Goal: Task Accomplishment & Management: Manage account settings

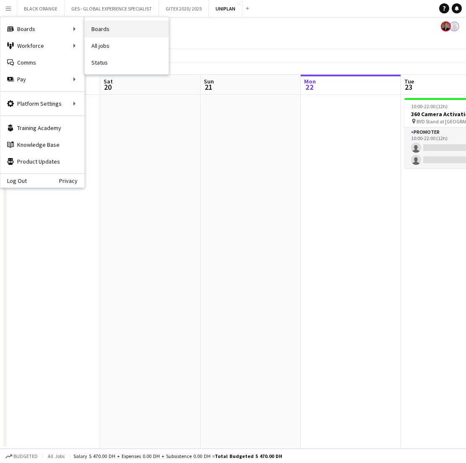
scroll to position [0, 200]
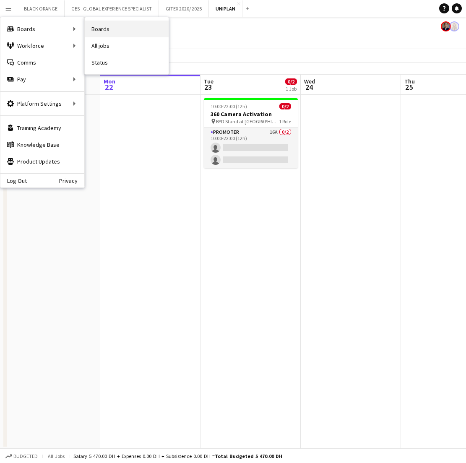
click at [98, 32] on link "Boards" at bounding box center [127, 29] width 84 height 17
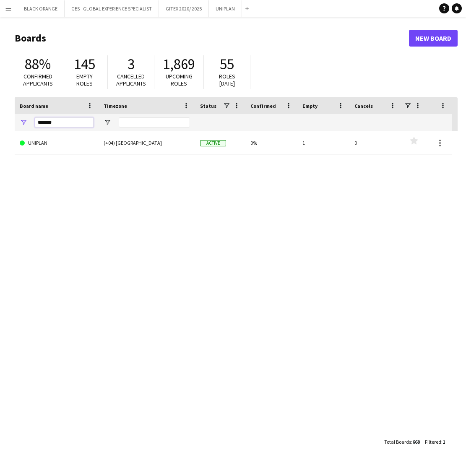
click at [58, 124] on input "*******" at bounding box center [64, 122] width 59 height 10
paste input "**********"
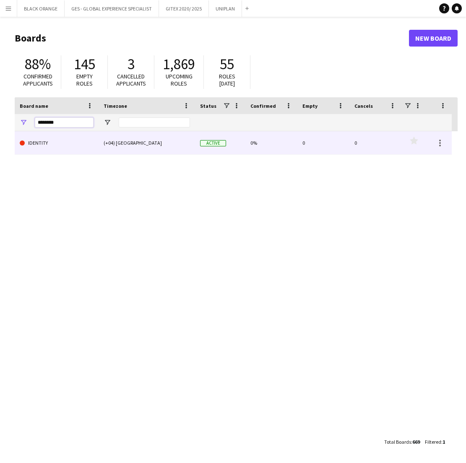
type input "********"
click at [85, 148] on link "IDENTITY" at bounding box center [57, 142] width 74 height 23
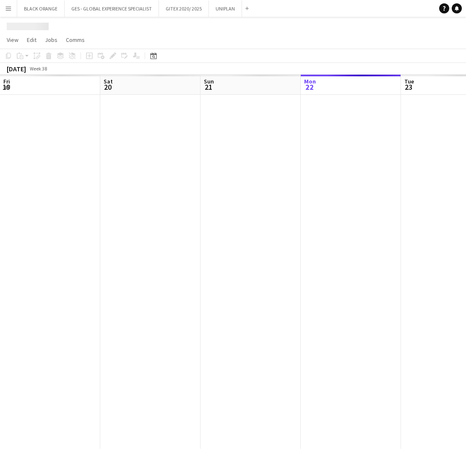
scroll to position [0, 200]
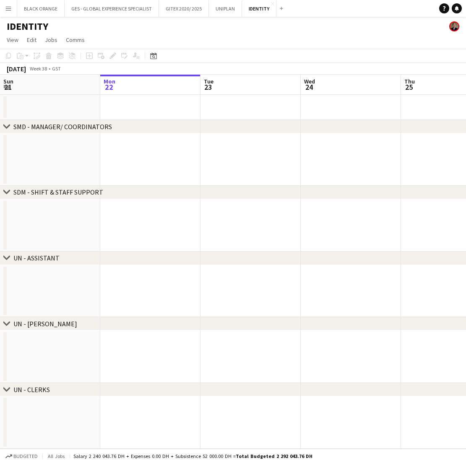
click at [25, 27] on h1 "IDENTITY" at bounding box center [27, 26] width 41 height 13
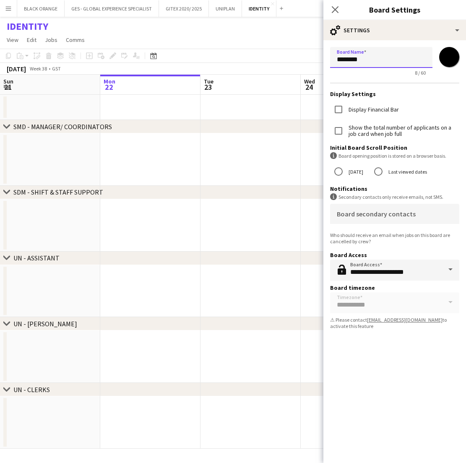
click at [380, 60] on input "********" at bounding box center [381, 57] width 102 height 21
click at [367, 59] on input "********" at bounding box center [381, 57] width 102 height 21
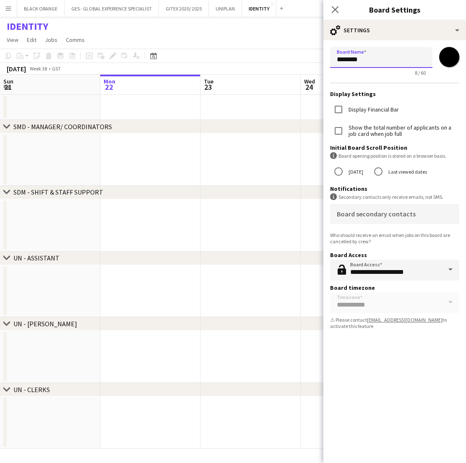
paste input "**********"
type input "**********"
click at [445, 61] on input "*******" at bounding box center [449, 57] width 30 height 30
type input "*******"
click at [298, 369] on app-date-cell at bounding box center [250, 357] width 100 height 52
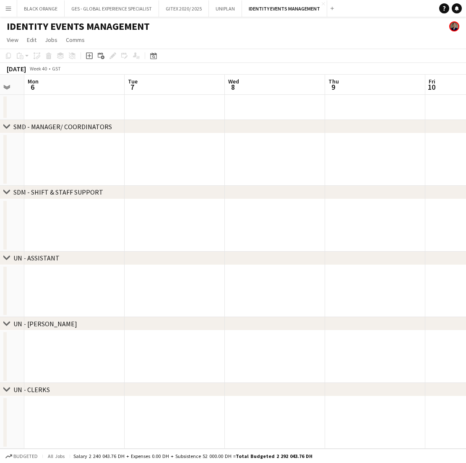
scroll to position [0, 0]
click at [7, 88] on app-icon "Expand/collapse" at bounding box center [6, 87] width 7 height 8
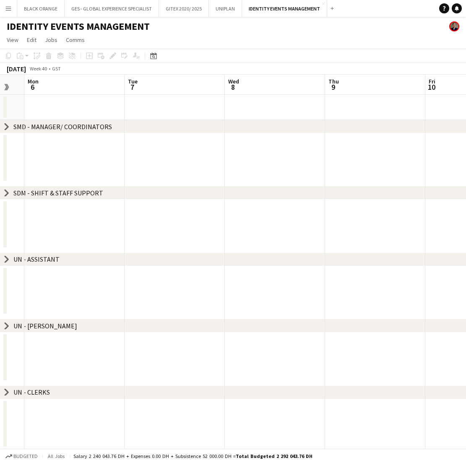
click at [7, 88] on app-icon "Expand/collapse" at bounding box center [6, 87] width 8 height 7
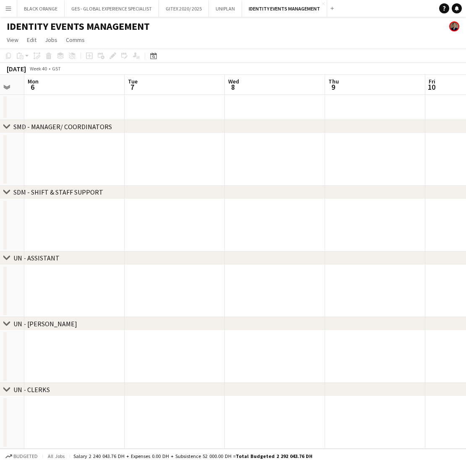
click at [157, 110] on app-date-cell at bounding box center [174, 107] width 100 height 25
click at [89, 56] on icon at bounding box center [89, 56] width 4 height 4
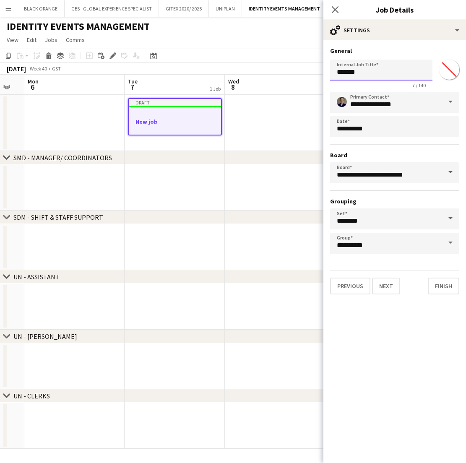
click at [369, 70] on input "*******" at bounding box center [381, 70] width 102 height 21
click at [362, 75] on input "********" at bounding box center [381, 70] width 102 height 21
click at [370, 74] on input "*********" at bounding box center [381, 70] width 102 height 21
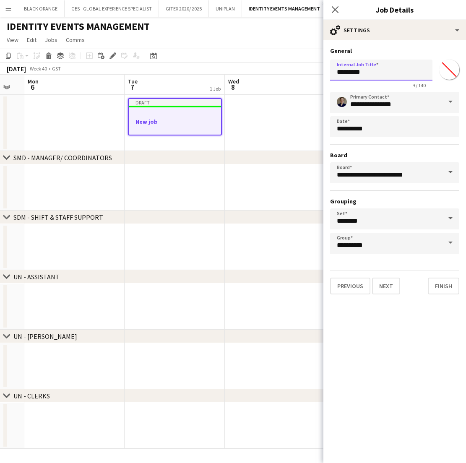
click at [362, 73] on input "*********" at bounding box center [381, 70] width 102 height 21
click at [405, 73] on input "**********" at bounding box center [381, 70] width 102 height 21
click at [395, 73] on input "**********" at bounding box center [381, 70] width 102 height 21
click at [405, 74] on input "**********" at bounding box center [381, 70] width 102 height 21
type input "**********"
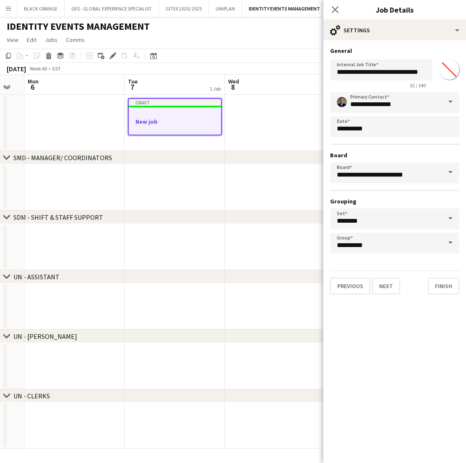
click at [447, 69] on input "*******" at bounding box center [449, 69] width 30 height 30
type input "*******"
click at [383, 288] on button "Next" at bounding box center [386, 285] width 28 height 17
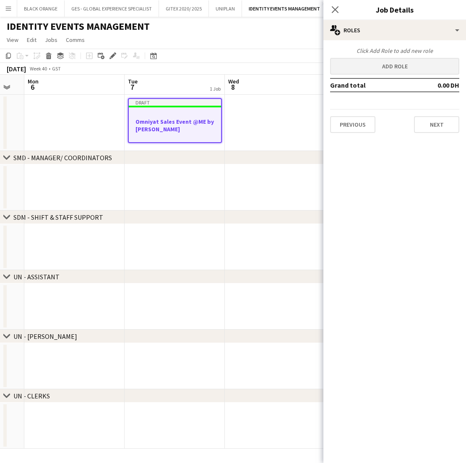
click at [391, 70] on button "Add role" at bounding box center [394, 66] width 129 height 17
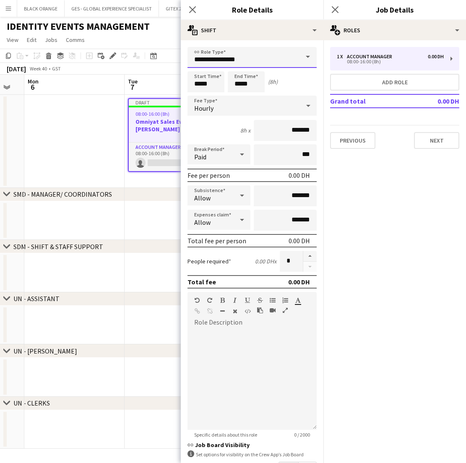
click at [256, 62] on input "**********" at bounding box center [251, 57] width 129 height 21
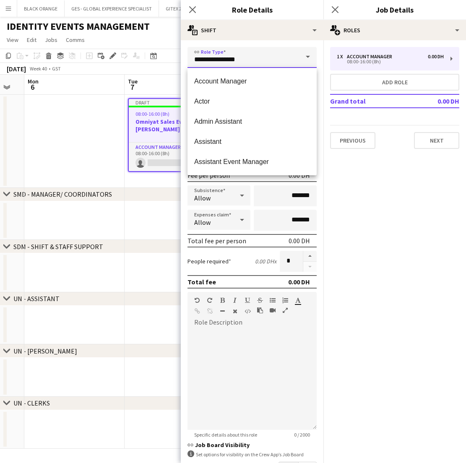
click at [256, 62] on input "**********" at bounding box center [251, 57] width 129 height 21
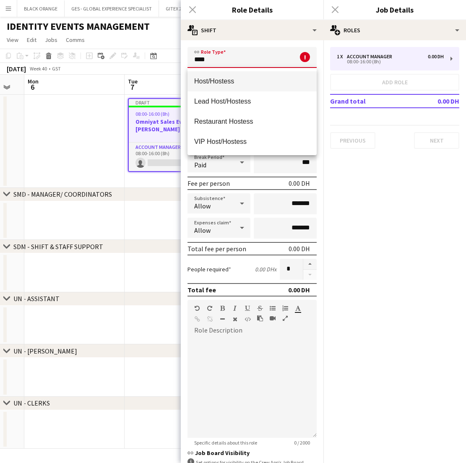
click at [259, 80] on span "Host/Hostess" at bounding box center [252, 81] width 116 height 8
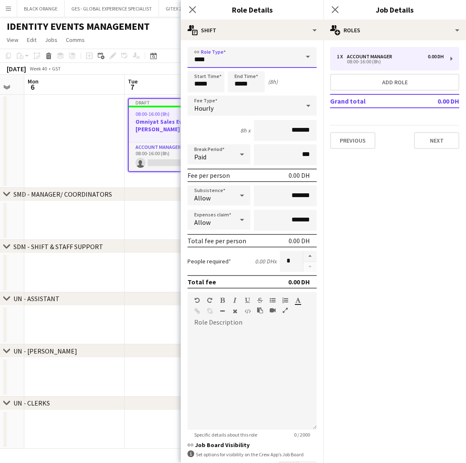
type input "**********"
click at [250, 85] on input "*****" at bounding box center [246, 81] width 37 height 21
type input "*****"
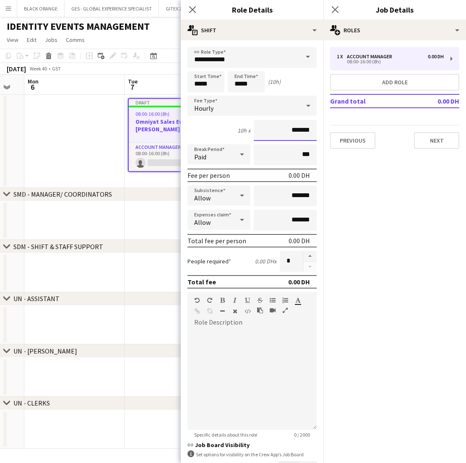
click at [292, 136] on input "*******" at bounding box center [285, 130] width 63 height 21
drag, startPoint x: 299, startPoint y: 130, endPoint x: 274, endPoint y: 130, distance: 25.6
click at [274, 130] on input "*******" at bounding box center [285, 130] width 63 height 21
type input "*****"
click at [282, 366] on div at bounding box center [251, 379] width 129 height 101
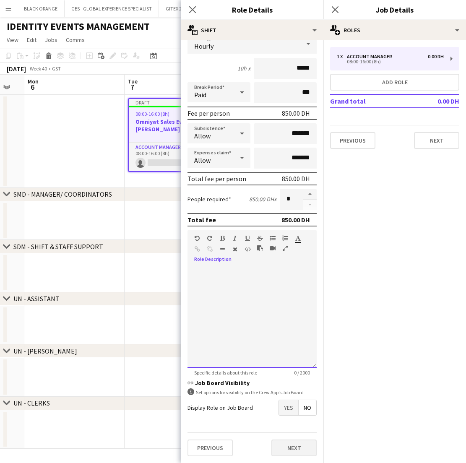
scroll to position [62, 0]
click at [299, 447] on button "Next" at bounding box center [293, 447] width 45 height 17
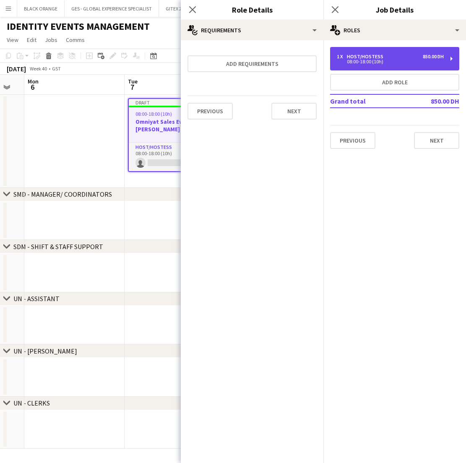
click at [370, 57] on div "Host/Hostess" at bounding box center [367, 57] width 40 height 6
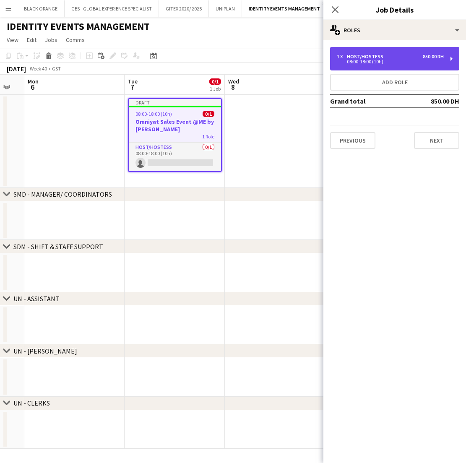
click at [370, 57] on div "Host/Hostess" at bounding box center [367, 57] width 40 height 6
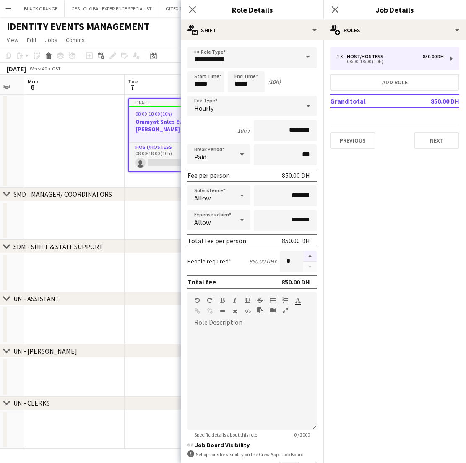
click at [308, 257] on button "button" at bounding box center [309, 256] width 13 height 11
type input "*"
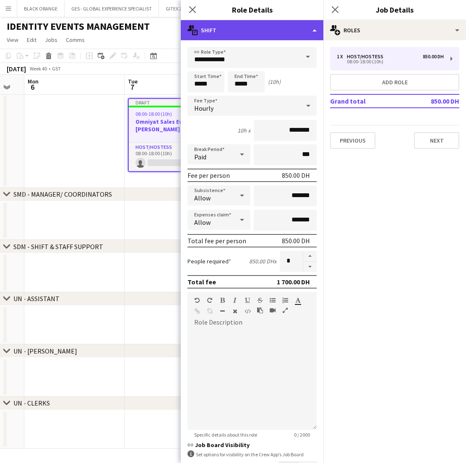
click at [252, 26] on div "multiple-actions-text Shift" at bounding box center [252, 30] width 142 height 20
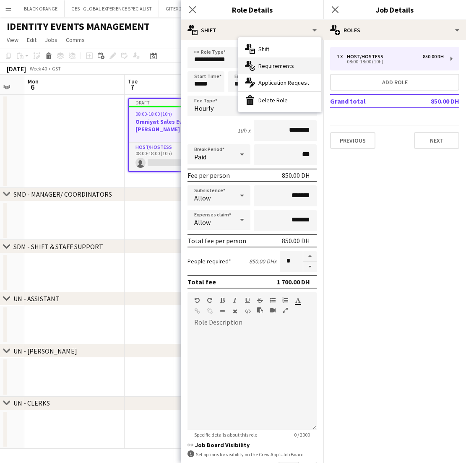
click at [272, 70] on div "multiple-actions-check-2 Requirements" at bounding box center [279, 65] width 83 height 17
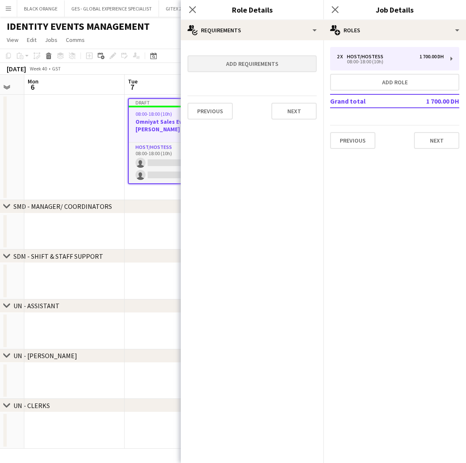
click at [245, 61] on button "Add requirements" at bounding box center [251, 63] width 129 height 17
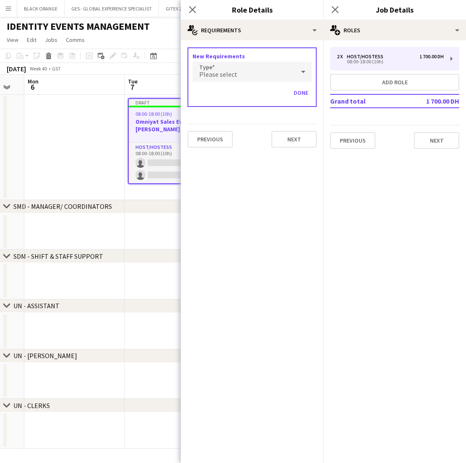
click at [243, 73] on div "Please select" at bounding box center [243, 72] width 102 height 20
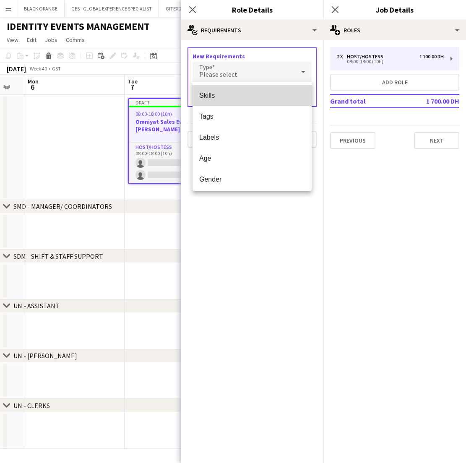
click at [220, 96] on span "Skills" at bounding box center [252, 95] width 106 height 8
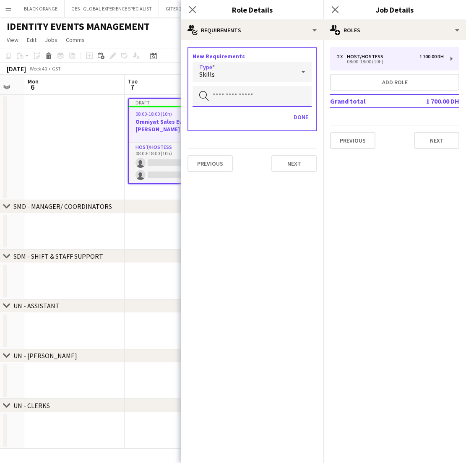
click at [241, 97] on input "text" at bounding box center [251, 96] width 119 height 21
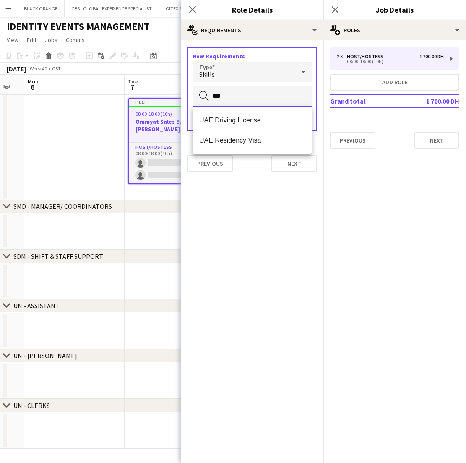
type input "***"
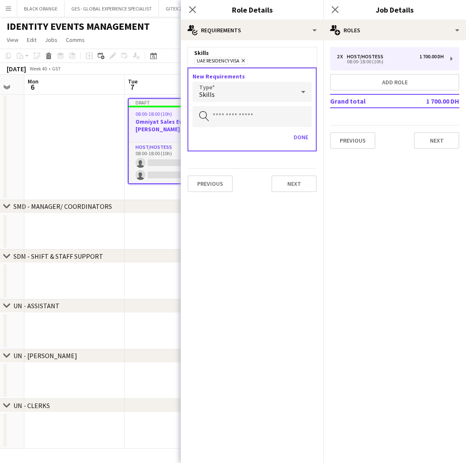
click at [267, 94] on div "Skills" at bounding box center [243, 92] width 102 height 20
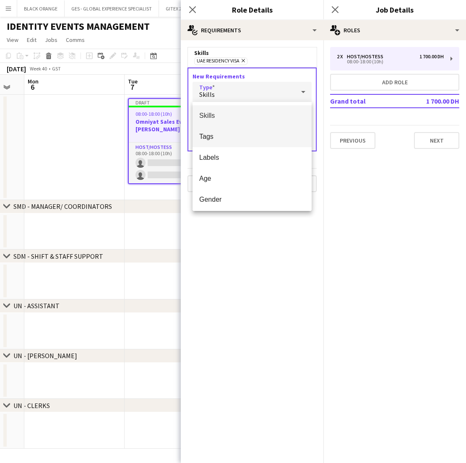
click at [210, 137] on span "Tags" at bounding box center [252, 136] width 106 height 8
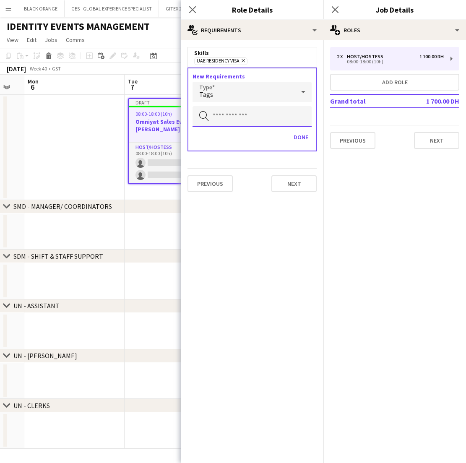
click at [242, 119] on input "text" at bounding box center [251, 116] width 119 height 21
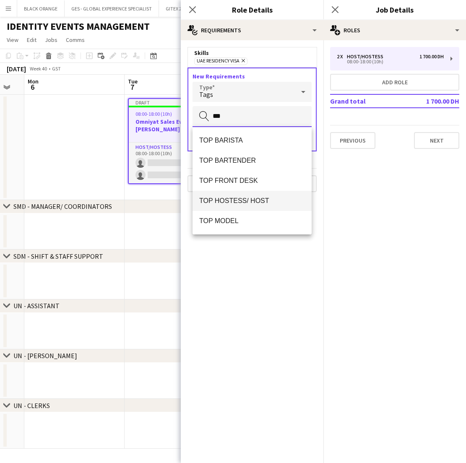
type input "***"
click at [242, 199] on span "TOP HOSTESS/ HOST" at bounding box center [252, 201] width 106 height 8
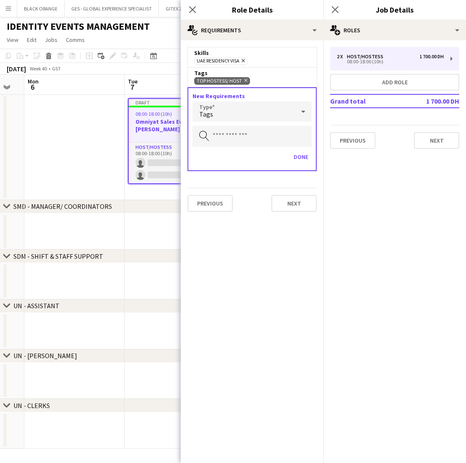
click at [250, 113] on div "Tags" at bounding box center [243, 111] width 102 height 20
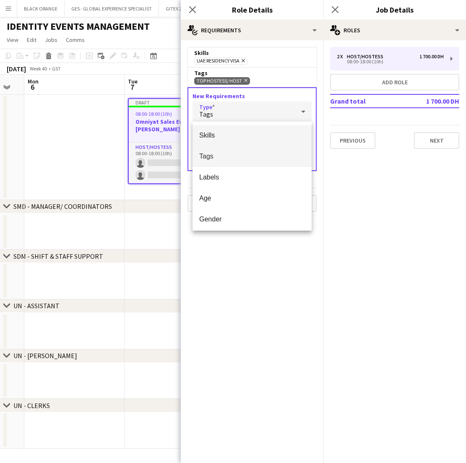
click at [221, 134] on span "Skills" at bounding box center [252, 135] width 106 height 8
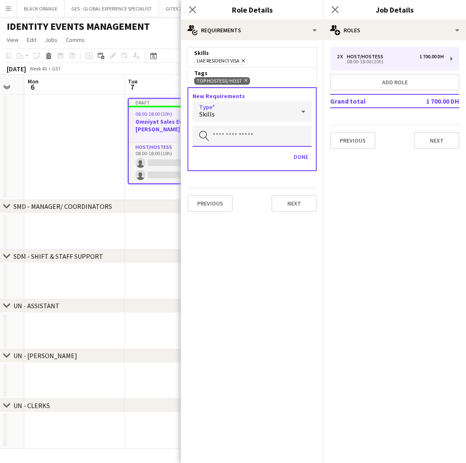
click at [243, 137] on input "text" at bounding box center [251, 136] width 119 height 21
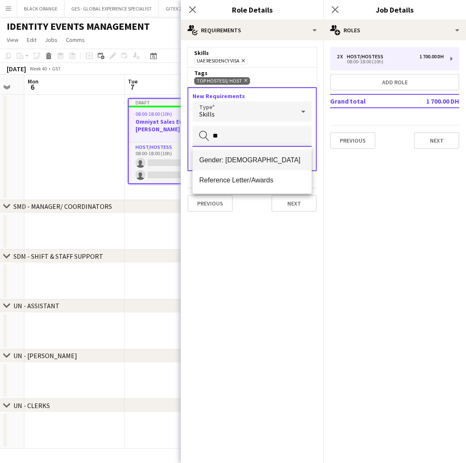
type input "**"
click at [244, 159] on span "Gender: Female" at bounding box center [252, 160] width 106 height 8
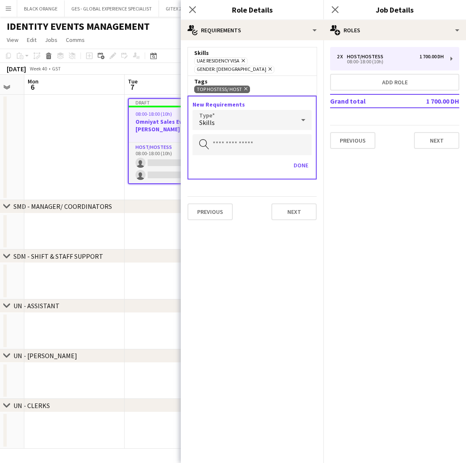
click at [294, 113] on div "Skills" at bounding box center [243, 120] width 102 height 20
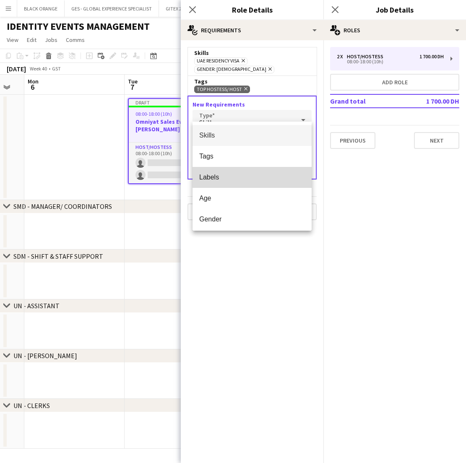
click at [217, 176] on span "Labels" at bounding box center [252, 177] width 106 height 8
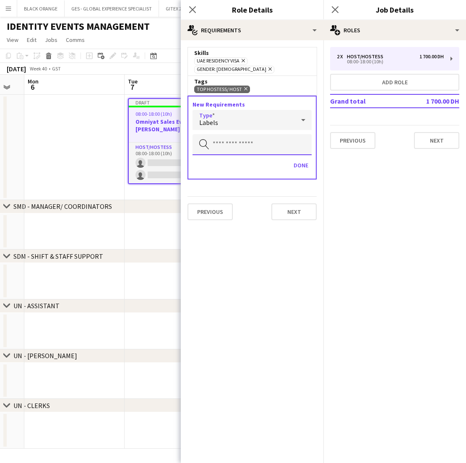
click at [213, 134] on input "text" at bounding box center [251, 144] width 119 height 21
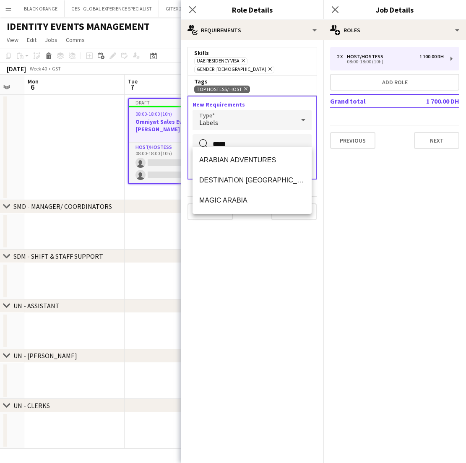
type input "*****"
click at [261, 308] on mat-expansion-panel "medal-empty Requirements Skills UAE Residency Visa Remove Gender: Female Remove…" at bounding box center [252, 251] width 142 height 422
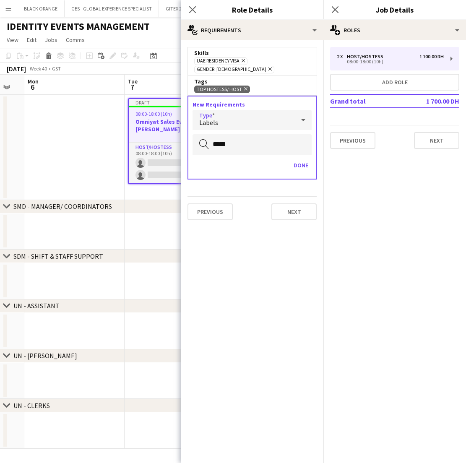
click at [255, 110] on div "Labels" at bounding box center [243, 120] width 102 height 20
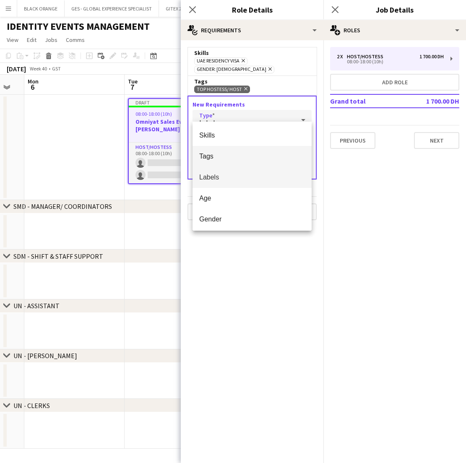
click at [210, 153] on span "Tags" at bounding box center [252, 156] width 106 height 8
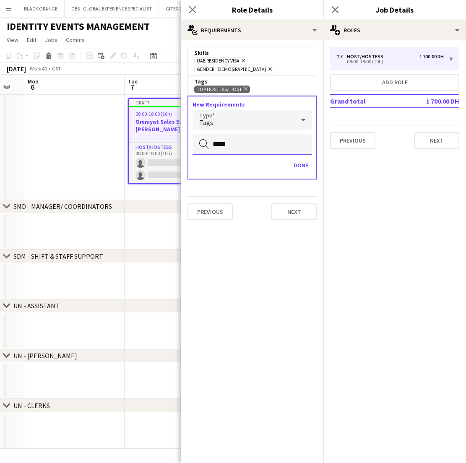
click at [241, 139] on input "*****" at bounding box center [251, 144] width 119 height 21
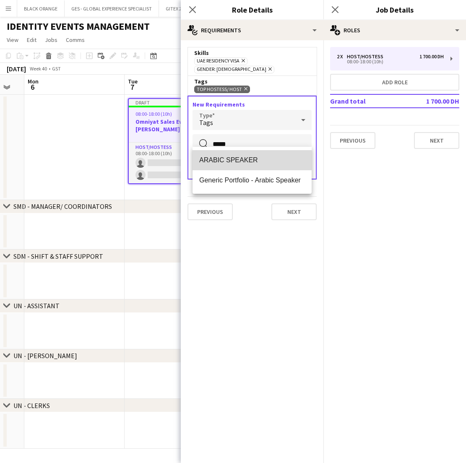
click at [241, 161] on span "ARABIC SPEAKER" at bounding box center [252, 160] width 106 height 8
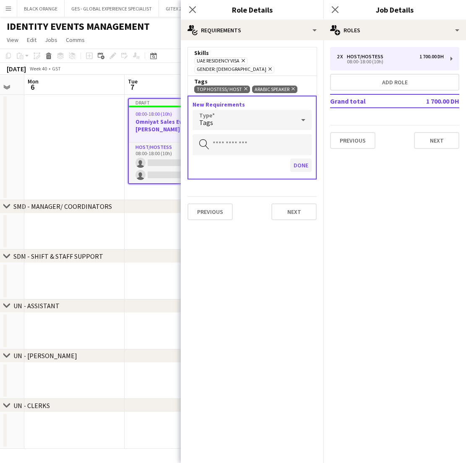
click at [300, 159] on button "Done" at bounding box center [300, 164] width 21 height 13
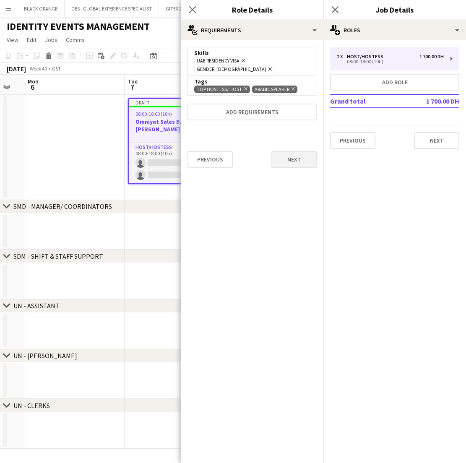
click at [296, 153] on button "Next" at bounding box center [293, 159] width 45 height 17
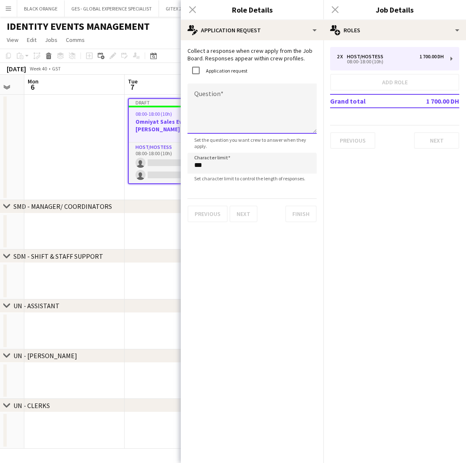
click at [215, 105] on textarea "Question" at bounding box center [251, 108] width 129 height 50
type textarea "**********"
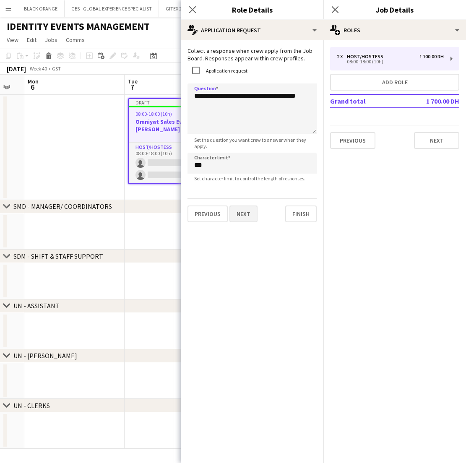
click at [239, 216] on button "Next" at bounding box center [243, 213] width 28 height 17
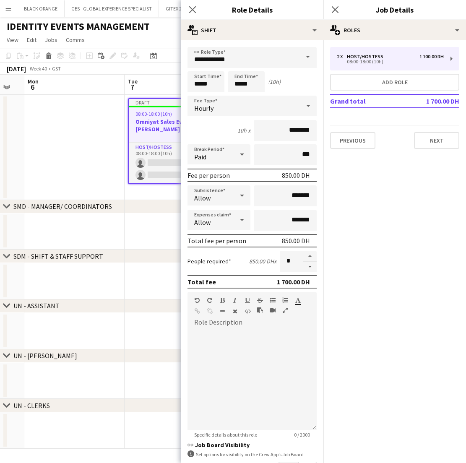
click at [169, 207] on div "chevron-right SMD - MANAGER/ COORDINATORS" at bounding box center [233, 206] width 466 height 13
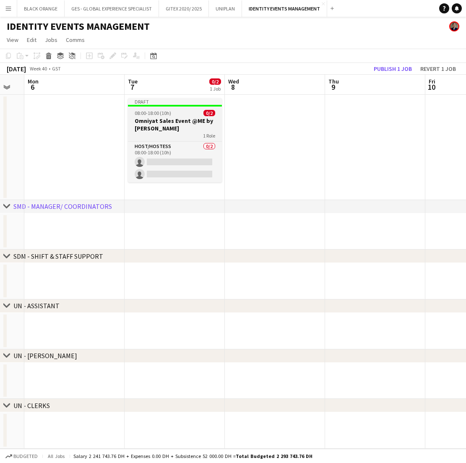
click at [161, 134] on div "1 Role" at bounding box center [175, 135] width 94 height 7
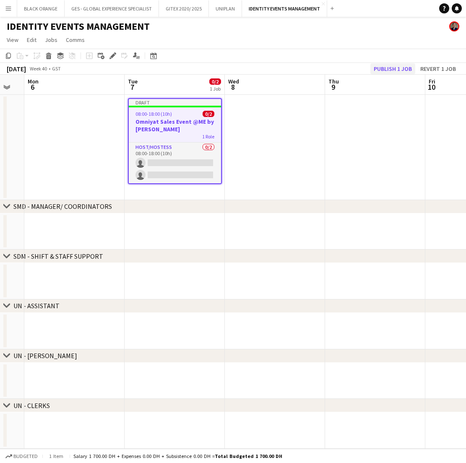
click at [393, 68] on button "Publish 1 job" at bounding box center [392, 68] width 45 height 11
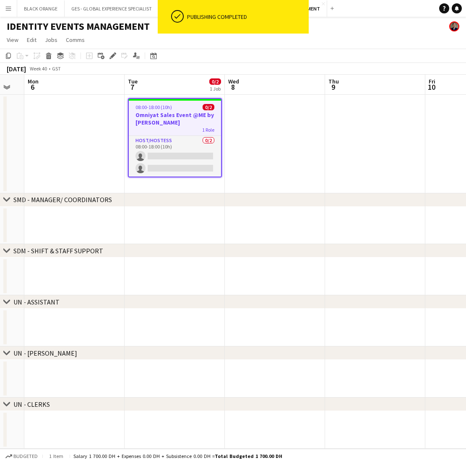
click at [178, 121] on h3 "Omniyat Sales Event @ME by Melia" at bounding box center [175, 118] width 92 height 15
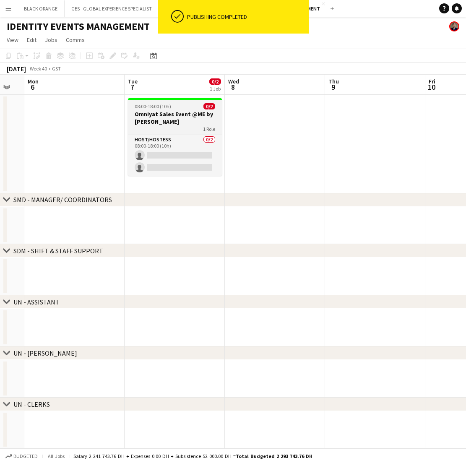
click at [178, 122] on h3 "Omniyat Sales Event @ME by Melia" at bounding box center [175, 117] width 94 height 15
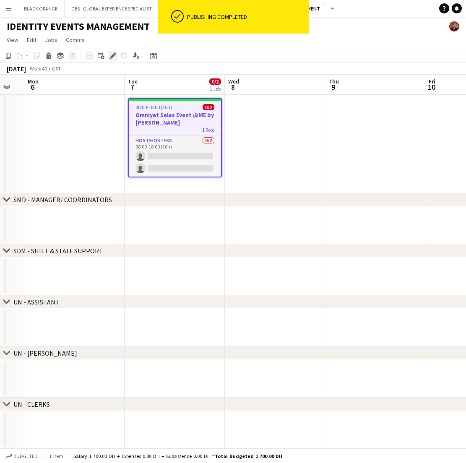
click at [113, 55] on icon at bounding box center [112, 56] width 5 height 5
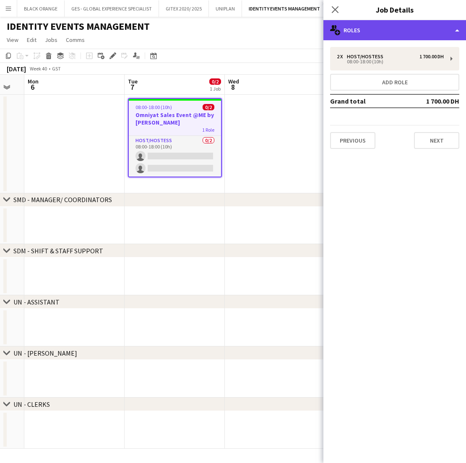
click at [436, 35] on div "multiple-users-add Roles" at bounding box center [394, 30] width 142 height 20
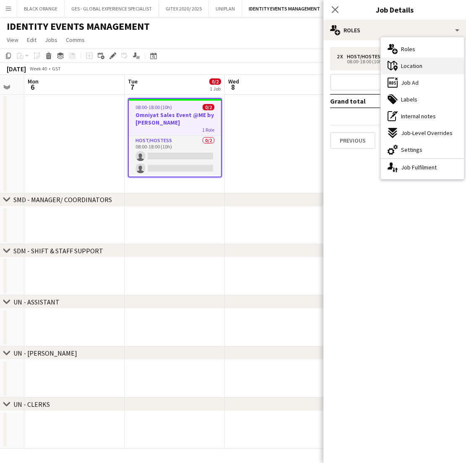
click at [422, 64] on div "maps-pin-1 Location" at bounding box center [422, 65] width 83 height 17
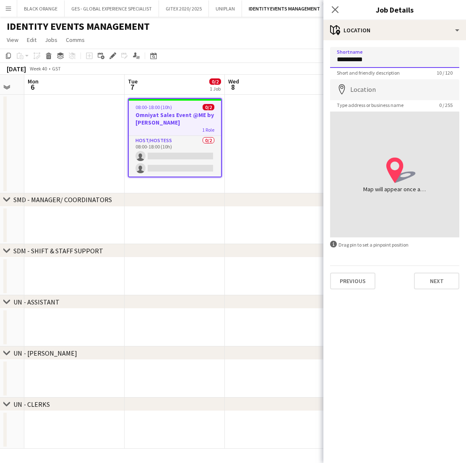
type input "**********"
click at [395, 63] on input "**********" at bounding box center [394, 57] width 129 height 21
type input "*"
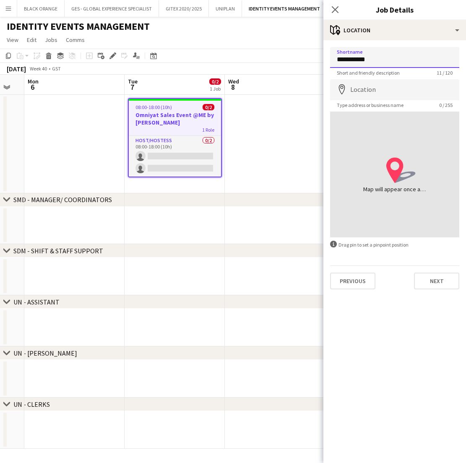
type input "**********"
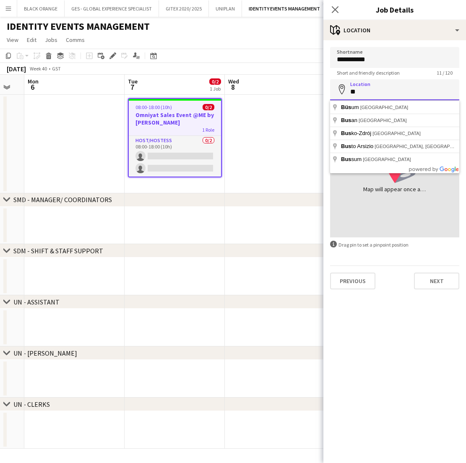
type input "*"
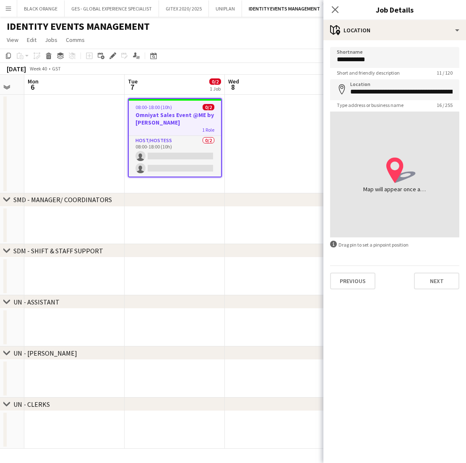
type input "**********"
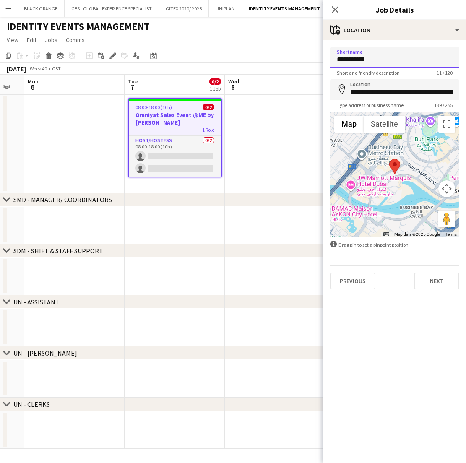
click at [374, 61] on input "**********" at bounding box center [394, 57] width 129 height 21
type input "**********"
click at [438, 280] on button "Next" at bounding box center [436, 280] width 45 height 17
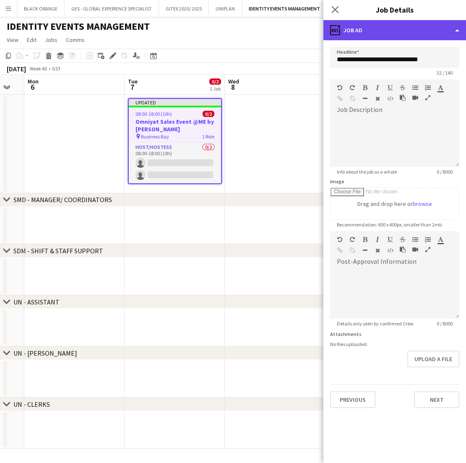
click at [418, 35] on div "ads-window Job Ad" at bounding box center [394, 30] width 142 height 20
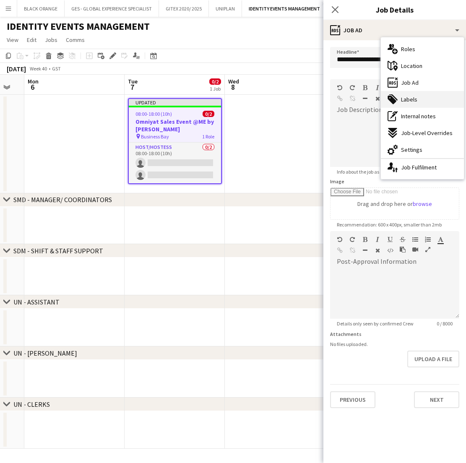
click at [412, 101] on span "Labels" at bounding box center [409, 100] width 16 height 8
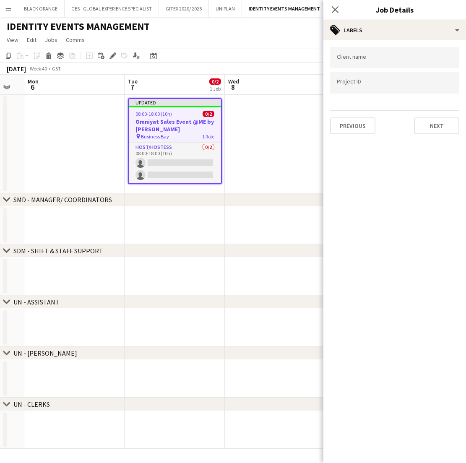
click at [363, 58] on input "Type to search client labels..." at bounding box center [395, 58] width 116 height 8
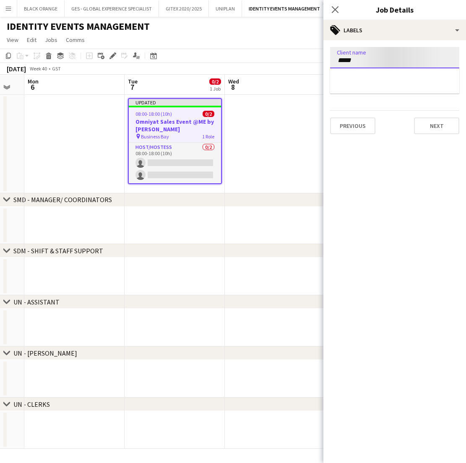
type input "*****"
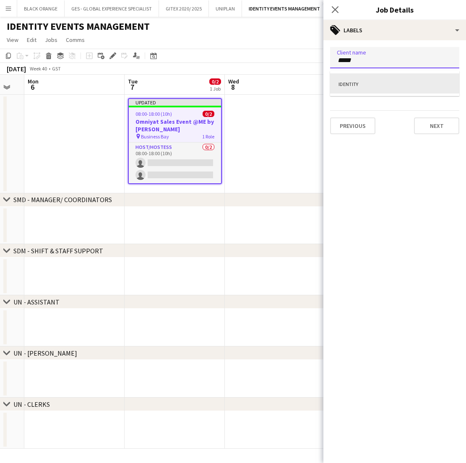
click at [359, 81] on div "IDENTITY" at bounding box center [394, 83] width 129 height 20
click at [359, 81] on input "Type to search project ID labels..." at bounding box center [395, 83] width 116 height 8
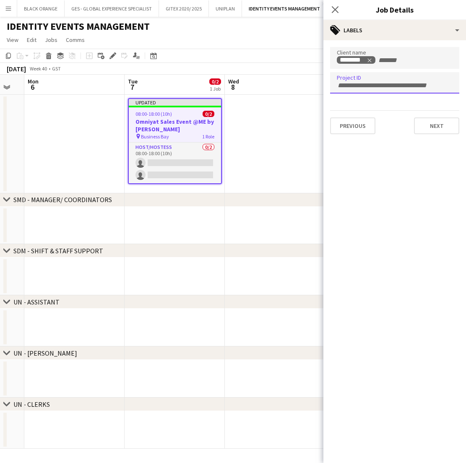
click at [374, 83] on input "Type to search project ID labels..." at bounding box center [395, 86] width 116 height 8
paste input "**********"
type input "**********"
click at [424, 128] on button "Next" at bounding box center [436, 125] width 45 height 17
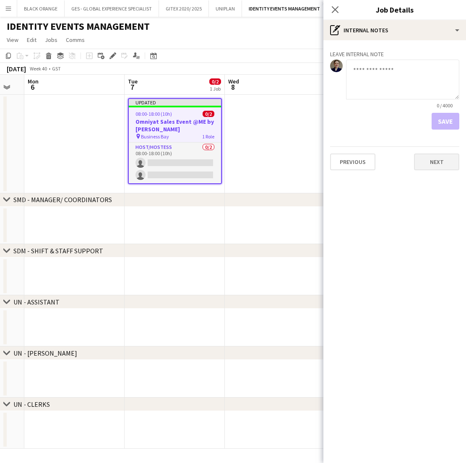
click at [432, 166] on button "Next" at bounding box center [436, 161] width 45 height 17
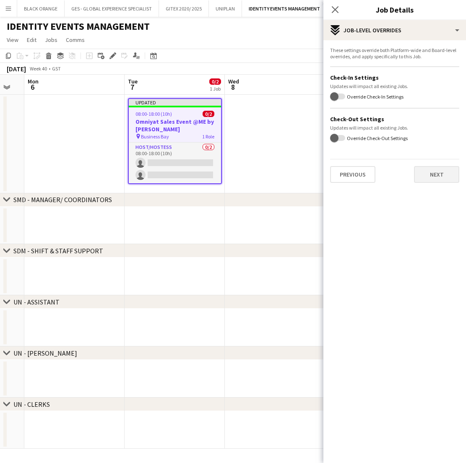
click at [439, 176] on button "Next" at bounding box center [436, 174] width 45 height 17
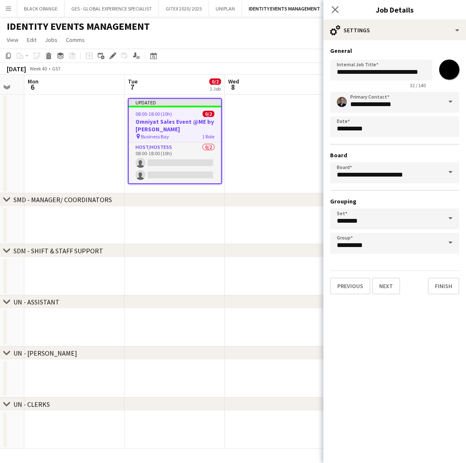
click at [272, 158] on app-date-cell at bounding box center [275, 144] width 100 height 98
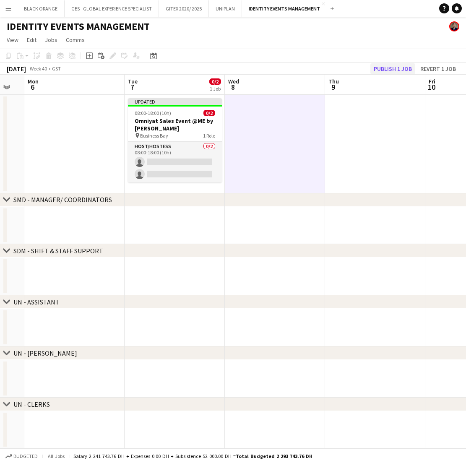
click at [386, 67] on button "Publish 1 job" at bounding box center [392, 68] width 45 height 11
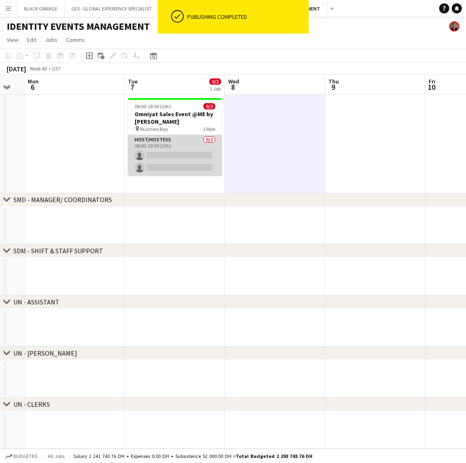
click at [162, 155] on app-card-role "Host/Hostess 0/2 08:00-18:00 (10h) single-neutral-actions single-neutral-actions" at bounding box center [175, 155] width 94 height 41
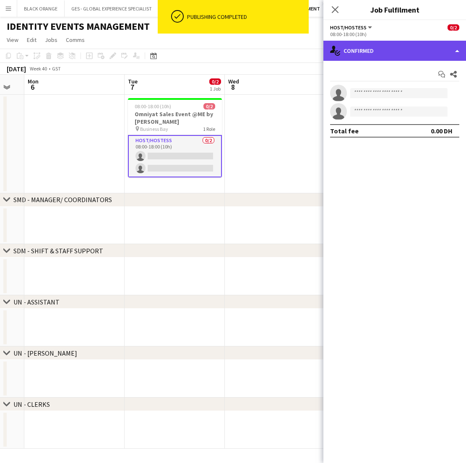
click at [381, 50] on div "single-neutral-actions-check-2 Confirmed" at bounding box center [394, 51] width 142 height 20
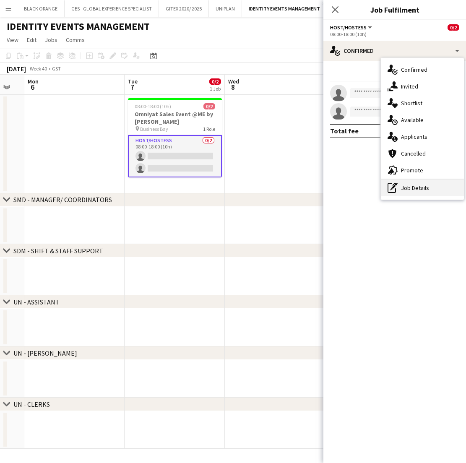
click at [417, 188] on div "pen-write Job Details" at bounding box center [422, 187] width 83 height 17
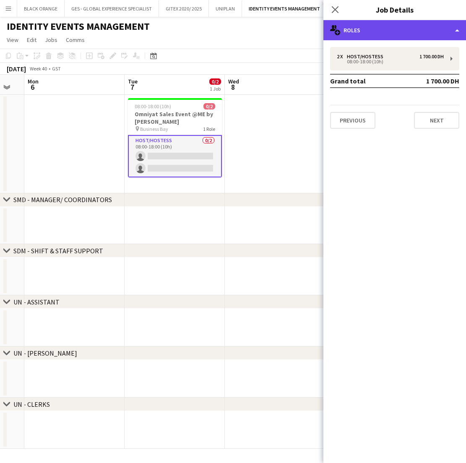
click at [386, 25] on div "multiple-users-add Roles" at bounding box center [394, 30] width 142 height 20
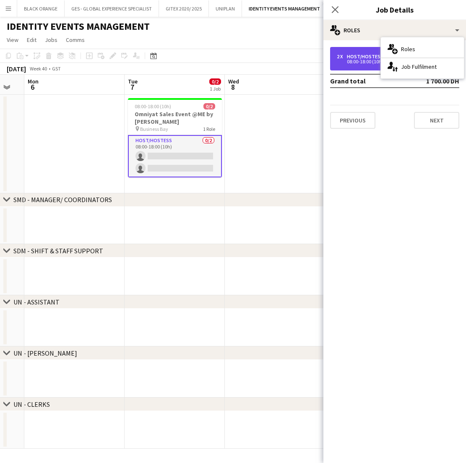
click at [351, 53] on div "2 x Host/Hostess 1 700.00 DH 08:00-18:00 (10h)" at bounding box center [394, 58] width 129 height 23
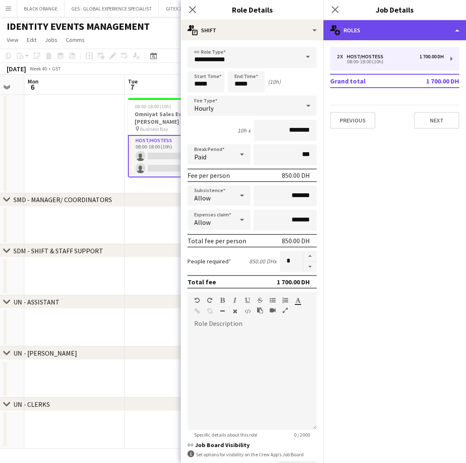
click at [384, 26] on div "multiple-users-add Roles" at bounding box center [394, 30] width 142 height 20
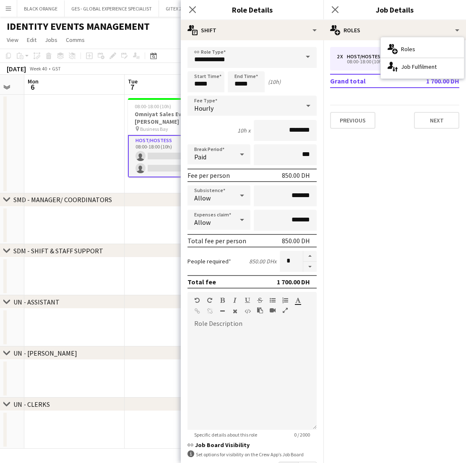
click at [96, 138] on app-date-cell at bounding box center [74, 144] width 100 height 98
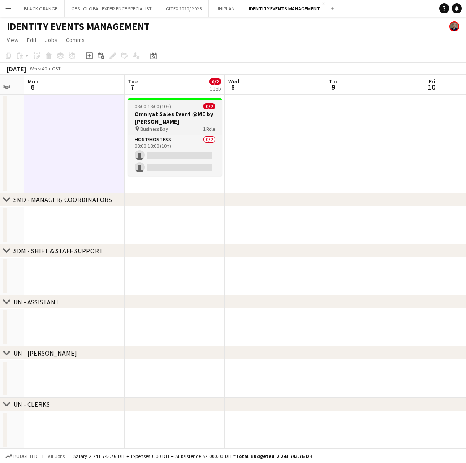
click at [173, 119] on h3 "Omniyat Sales Event @ME by Melia" at bounding box center [175, 117] width 94 height 15
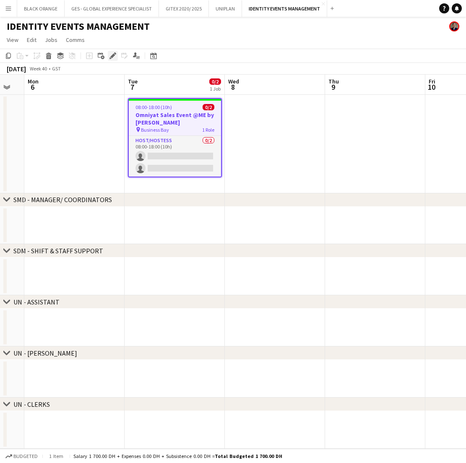
click at [110, 57] on icon "Edit" at bounding box center [112, 55] width 7 height 7
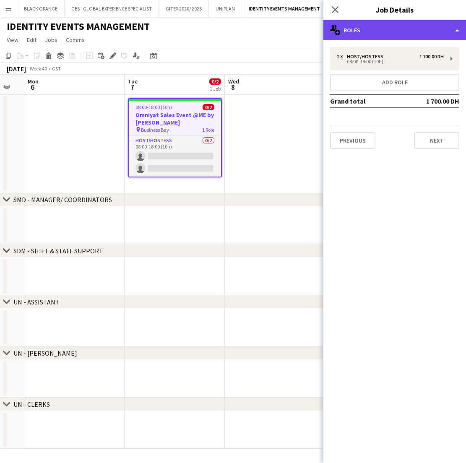
click at [422, 30] on div "multiple-users-add Roles" at bounding box center [394, 30] width 142 height 20
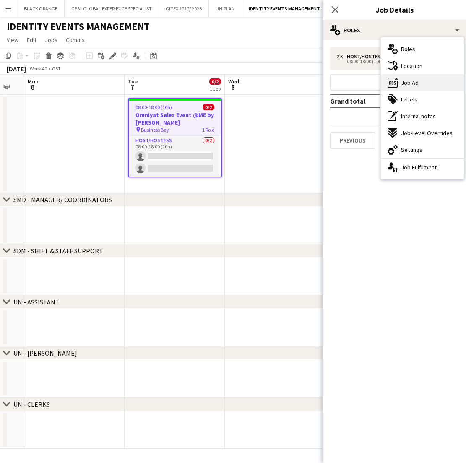
click at [417, 83] on span "Job Ad" at bounding box center [410, 83] width 18 height 8
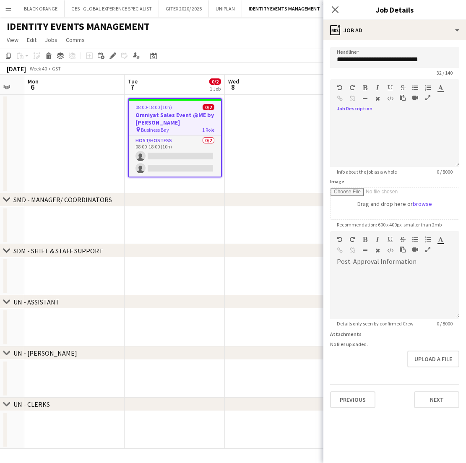
click at [425, 97] on icon "button" at bounding box center [427, 98] width 5 height 6
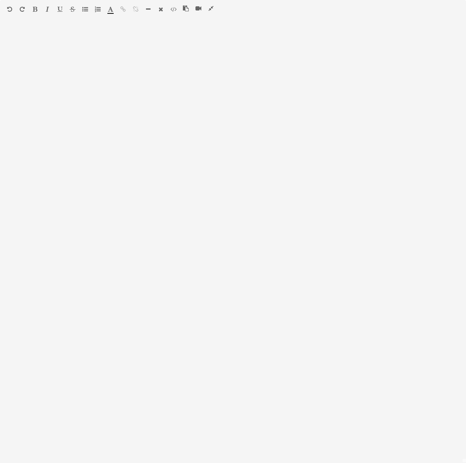
click at [186, 9] on icon "button" at bounding box center [186, 8] width 6 height 6
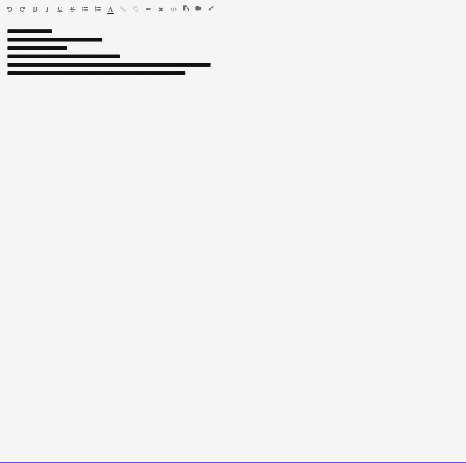
click at [7, 31] on div "**********" at bounding box center [233, 244] width 466 height 435
click at [39, 31] on div "**********" at bounding box center [233, 244] width 466 height 435
click at [45, 33] on div "**********" at bounding box center [233, 244] width 466 height 435
click at [64, 33] on div "**********" at bounding box center [233, 244] width 466 height 435
click at [72, 31] on div "**********" at bounding box center [233, 244] width 466 height 435
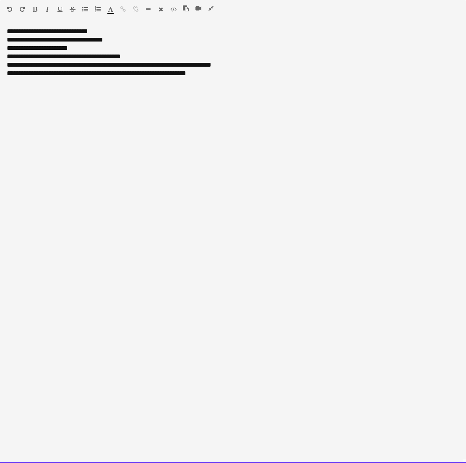
click at [71, 31] on div "**********" at bounding box center [233, 244] width 466 height 435
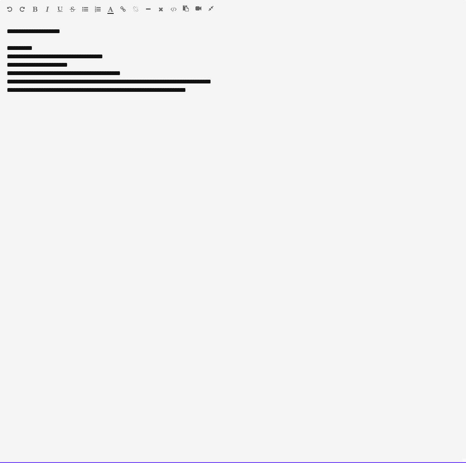
drag, startPoint x: 89, startPoint y: 32, endPoint x: 0, endPoint y: 31, distance: 89.3
click at [0, 31] on html "Menu Boards Boards Boards All jobs Status Workforce Workforce My Workforce Recr…" at bounding box center [233, 389] width 466 height 778
click at [36, 10] on icon "button" at bounding box center [35, 9] width 5 height 6
click at [61, 9] on icon "button" at bounding box center [59, 9] width 5 height 6
click at [111, 52] on div "**********" at bounding box center [233, 56] width 452 height 8
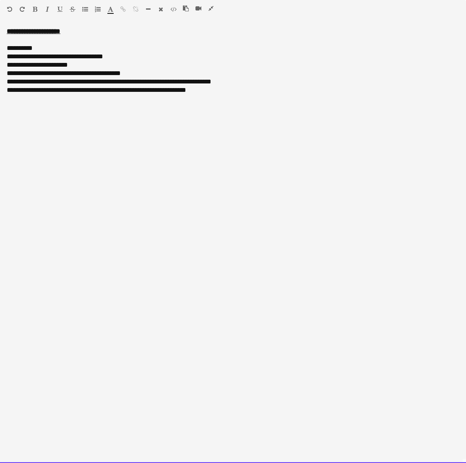
click at [8, 42] on div at bounding box center [233, 40] width 452 height 8
click at [84, 34] on div "**********" at bounding box center [233, 244] width 466 height 435
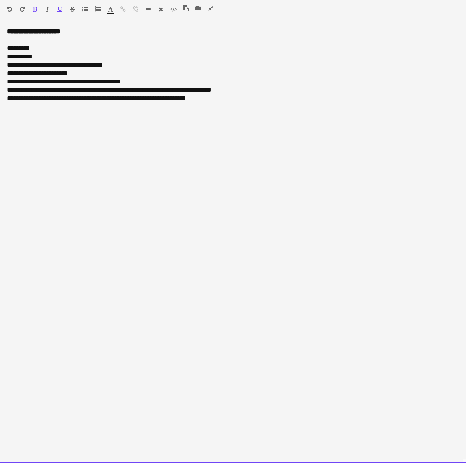
click at [41, 57] on div "**********" at bounding box center [233, 77] width 452 height 50
click at [10, 57] on div "**********" at bounding box center [233, 77] width 452 height 50
click at [26, 58] on div "**********" at bounding box center [233, 77] width 452 height 50
click at [42, 57] on div "**********" at bounding box center [233, 77] width 452 height 50
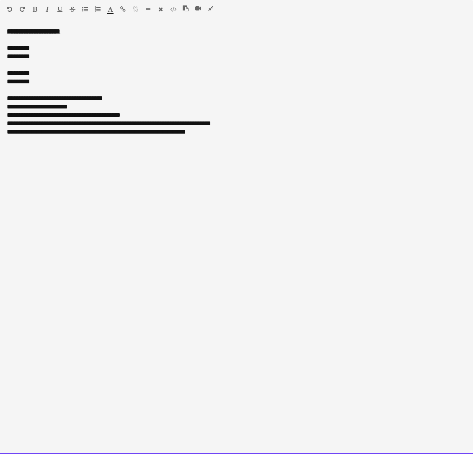
drag, startPoint x: 93, startPoint y: 108, endPoint x: 3, endPoint y: 97, distance: 90.7
click at [3, 97] on div "**********" at bounding box center [236, 240] width 473 height 427
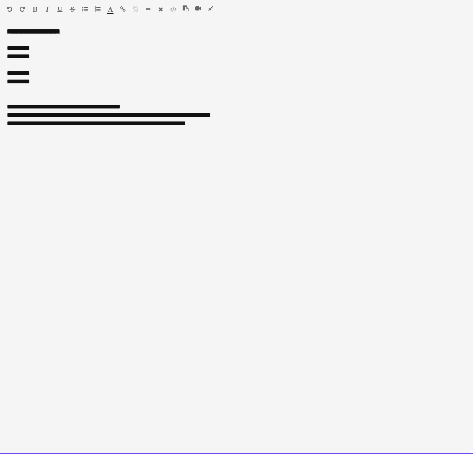
drag, startPoint x: 140, startPoint y: 106, endPoint x: 8, endPoint y: 106, distance: 132.0
click at [8, 106] on div "**********" at bounding box center [237, 107] width 460 height 8
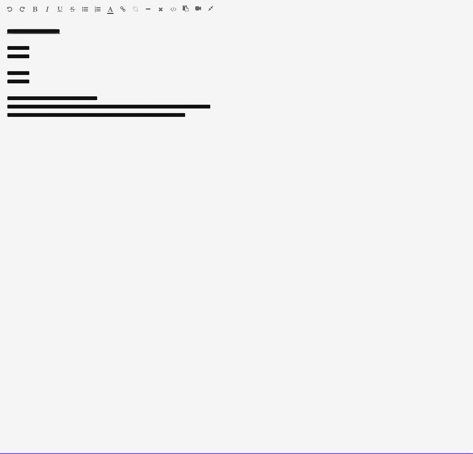
drag, startPoint x: 129, startPoint y: 98, endPoint x: -3, endPoint y: 99, distance: 131.6
click at [0, 99] on html "Menu Boards Boards Boards All jobs Status Workforce Workforce My Workforce Recr…" at bounding box center [236, 384] width 473 height 769
click at [34, 7] on icon "button" at bounding box center [35, 9] width 5 height 6
click at [111, 10] on icon "button" at bounding box center [110, 9] width 5 height 6
type input "*******"
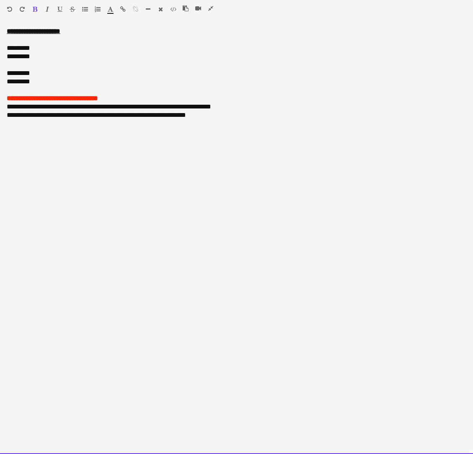
click at [145, 97] on div "**********" at bounding box center [237, 98] width 460 height 8
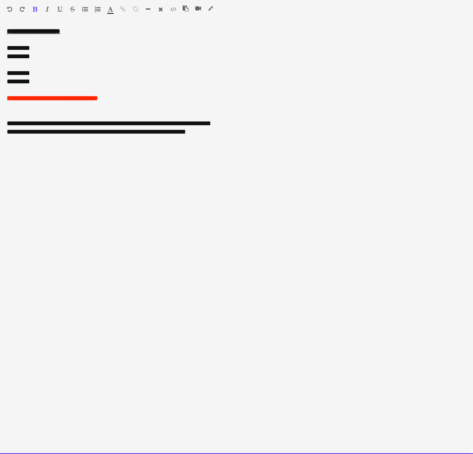
click at [53, 124] on div "**********" at bounding box center [237, 123] width 460 height 8
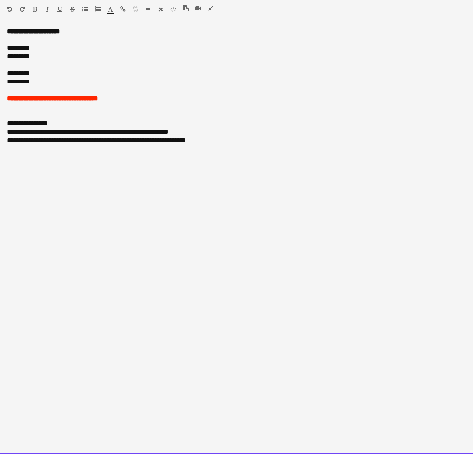
drag, startPoint x: 64, startPoint y: 121, endPoint x: -3, endPoint y: 122, distance: 67.1
click at [0, 122] on html "Menu Boards Boards Boards All jobs Status Workforce Workforce My Workforce Recr…" at bounding box center [236, 384] width 473 height 769
click at [34, 9] on icon "button" at bounding box center [35, 9] width 5 height 6
click at [71, 121] on div "**********" at bounding box center [237, 123] width 460 height 8
click at [6, 134] on div "**********" at bounding box center [236, 240] width 473 height 427
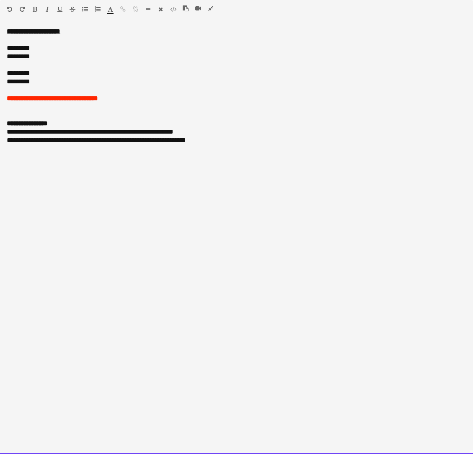
click at [41, 132] on div "**********" at bounding box center [237, 132] width 460 height 8
drag, startPoint x: 73, startPoint y: 132, endPoint x: 51, endPoint y: 132, distance: 22.2
click at [51, 132] on div "**********" at bounding box center [237, 132] width 460 height 8
click at [35, 142] on div "**********" at bounding box center [237, 140] width 460 height 8
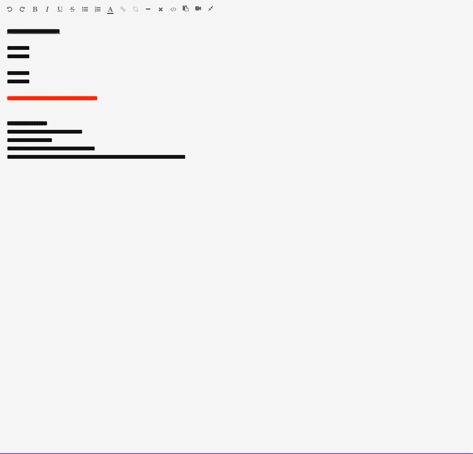
click at [12, 150] on div "**********" at bounding box center [237, 149] width 460 height 8
click at [41, 151] on div "**********" at bounding box center [237, 149] width 460 height 8
click at [38, 149] on div "**********" at bounding box center [237, 149] width 460 height 8
click at [113, 147] on div "**********" at bounding box center [237, 149] width 460 height 8
drag, startPoint x: 215, startPoint y: 161, endPoint x: 3, endPoint y: 158, distance: 212.5
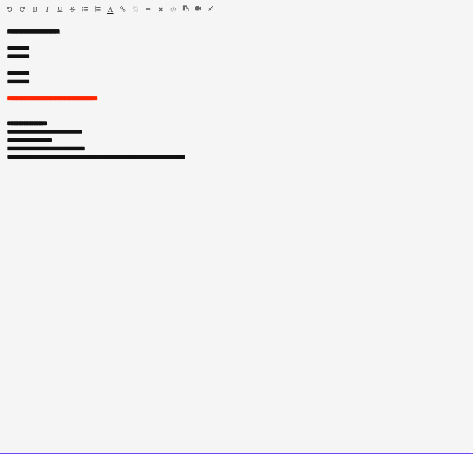
click at [3, 158] on div "**********" at bounding box center [236, 240] width 473 height 427
drag, startPoint x: 45, startPoint y: 174, endPoint x: 1, endPoint y: 174, distance: 44.0
click at [1, 174] on div "**********" at bounding box center [236, 240] width 473 height 427
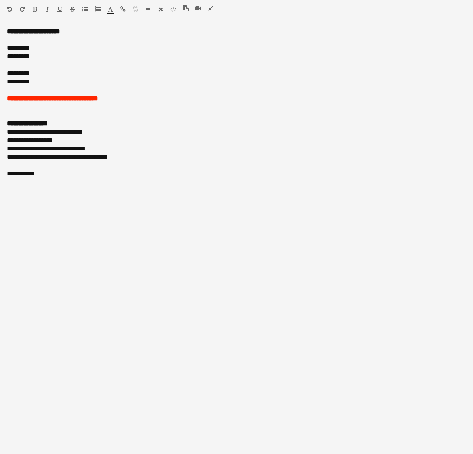
click at [35, 8] on icon "button" at bounding box center [35, 9] width 5 height 6
click at [60, 173] on div "**********" at bounding box center [237, 174] width 460 height 8
click at [35, 10] on icon "button" at bounding box center [35, 9] width 5 height 6
click at [210, 10] on icon "button" at bounding box center [210, 8] width 5 height 6
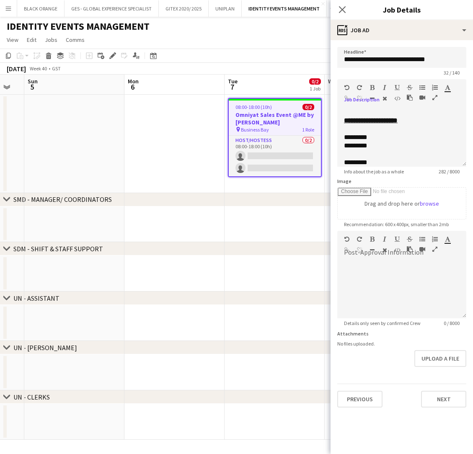
click at [271, 230] on app-date-cell at bounding box center [275, 225] width 100 height 36
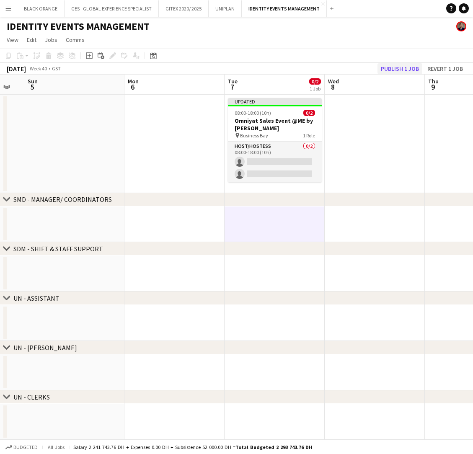
click at [386, 68] on button "Publish 1 job" at bounding box center [400, 68] width 45 height 11
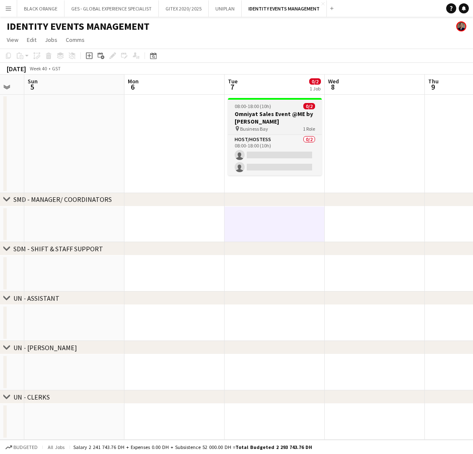
click at [279, 125] on div "pin Business Bay 1 Role" at bounding box center [275, 128] width 94 height 7
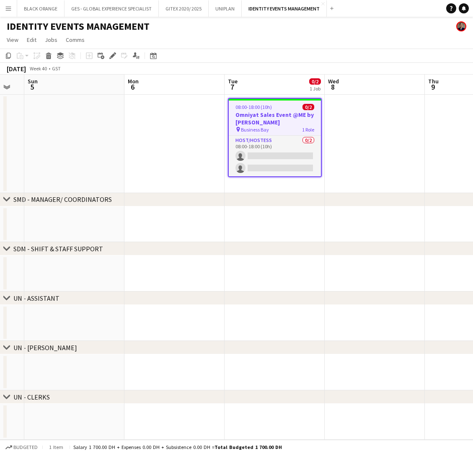
click at [282, 122] on h3 "Omniyat Sales Event @ME by Melia" at bounding box center [275, 118] width 92 height 15
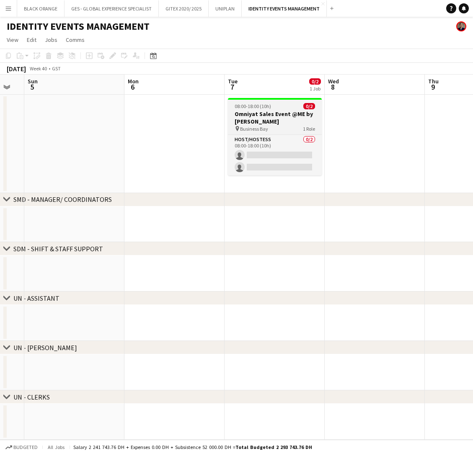
click at [270, 119] on h3 "Omniyat Sales Event @ME by Melia" at bounding box center [275, 117] width 94 height 15
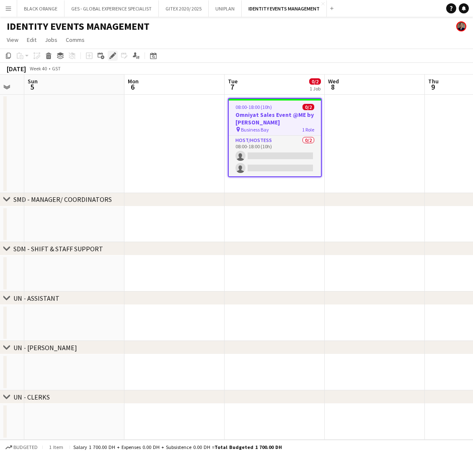
click at [109, 56] on icon "Edit" at bounding box center [112, 55] width 7 height 7
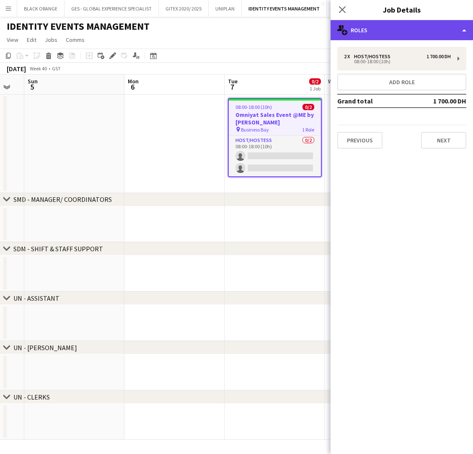
click at [391, 28] on div "multiple-users-add Roles" at bounding box center [402, 30] width 142 height 20
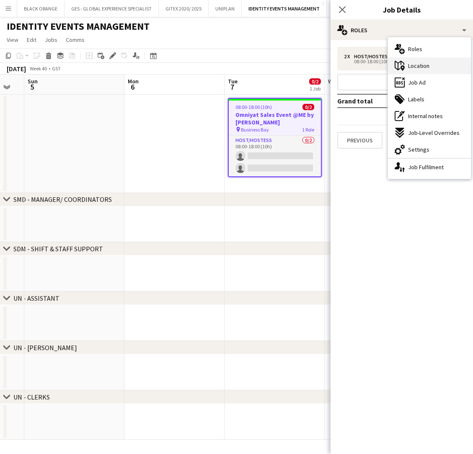
click at [423, 67] on span "Location" at bounding box center [418, 66] width 21 height 8
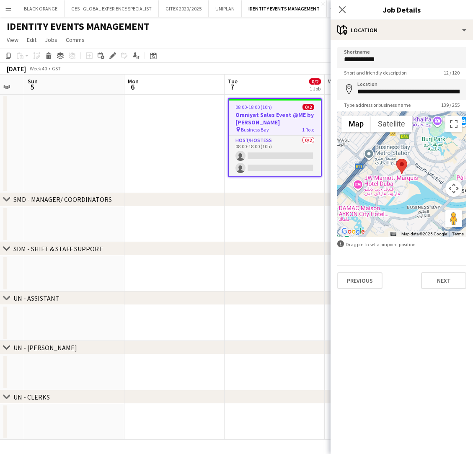
click at [343, 3] on div "Close pop-in" at bounding box center [342, 9] width 23 height 19
click at [343, 11] on icon "Close pop-in" at bounding box center [342, 9] width 8 height 8
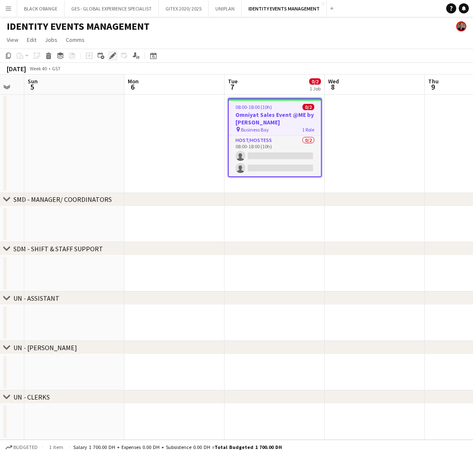
click at [111, 57] on icon at bounding box center [112, 56] width 5 height 5
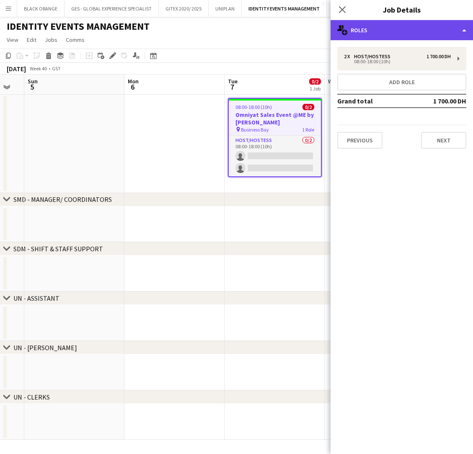
click at [422, 28] on div "multiple-users-add Roles" at bounding box center [402, 30] width 142 height 20
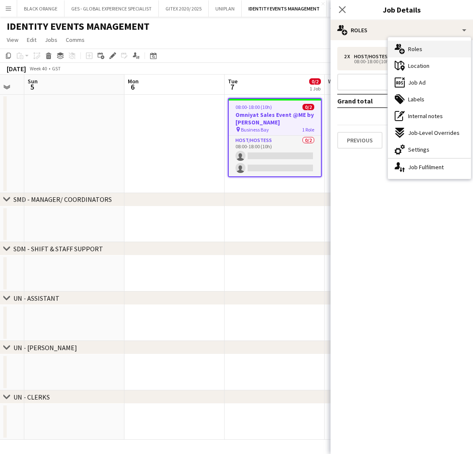
click at [412, 52] on span "Roles" at bounding box center [415, 49] width 14 height 8
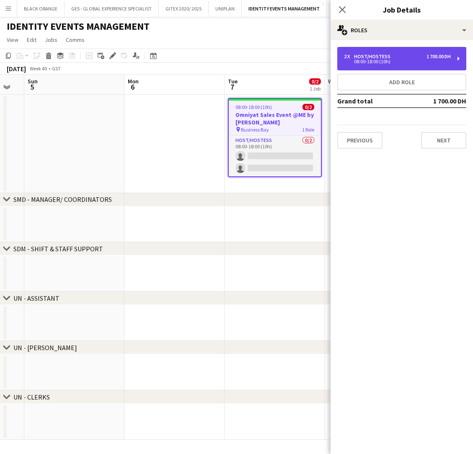
click at [377, 54] on div "Host/Hostess" at bounding box center [374, 57] width 40 height 6
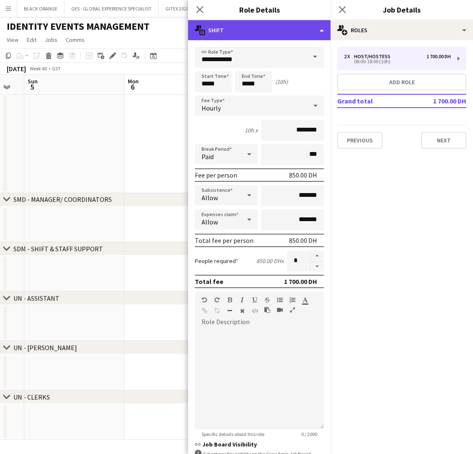
click at [283, 32] on div "multiple-actions-text Shift" at bounding box center [259, 30] width 142 height 20
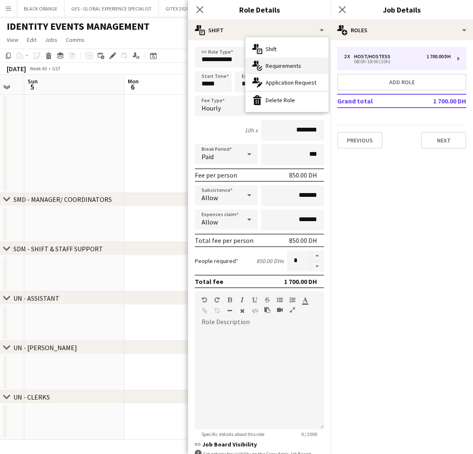
click at [274, 62] on div "multiple-actions-check-2 Requirements" at bounding box center [287, 65] width 83 height 17
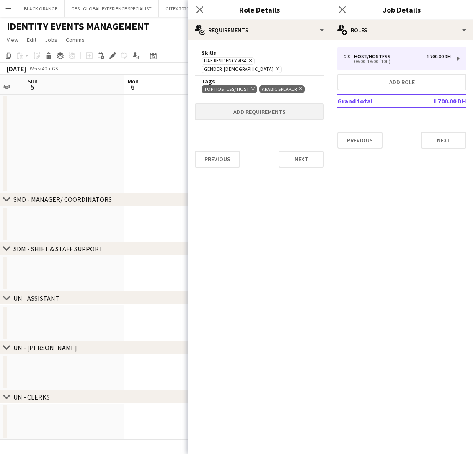
click at [274, 104] on button "Add requirements" at bounding box center [259, 112] width 129 height 17
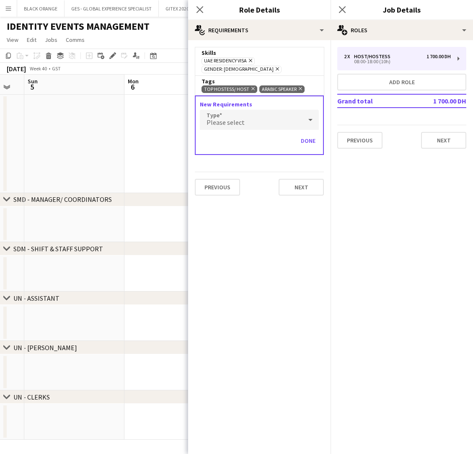
click at [276, 110] on div "Please select" at bounding box center [251, 120] width 102 height 20
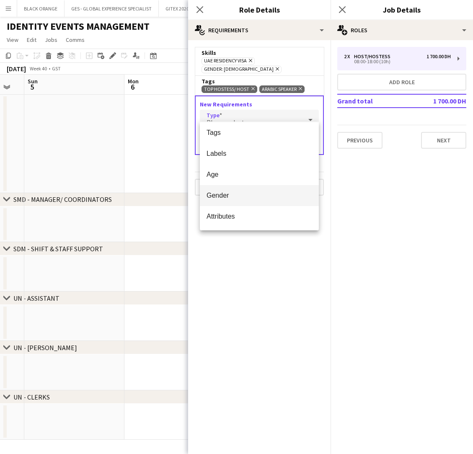
scroll to position [23, 0]
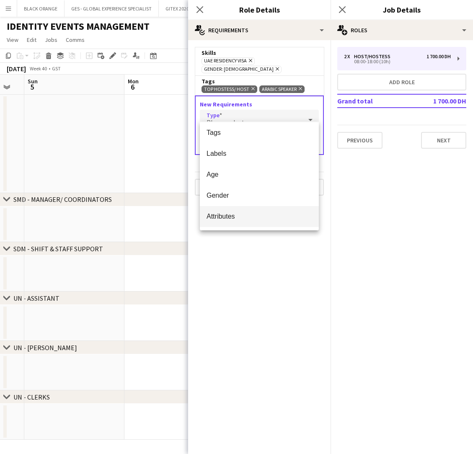
click at [220, 220] on span "Attributes" at bounding box center [260, 216] width 106 height 8
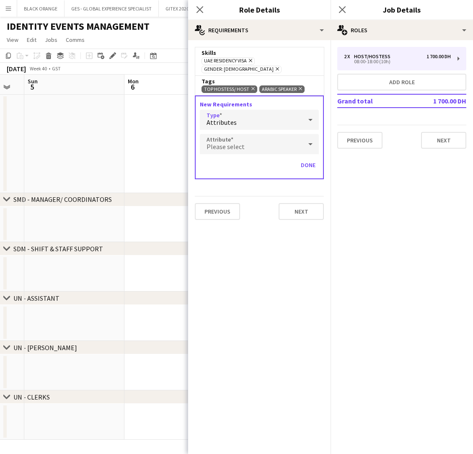
click at [256, 135] on div "Please select" at bounding box center [251, 144] width 102 height 20
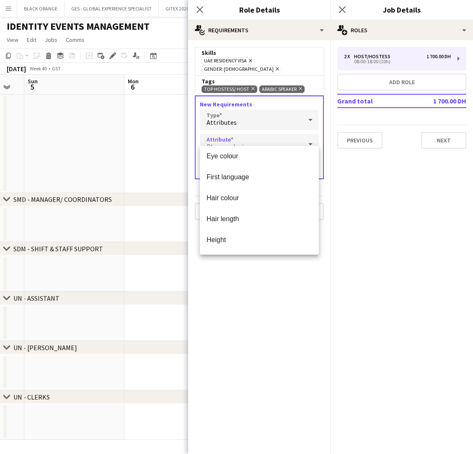
scroll to position [158, 0]
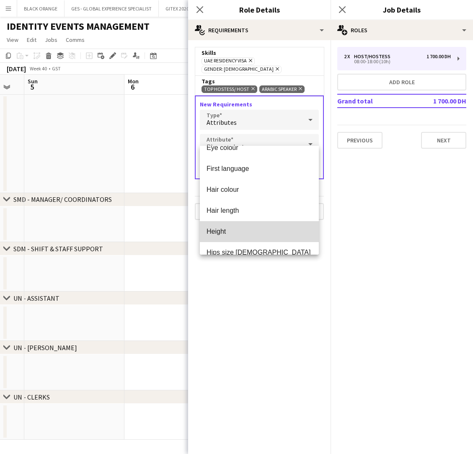
click at [229, 228] on span "Height" at bounding box center [260, 232] width 106 height 8
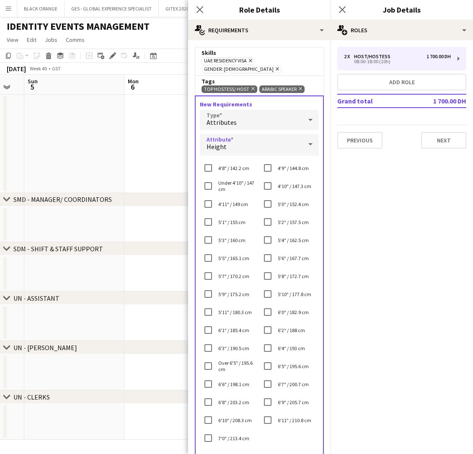
scroll to position [0, 0]
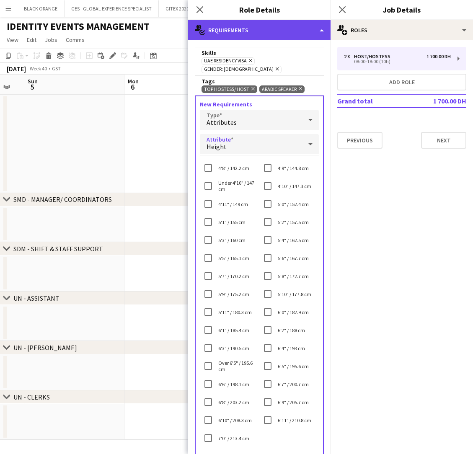
click at [308, 30] on div "multiple-actions-check-2 Requirements" at bounding box center [259, 30] width 142 height 20
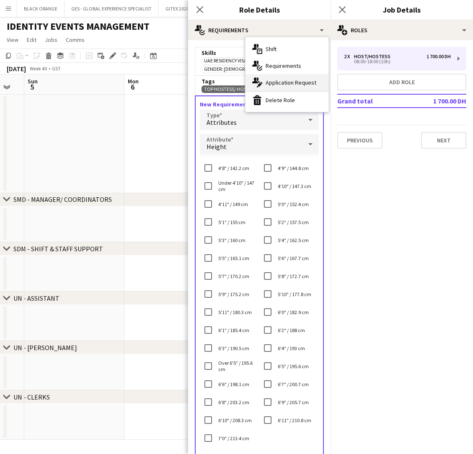
click at [295, 83] on span "Application Request" at bounding box center [291, 83] width 51 height 8
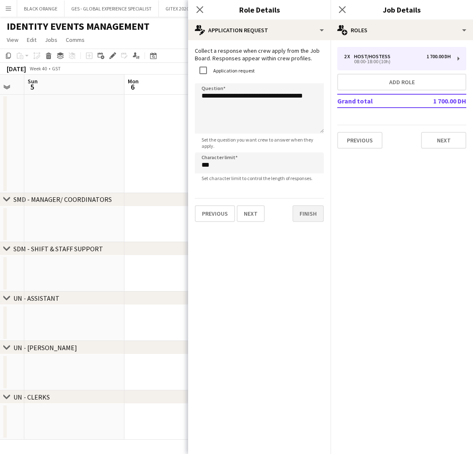
click at [312, 210] on button "Finish" at bounding box center [308, 213] width 31 height 17
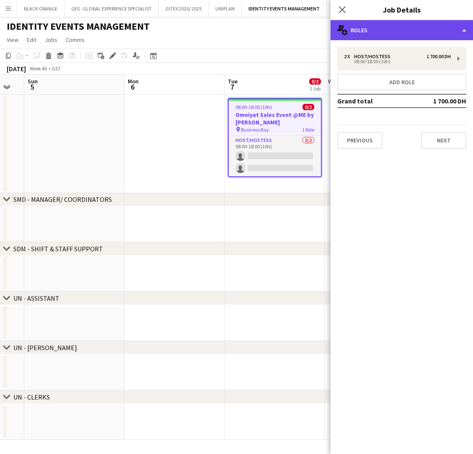
click at [442, 37] on div "multiple-users-add Roles" at bounding box center [402, 30] width 142 height 20
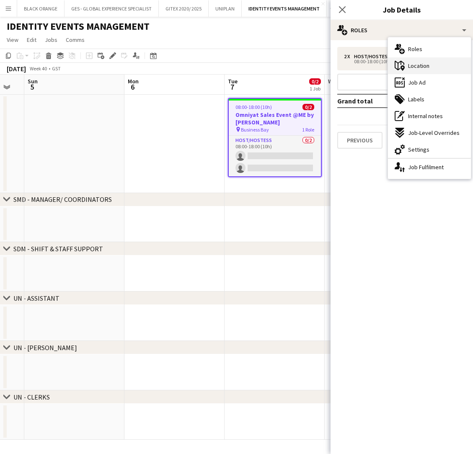
click at [426, 65] on span "Location" at bounding box center [418, 66] width 21 height 8
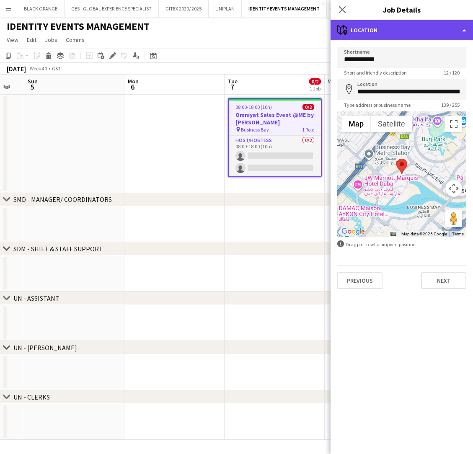
click at [438, 27] on div "maps-pin-1 Location" at bounding box center [402, 30] width 142 height 20
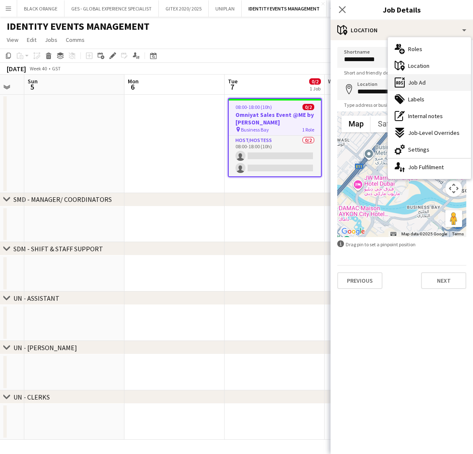
click at [410, 85] on span "Job Ad" at bounding box center [417, 83] width 18 height 8
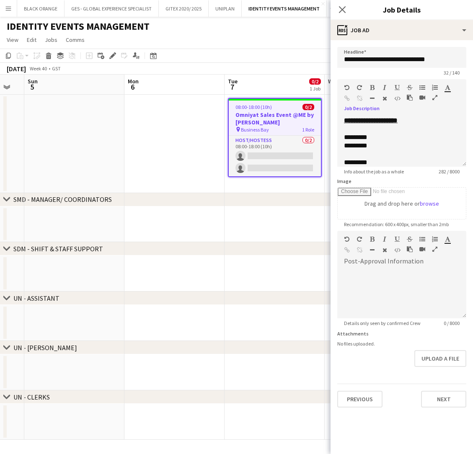
click at [434, 96] on icon "button" at bounding box center [434, 98] width 5 height 6
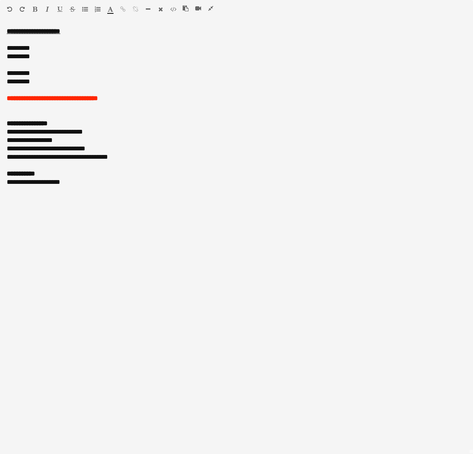
click at [208, 8] on button "button" at bounding box center [211, 8] width 6 height 7
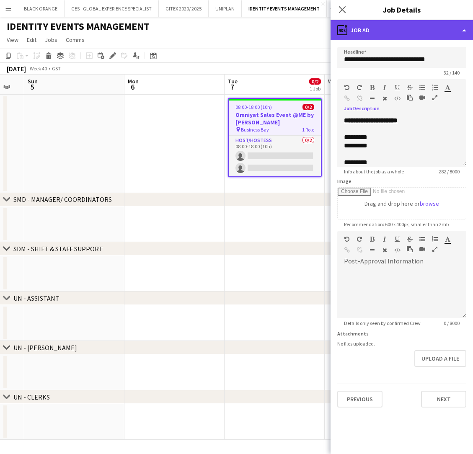
click at [446, 34] on div "ads-window Job Ad" at bounding box center [402, 30] width 142 height 20
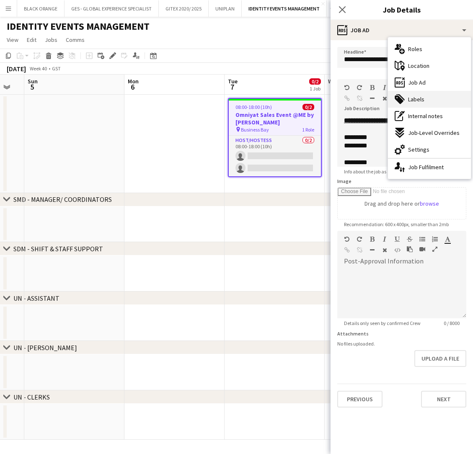
click at [418, 104] on div "tags-double Labels" at bounding box center [429, 99] width 83 height 17
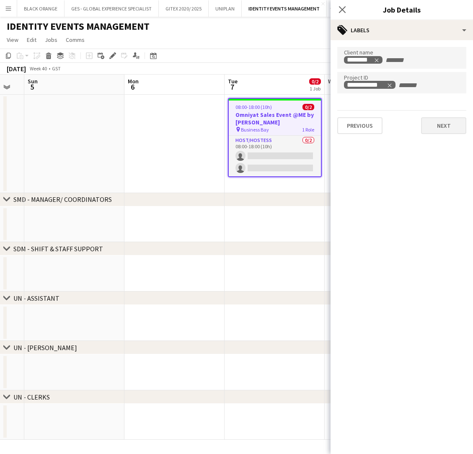
click at [439, 127] on button "Next" at bounding box center [443, 125] width 45 height 17
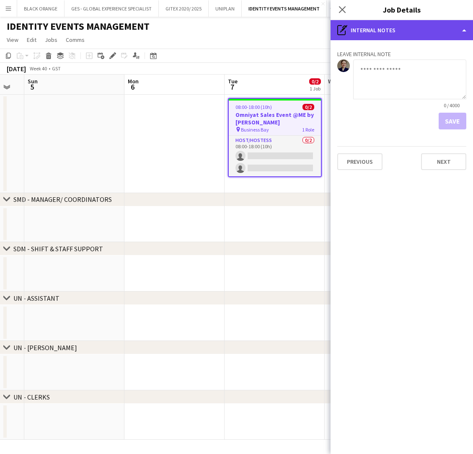
click at [411, 28] on div "pen-write Internal notes" at bounding box center [402, 30] width 142 height 20
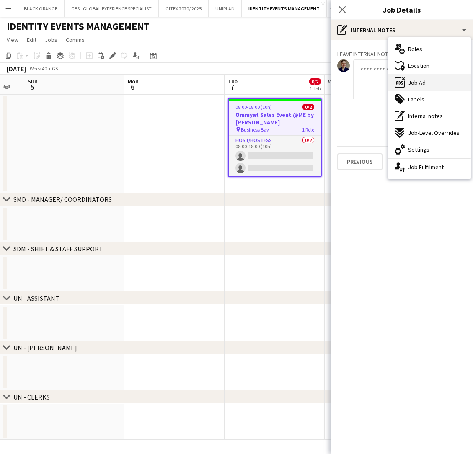
click at [414, 84] on span "Job Ad" at bounding box center [417, 83] width 18 height 8
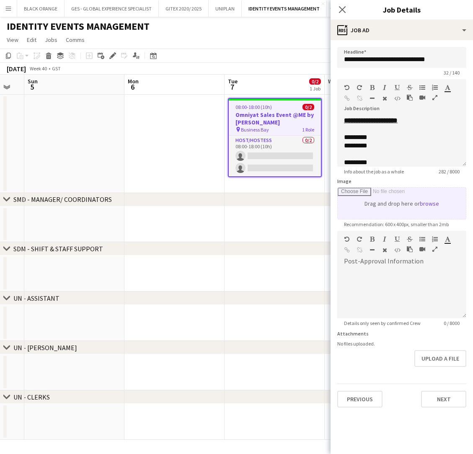
click at [427, 204] on input "Image" at bounding box center [402, 203] width 128 height 31
type input "**********"
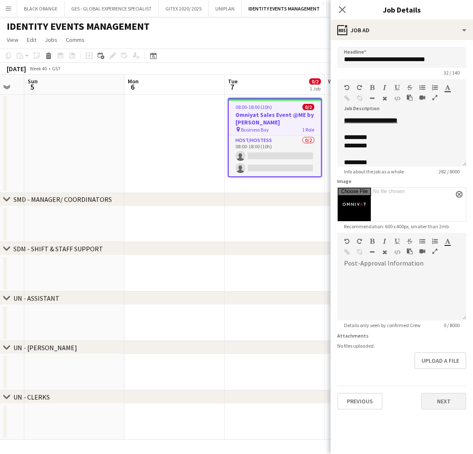
click at [435, 402] on button "Next" at bounding box center [443, 401] width 45 height 17
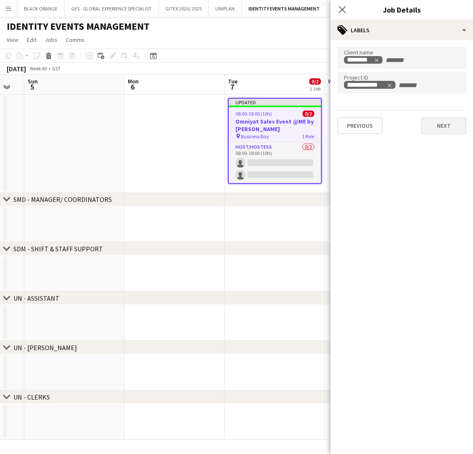
click at [435, 128] on button "Next" at bounding box center [443, 125] width 45 height 17
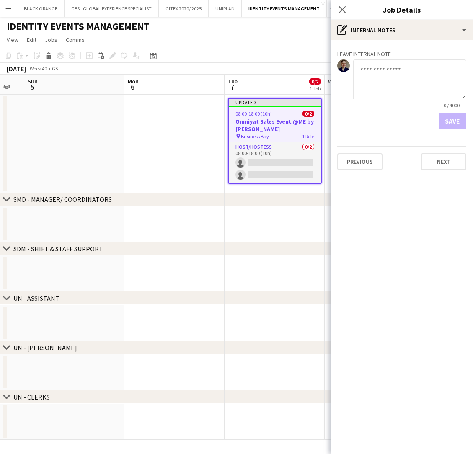
click at [263, 55] on app-toolbar "Copy Paste Paste Command V Paste with crew Command Shift V Paste linked Job Del…" at bounding box center [236, 56] width 473 height 14
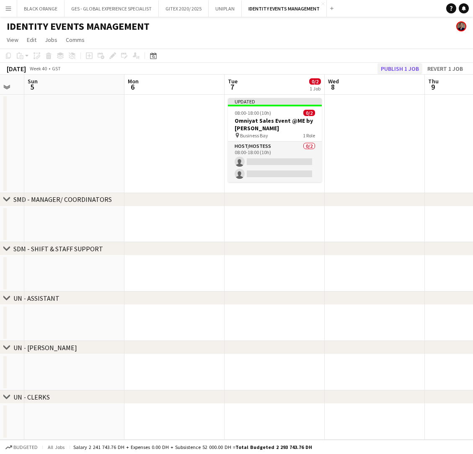
click at [403, 63] on button "Publish 1 job" at bounding box center [400, 68] width 45 height 11
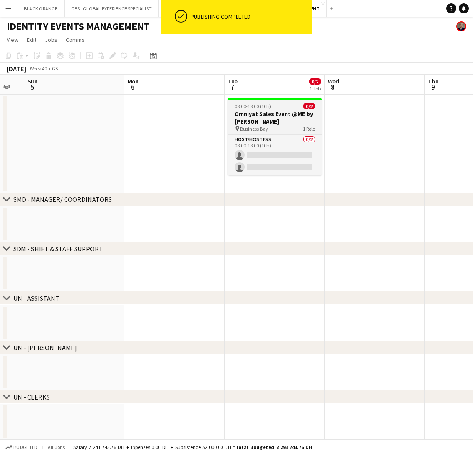
click at [275, 110] on app-job-card "08:00-18:00 (10h) 0/2 Omniyat Sales Event @ME by Melia pin Business Bay 1 Role …" at bounding box center [275, 137] width 94 height 78
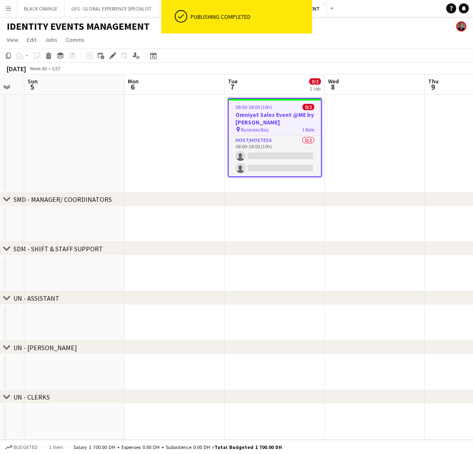
click at [353, 143] on app-date-cell at bounding box center [375, 144] width 100 height 98
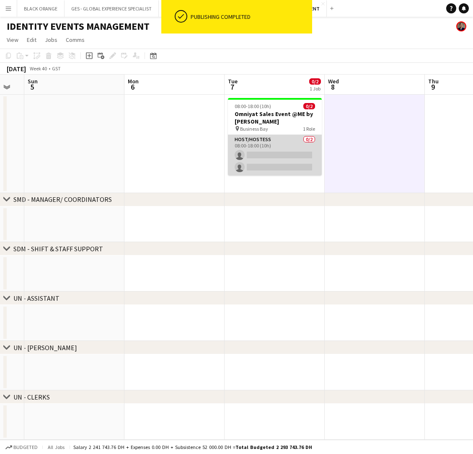
click at [305, 148] on app-card-role "Host/Hostess 0/2 08:00-18:00 (10h) single-neutral-actions single-neutral-actions" at bounding box center [275, 155] width 94 height 41
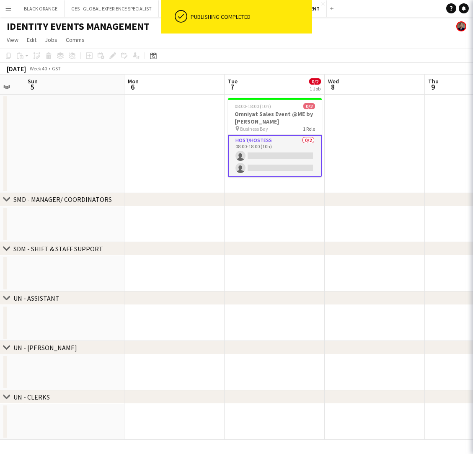
scroll to position [0, 176]
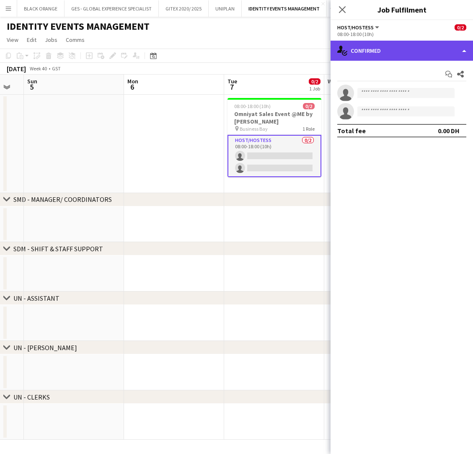
click at [423, 48] on div "single-neutral-actions-check-2 Confirmed" at bounding box center [402, 51] width 142 height 20
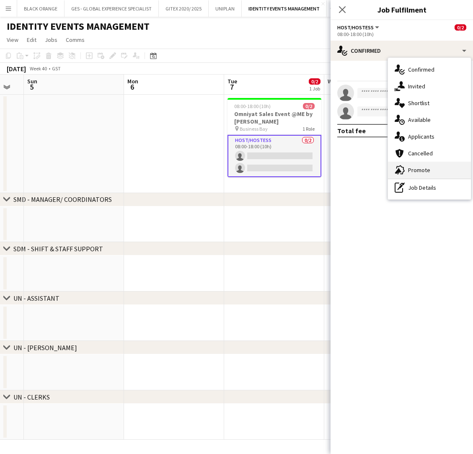
click at [423, 171] on span "Promote" at bounding box center [419, 170] width 22 height 8
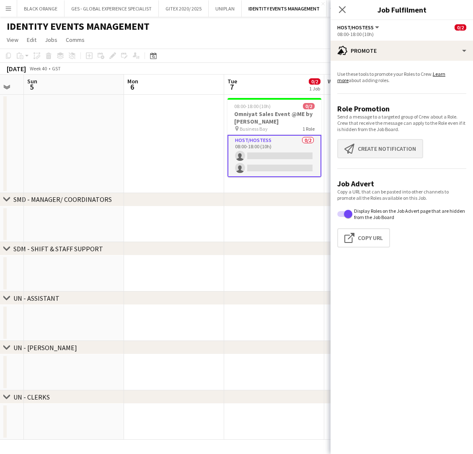
click at [371, 148] on button "Create notification Create notification" at bounding box center [380, 148] width 86 height 19
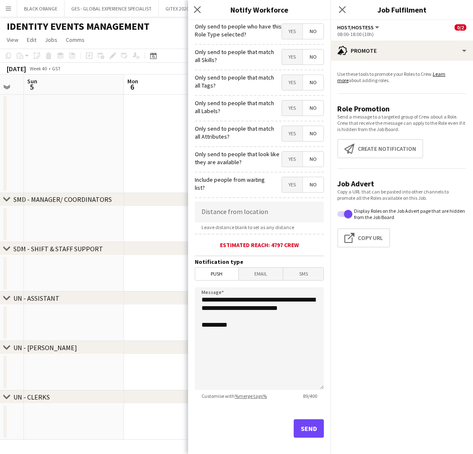
click at [290, 58] on span "Yes" at bounding box center [292, 56] width 21 height 15
click at [290, 81] on span "Yes" at bounding box center [292, 82] width 21 height 15
click at [290, 110] on span "Yes" at bounding box center [292, 108] width 21 height 15
click at [291, 134] on span "Yes" at bounding box center [292, 133] width 21 height 15
click at [286, 163] on span "Yes" at bounding box center [292, 159] width 21 height 15
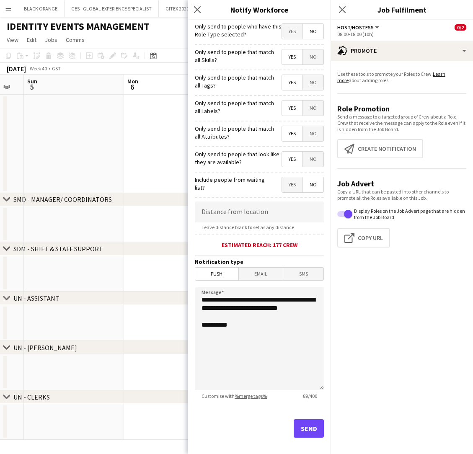
click at [308, 426] on button "Send" at bounding box center [309, 428] width 30 height 18
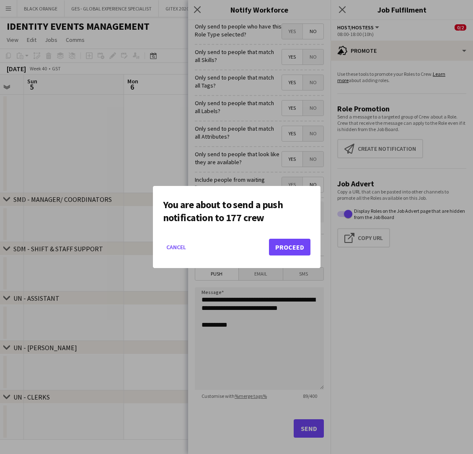
click at [293, 248] on button "Proceed" at bounding box center [289, 247] width 41 height 17
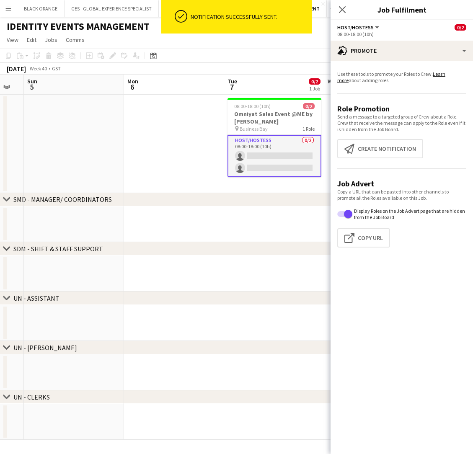
click at [192, 106] on app-date-cell at bounding box center [174, 144] width 100 height 98
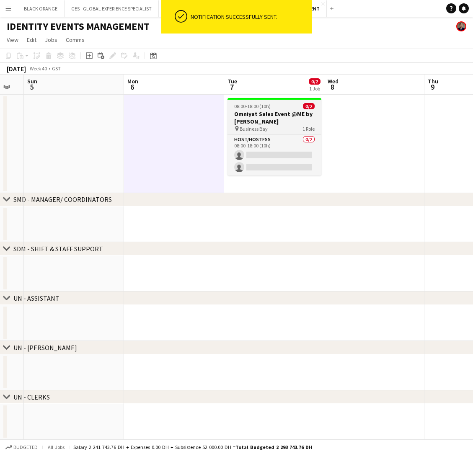
click at [289, 119] on h3 "Omniyat Sales Event @ME by Melia" at bounding box center [275, 117] width 94 height 15
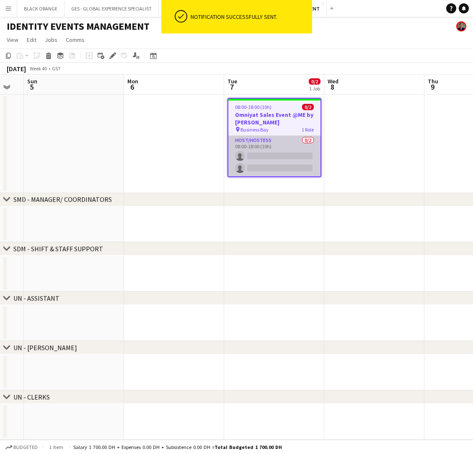
click at [263, 150] on app-card-role "Host/Hostess 0/2 08:00-18:00 (10h) single-neutral-actions single-neutral-actions" at bounding box center [274, 156] width 92 height 41
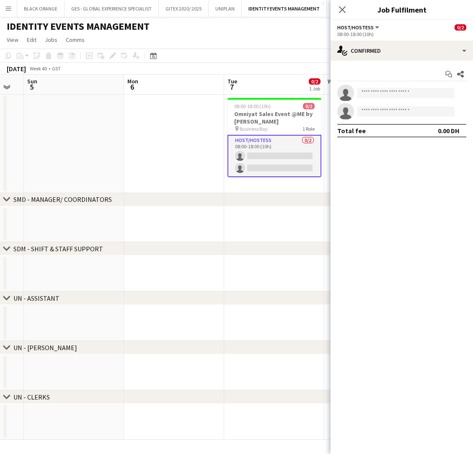
click at [406, 30] on div "Host/Hostess All roles Host/Hostess 0/2" at bounding box center [401, 27] width 129 height 8
click at [368, 28] on span "Host/Hostess" at bounding box center [355, 27] width 36 height 6
click at [358, 59] on li "Host/Hostess" at bounding box center [365, 56] width 42 height 8
click at [270, 137] on app-card-role "Host/Hostess 0/2 08:00-18:00 (10h) single-neutral-actions single-neutral-actions" at bounding box center [275, 156] width 94 height 42
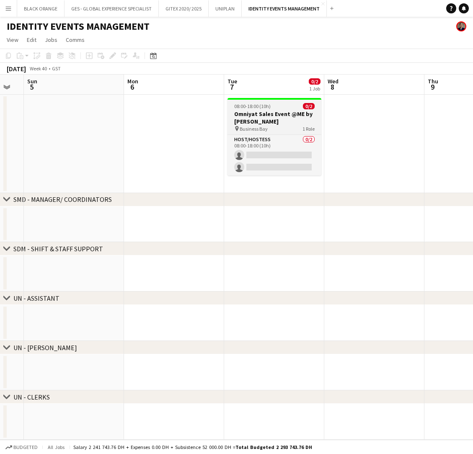
click at [261, 122] on h3 "Omniyat Sales Event @ME by Melia" at bounding box center [275, 117] width 94 height 15
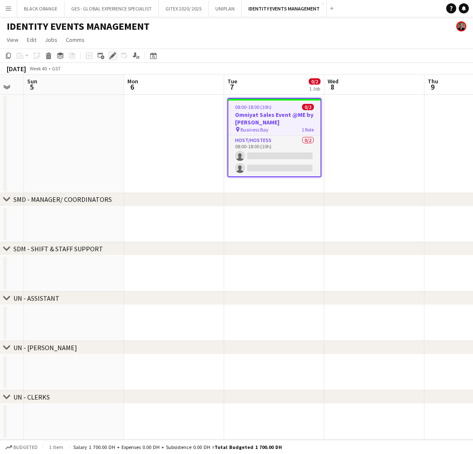
click at [109, 54] on div "Edit" at bounding box center [113, 56] width 10 height 10
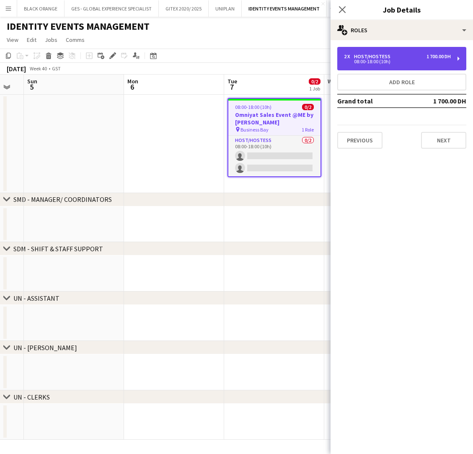
click at [379, 55] on div "Host/Hostess" at bounding box center [374, 57] width 40 height 6
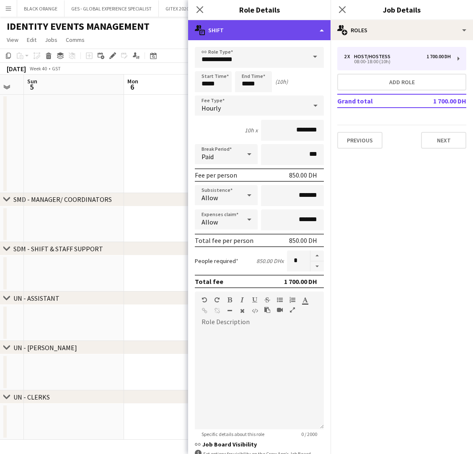
click at [247, 35] on div "multiple-actions-text Shift" at bounding box center [259, 30] width 142 height 20
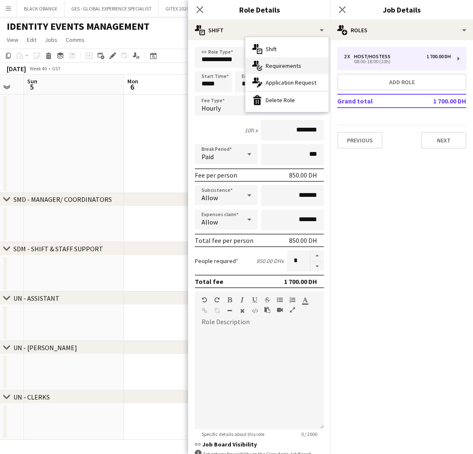
click at [273, 66] on span "Requirements" at bounding box center [284, 66] width 36 height 8
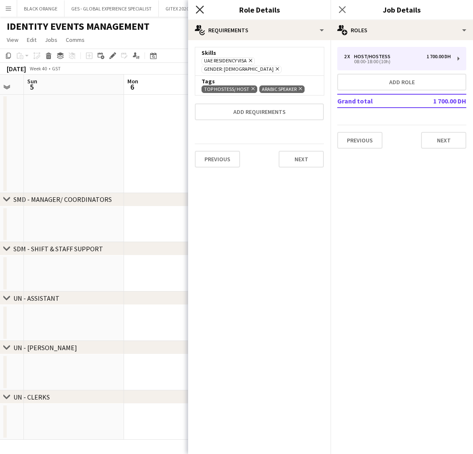
click at [200, 9] on icon "Close pop-in" at bounding box center [200, 9] width 8 height 8
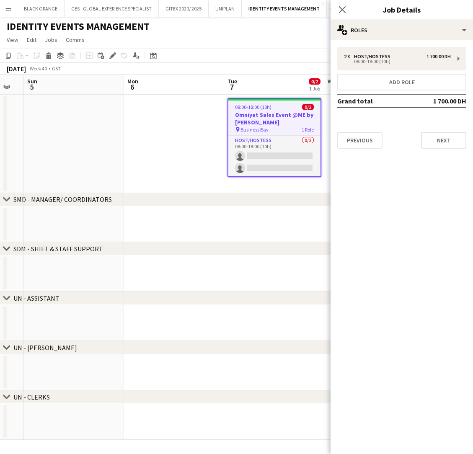
click at [202, 46] on app-page-menu "View Day view expanded Day view collapsed Month view Date picker Jump to today …" at bounding box center [236, 41] width 473 height 16
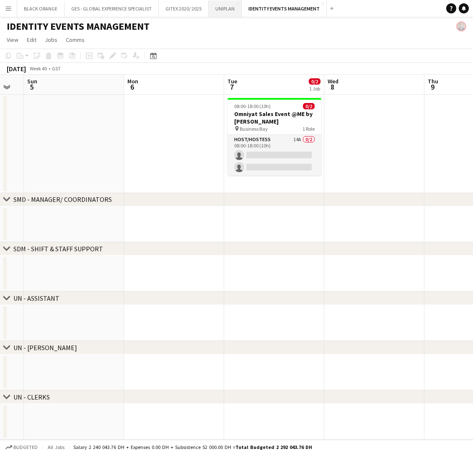
click at [223, 11] on button "UNIPLAN Close" at bounding box center [225, 8] width 33 height 16
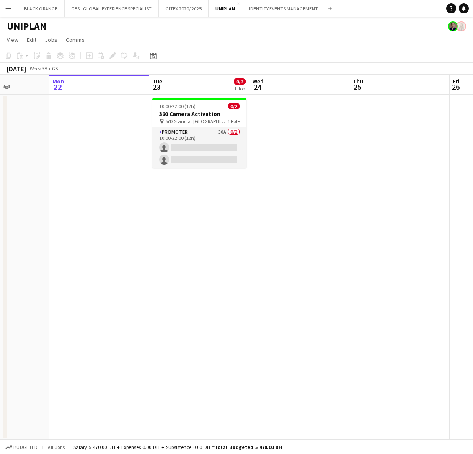
scroll to position [0, 285]
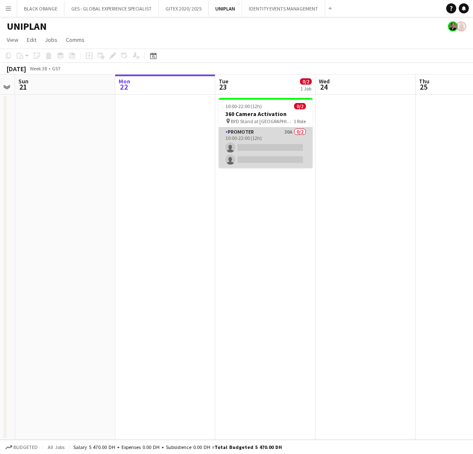
click at [271, 138] on app-card-role "Promoter 30A 0/2 10:00-22:00 (12h) single-neutral-actions single-neutral-actions" at bounding box center [266, 147] width 94 height 41
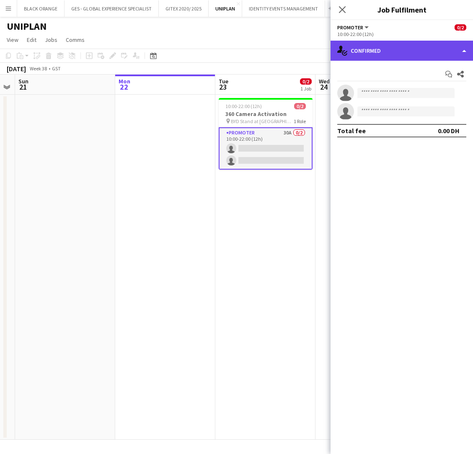
click at [431, 47] on div "single-neutral-actions-check-2 Confirmed" at bounding box center [402, 51] width 142 height 20
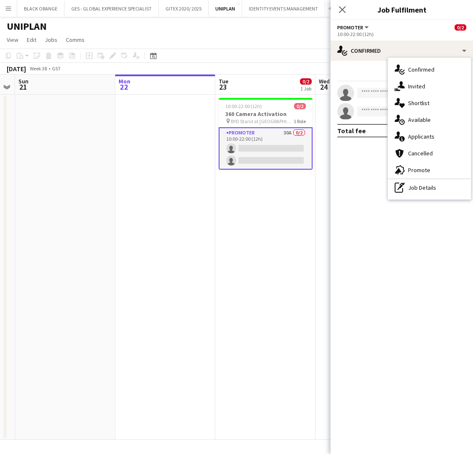
click at [274, 273] on app-date-cell "10:00-22:00 (12h) 0/2 360 Camera Activation pin BYD Stand at DFC mall 1 Role Pr…" at bounding box center [265, 267] width 100 height 345
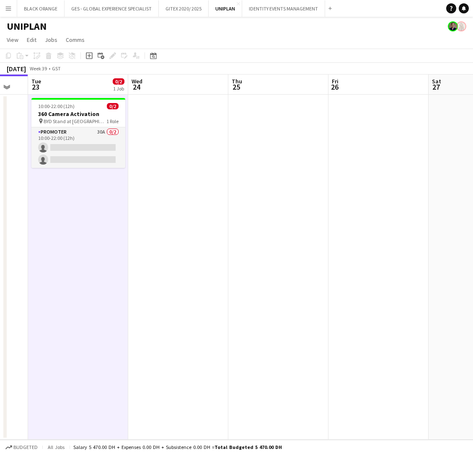
scroll to position [0, 263]
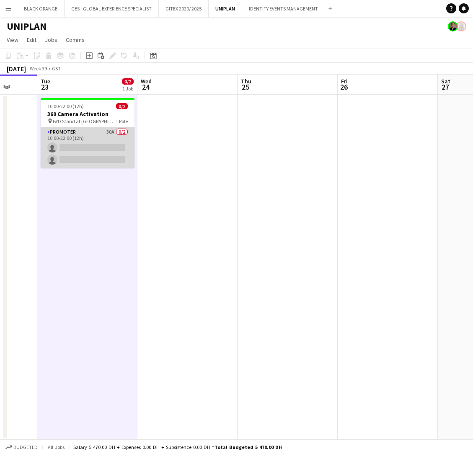
click at [94, 146] on app-card-role "Promoter 30A 0/2 10:00-22:00 (12h) single-neutral-actions single-neutral-actions" at bounding box center [88, 147] width 94 height 41
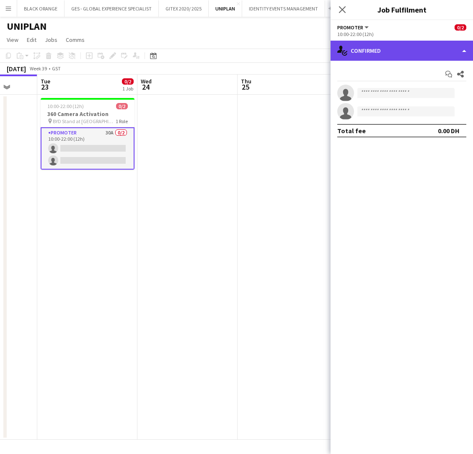
click at [449, 53] on div "single-neutral-actions-check-2 Confirmed" at bounding box center [402, 51] width 142 height 20
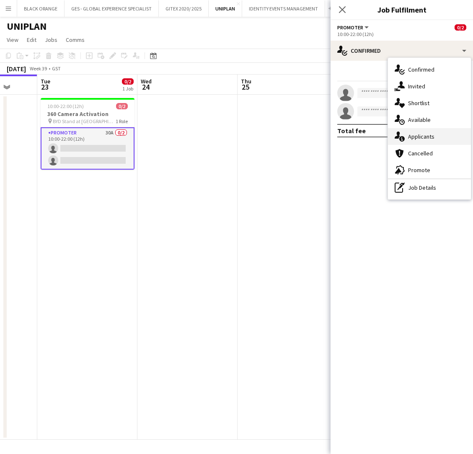
click at [422, 136] on span "Applicants" at bounding box center [421, 137] width 26 height 8
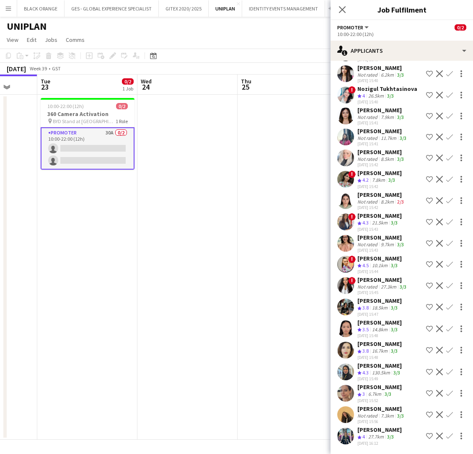
scroll to position [301, 0]
click at [344, 9] on icon at bounding box center [342, 9] width 8 height 8
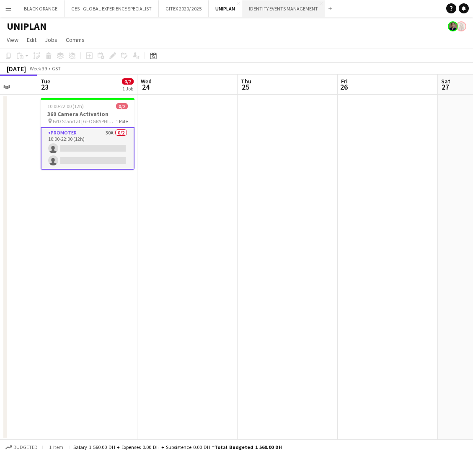
click at [281, 5] on button "IDENTITY EVENTS MANAGEMENT Close" at bounding box center [283, 8] width 83 height 16
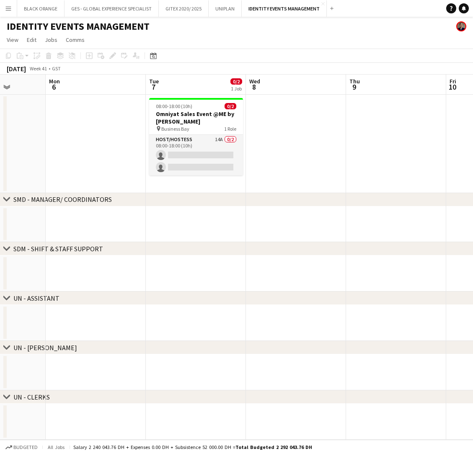
scroll to position [0, 253]
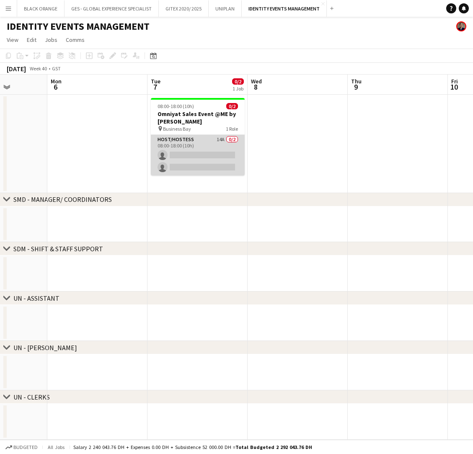
click at [204, 143] on app-card-role "Host/Hostess 14A 0/2 08:00-18:00 (10h) single-neutral-actions single-neutral-ac…" at bounding box center [198, 155] width 94 height 41
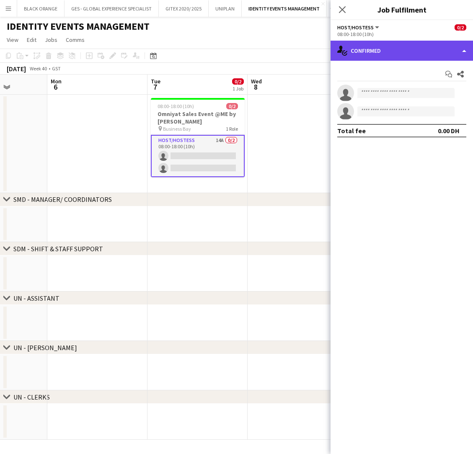
click at [403, 52] on div "single-neutral-actions-check-2 Confirmed" at bounding box center [402, 51] width 142 height 20
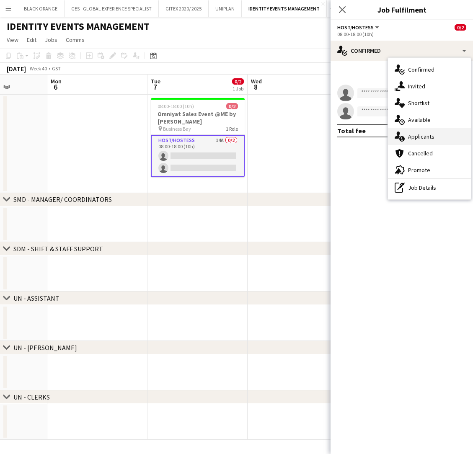
click at [420, 136] on span "Applicants" at bounding box center [421, 137] width 26 height 8
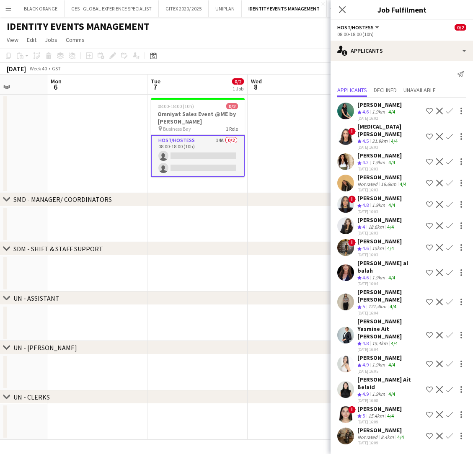
click at [373, 259] on div "Maha Rawda al balah" at bounding box center [389, 266] width 65 height 15
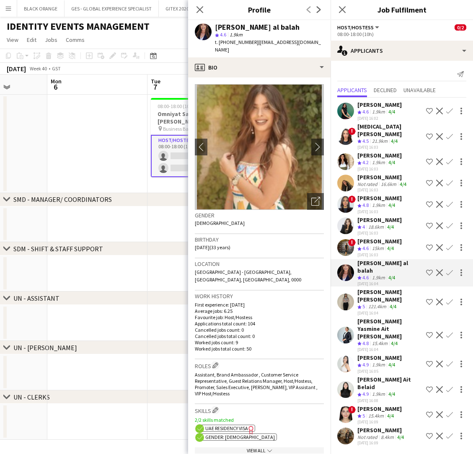
click at [199, 10] on icon at bounding box center [200, 9] width 7 height 7
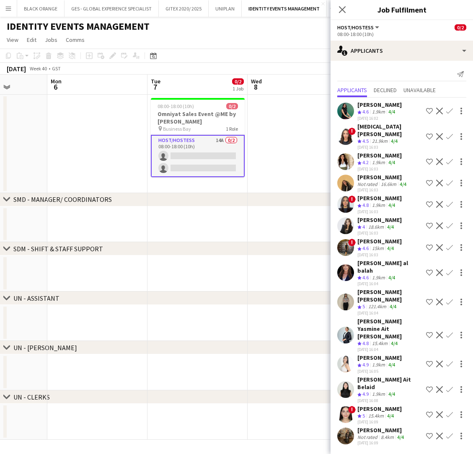
click at [383, 202] on div "1.9km" at bounding box center [378, 205] width 16 height 7
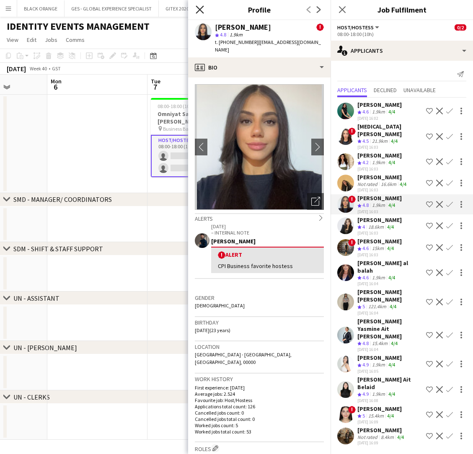
click at [199, 8] on icon "Close pop-in" at bounding box center [200, 9] width 8 height 8
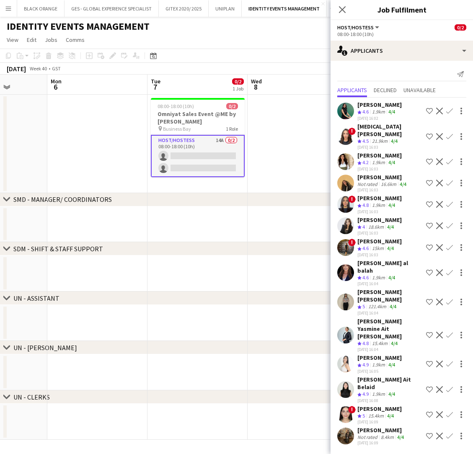
click at [370, 405] on div "Asma Aloui" at bounding box center [379, 409] width 44 height 8
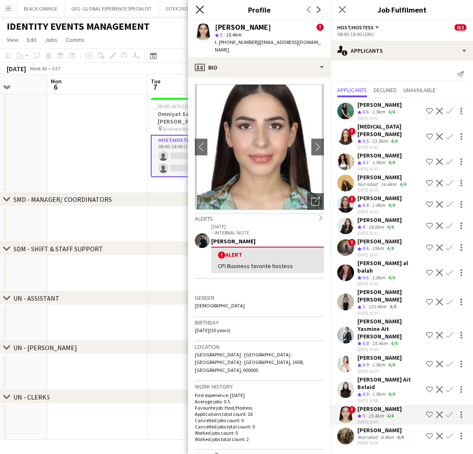
click at [198, 8] on icon at bounding box center [200, 9] width 8 height 8
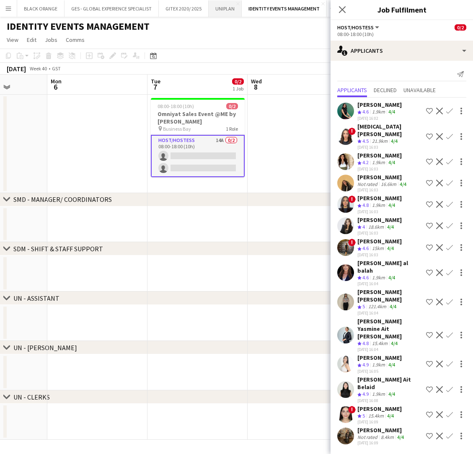
click at [230, 9] on button "UNIPLAN Close" at bounding box center [225, 8] width 33 height 16
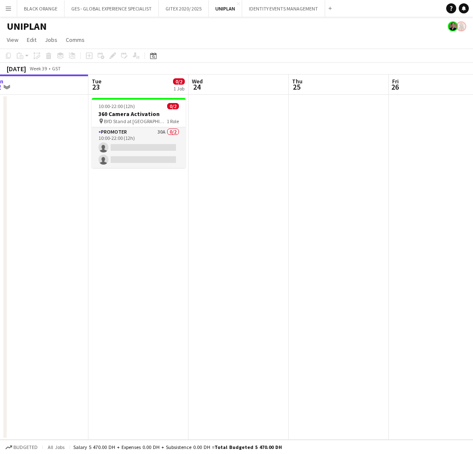
scroll to position [0, 208]
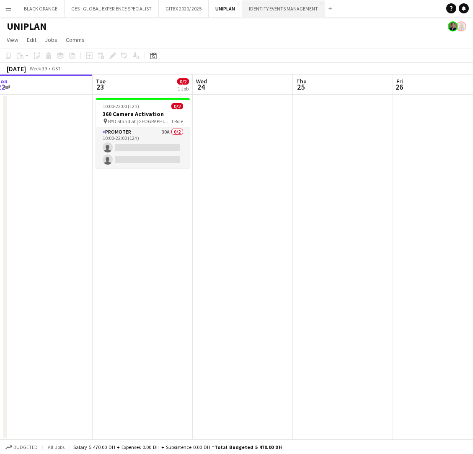
click at [291, 10] on button "IDENTITY EVENTS MANAGEMENT Close" at bounding box center [283, 8] width 83 height 16
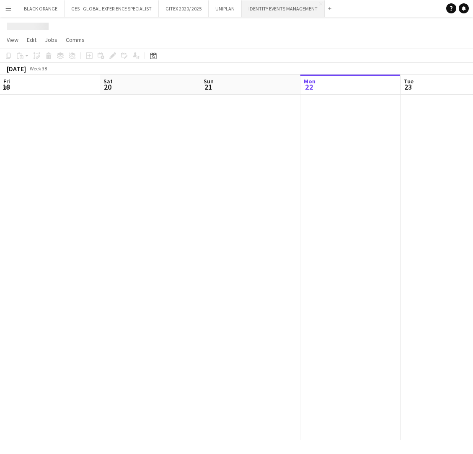
scroll to position [0, 200]
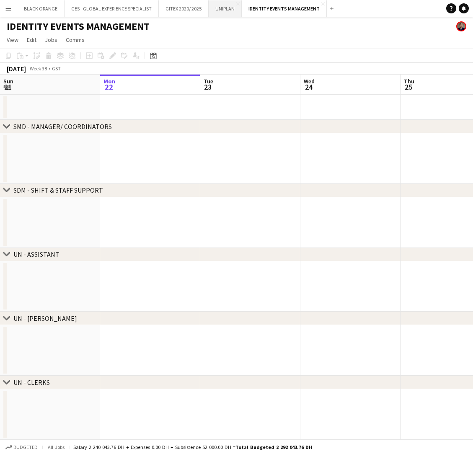
click at [221, 9] on button "UNIPLAN Close" at bounding box center [225, 8] width 33 height 16
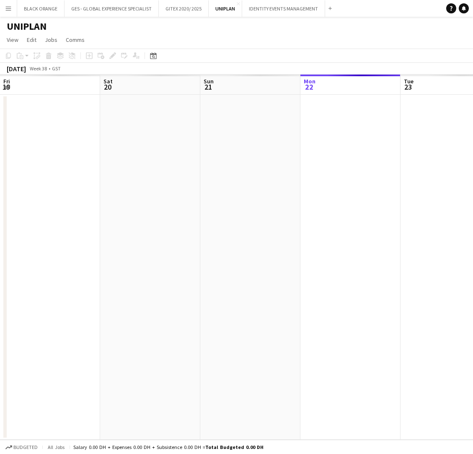
scroll to position [0, 200]
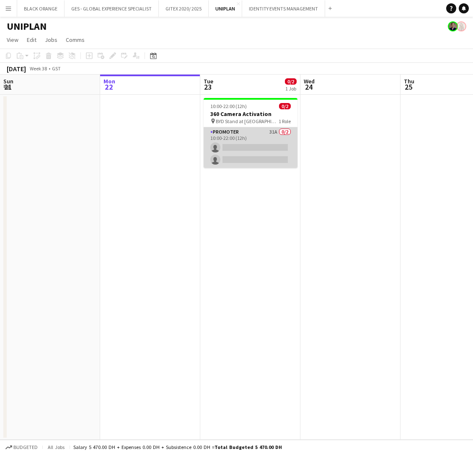
click at [263, 143] on app-card-role "Promoter 31A 0/2 10:00-22:00 (12h) single-neutral-actions single-neutral-actions" at bounding box center [251, 147] width 94 height 41
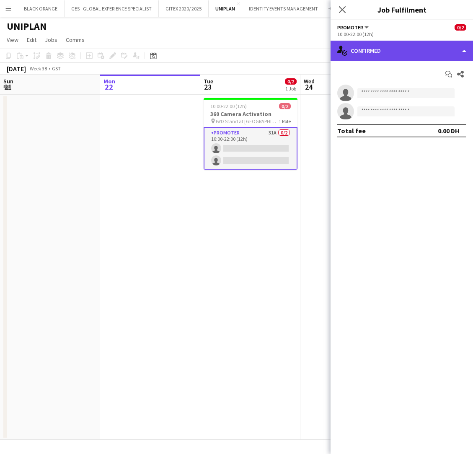
click at [411, 44] on div "single-neutral-actions-check-2 Confirmed" at bounding box center [402, 51] width 142 height 20
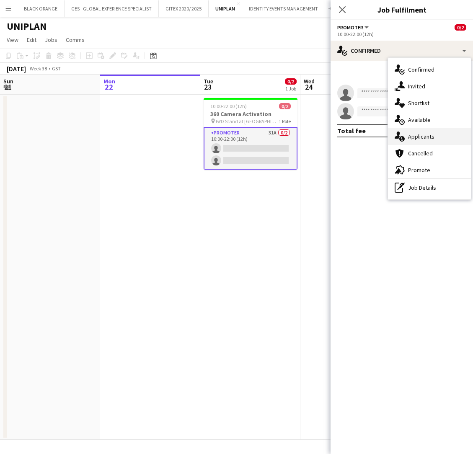
click at [420, 135] on span "Applicants" at bounding box center [421, 137] width 26 height 8
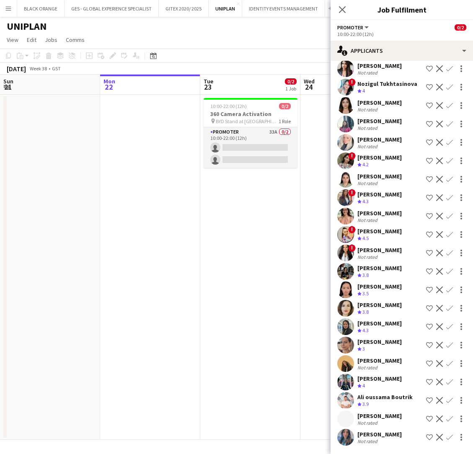
scroll to position [267, 0]
click at [380, 246] on div "Mayara Do Nascimento Silva" at bounding box center [379, 250] width 44 height 8
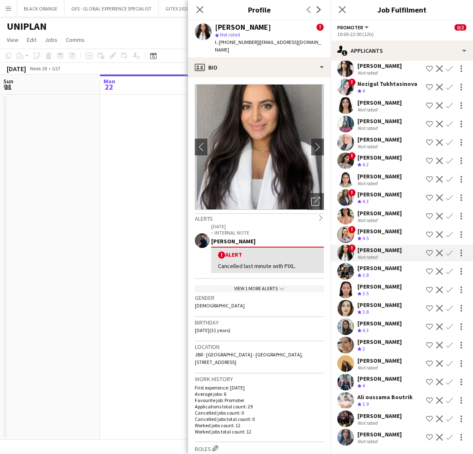
click at [301, 78] on app-crew-profile-bio "chevron-left chevron-right Open photos pop-in Alerts chevron-right 27-08-2025 –…" at bounding box center [259, 266] width 142 height 377
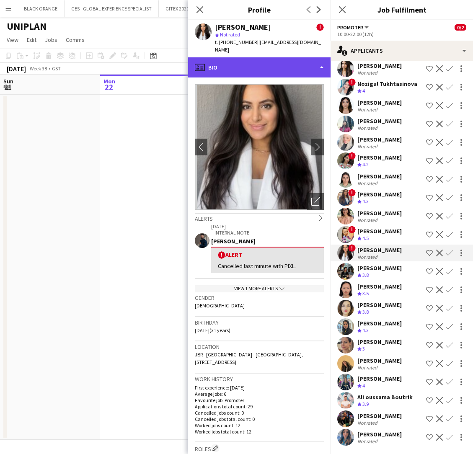
click at [320, 60] on div "profile Bio" at bounding box center [259, 67] width 142 height 20
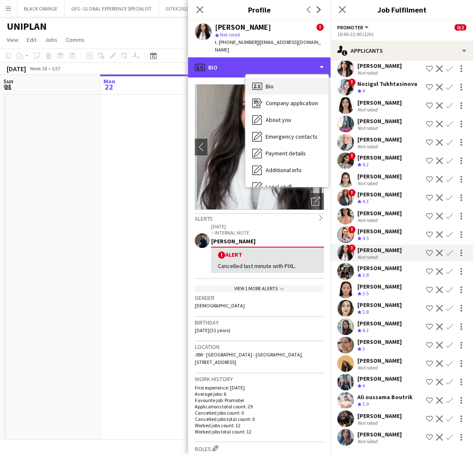
scroll to position [0, 0]
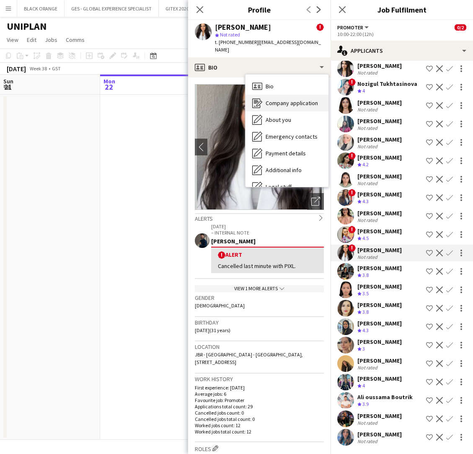
click at [284, 100] on div "Company application Company application" at bounding box center [287, 103] width 83 height 17
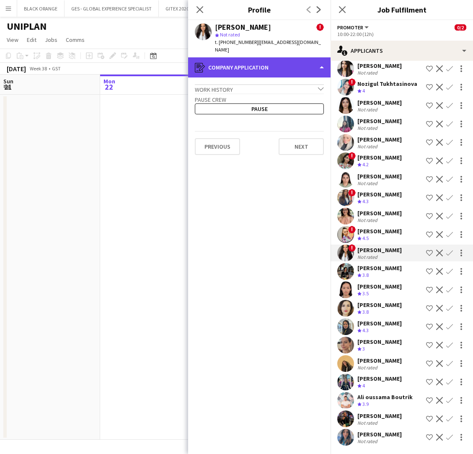
click at [282, 62] on div "register Company application" at bounding box center [259, 67] width 142 height 20
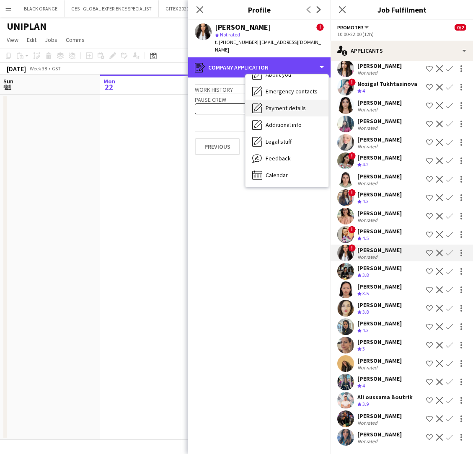
scroll to position [45, 0]
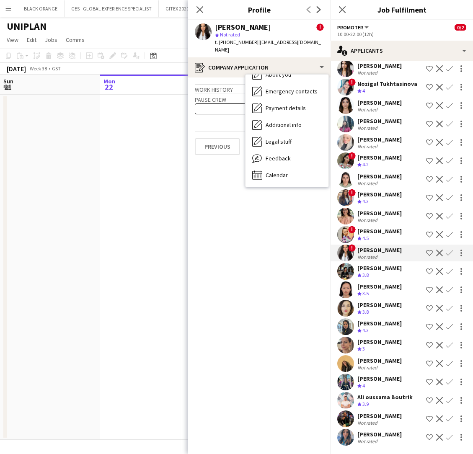
click at [386, 247] on div "Mayara Do Nascimento Silva" at bounding box center [379, 250] width 44 height 8
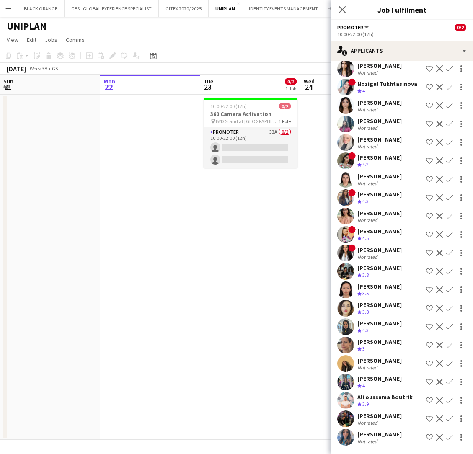
click at [381, 252] on div "Mayara Do Nascimento Silva" at bounding box center [379, 250] width 44 height 8
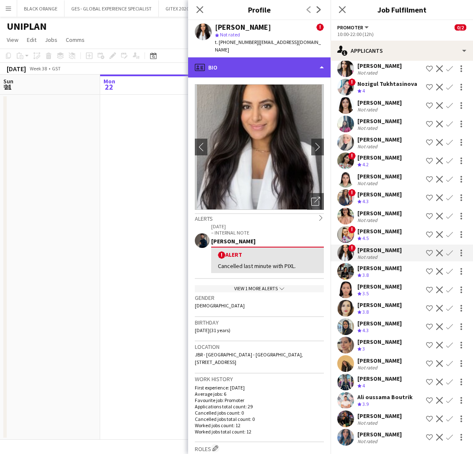
click at [279, 57] on div "profile Bio" at bounding box center [259, 67] width 142 height 20
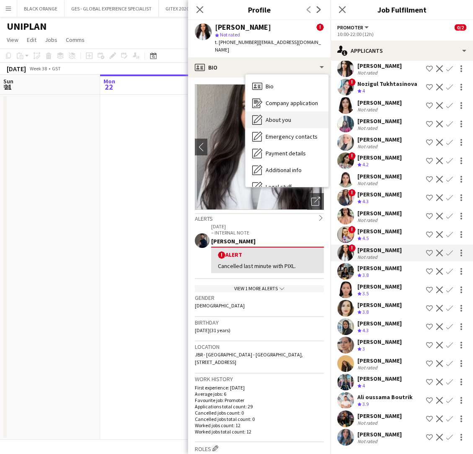
click at [280, 116] on span "About you" at bounding box center [279, 120] width 26 height 8
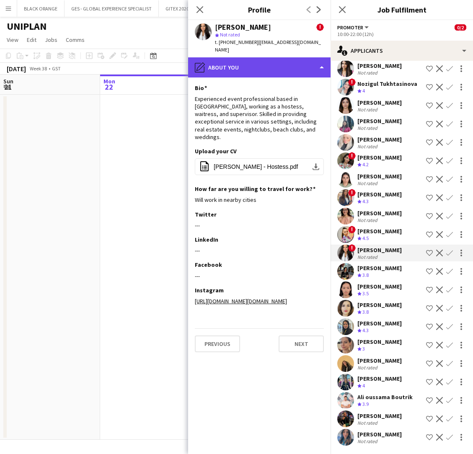
click at [283, 58] on div "pencil4 About you" at bounding box center [259, 67] width 142 height 20
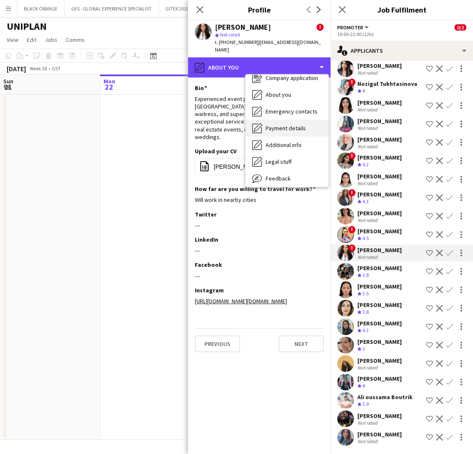
scroll to position [28, 0]
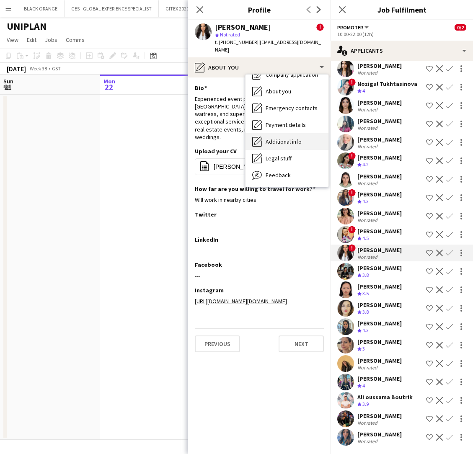
click at [276, 138] on span "Additional info" at bounding box center [284, 142] width 36 height 8
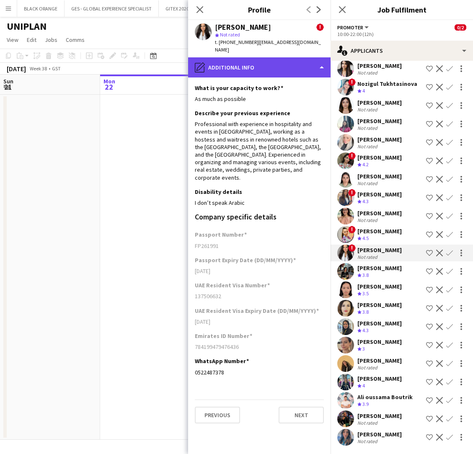
click at [261, 60] on div "pencil4 Additional info" at bounding box center [259, 67] width 142 height 20
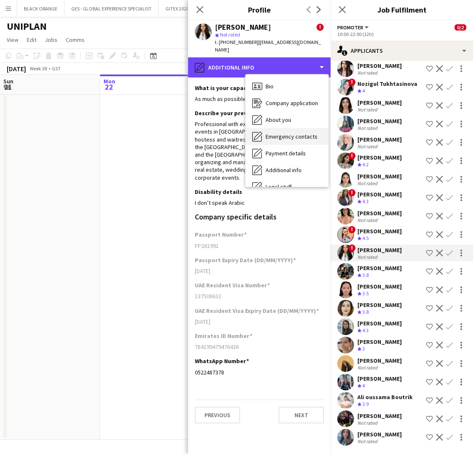
scroll to position [0, 0]
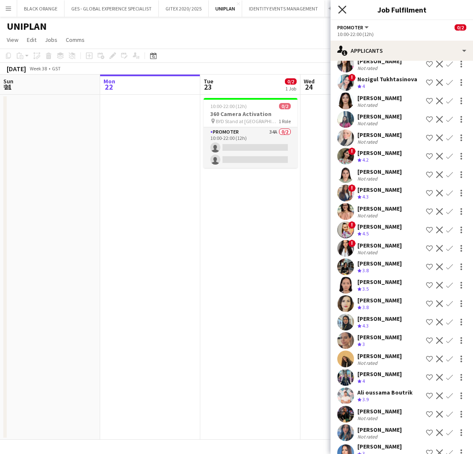
click at [341, 12] on icon "Close pop-in" at bounding box center [342, 9] width 8 height 8
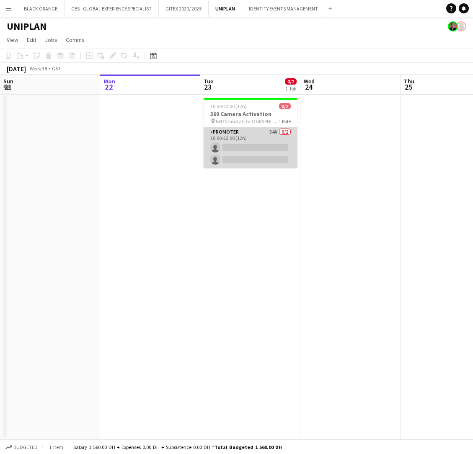
click at [243, 143] on app-card-role "Promoter 34A 0/2 10:00-22:00 (12h) single-neutral-actions single-neutral-actions" at bounding box center [251, 147] width 94 height 41
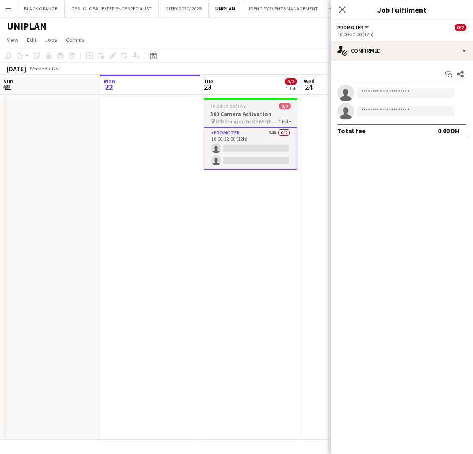
click at [224, 105] on span "10:00-22:00 (12h)" at bounding box center [228, 106] width 36 height 6
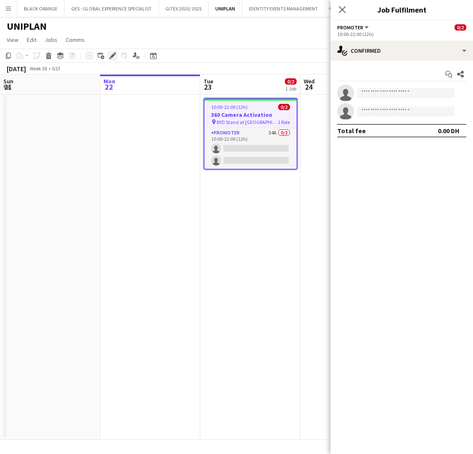
click at [113, 56] on icon at bounding box center [112, 56] width 5 height 5
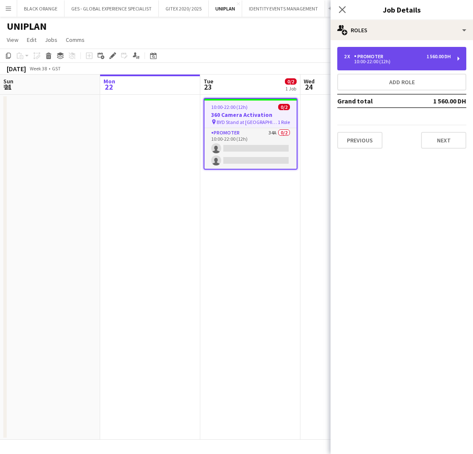
click at [412, 58] on div "2 x Promoter 1 560.00 DH" at bounding box center [397, 57] width 107 height 6
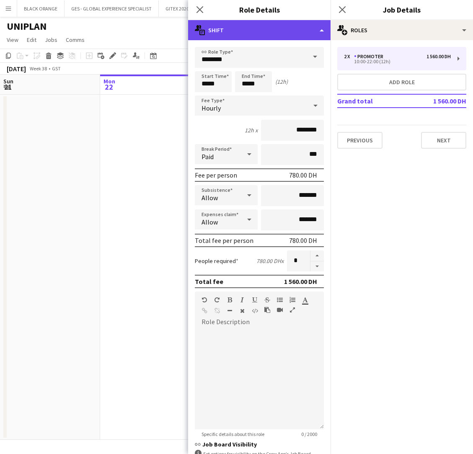
click at [248, 23] on div "multiple-actions-text Shift" at bounding box center [259, 30] width 142 height 20
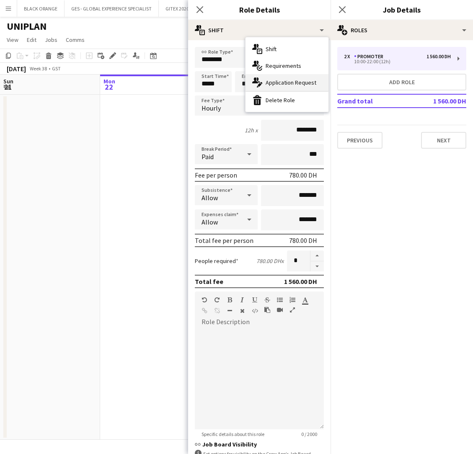
click at [284, 83] on span "Application Request" at bounding box center [291, 83] width 51 height 8
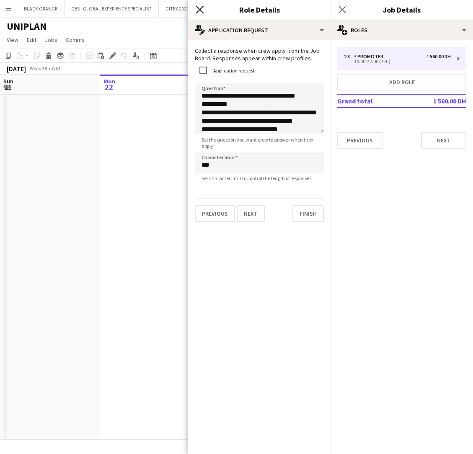
click at [199, 12] on icon "Close pop-in" at bounding box center [200, 9] width 8 height 8
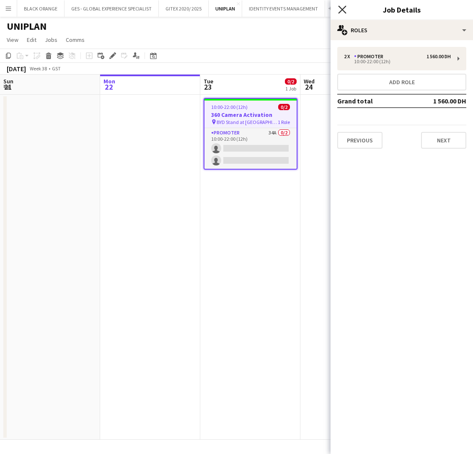
click at [342, 10] on icon at bounding box center [342, 9] width 8 height 8
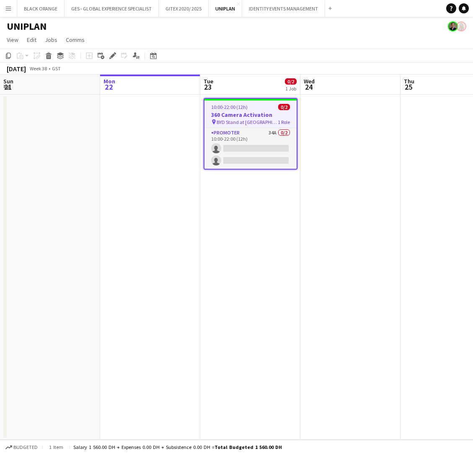
click at [272, 223] on app-date-cell "10:00-22:00 (12h) 0/2 360 Camera Activation pin BYD Stand at DFC mall 1 Role Pr…" at bounding box center [250, 267] width 100 height 345
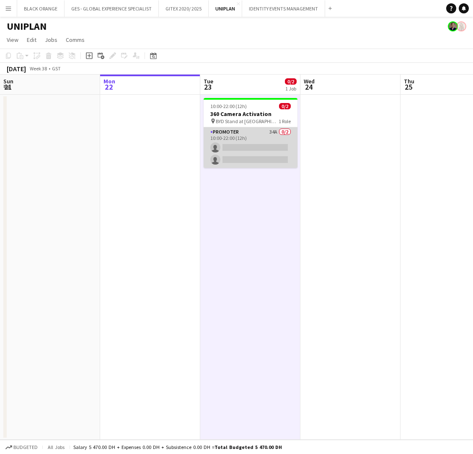
click at [251, 150] on app-card-role "Promoter 34A 0/2 10:00-22:00 (12h) single-neutral-actions single-neutral-actions" at bounding box center [251, 147] width 94 height 41
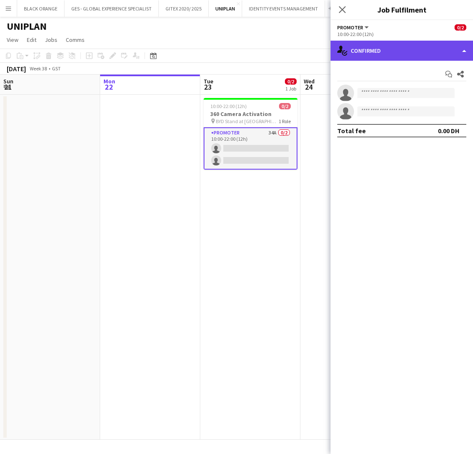
click at [435, 54] on div "single-neutral-actions-check-2 Confirmed" at bounding box center [402, 51] width 142 height 20
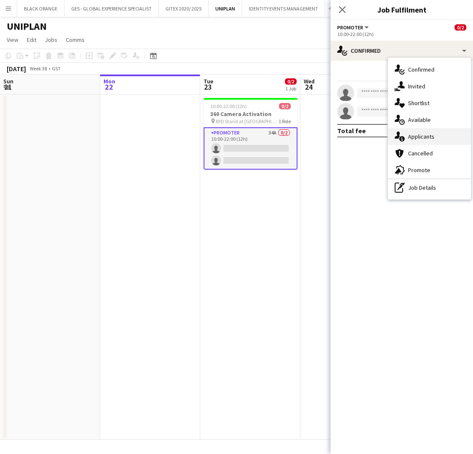
click at [423, 140] on span "Applicants" at bounding box center [421, 137] width 26 height 8
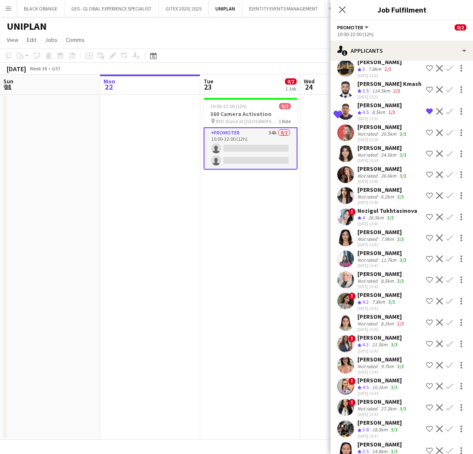
scroll to position [171, 0]
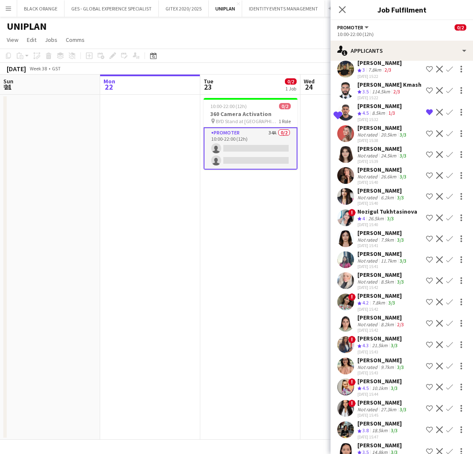
click at [381, 166] on div "Julia Drumond" at bounding box center [382, 170] width 51 height 8
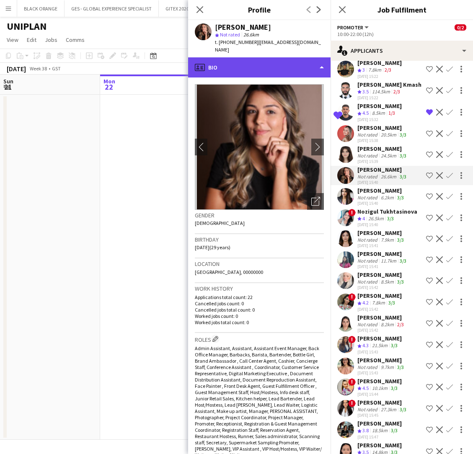
click at [274, 61] on div "profile Bio" at bounding box center [259, 67] width 142 height 20
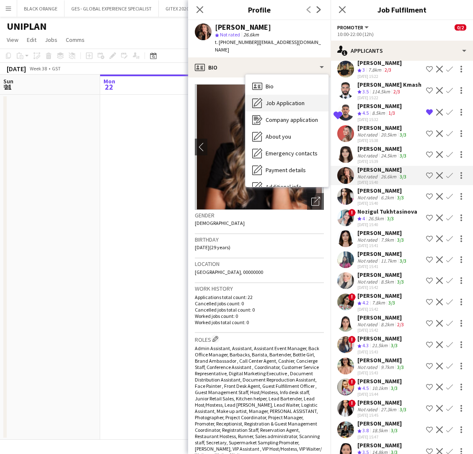
click at [278, 99] on span "Job Application" at bounding box center [285, 103] width 39 height 8
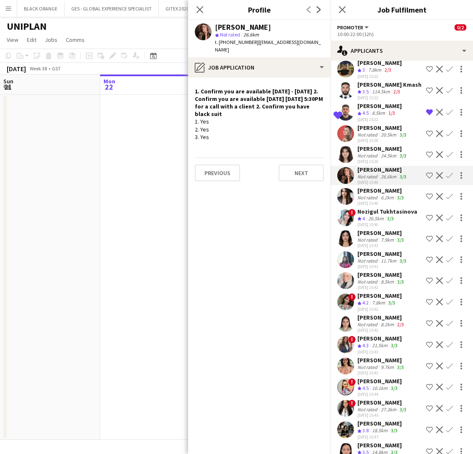
click at [383, 195] on div "6.2km" at bounding box center [387, 197] width 16 height 6
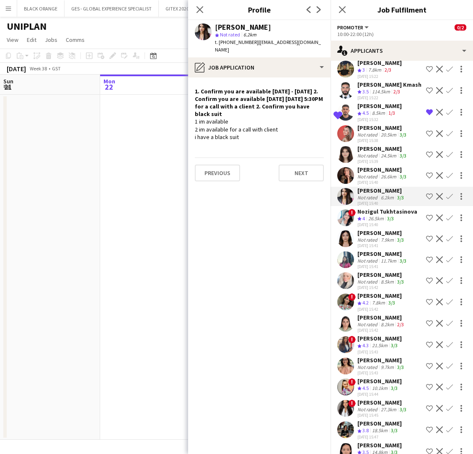
click at [382, 236] on div "Christina Ann Jero Not rated 7.9km 3/3 22-09-2025 15:41" at bounding box center [381, 238] width 48 height 19
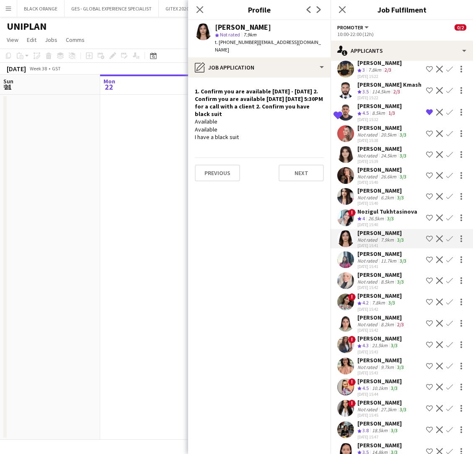
click at [378, 256] on div "Saman Arshad" at bounding box center [382, 254] width 51 height 8
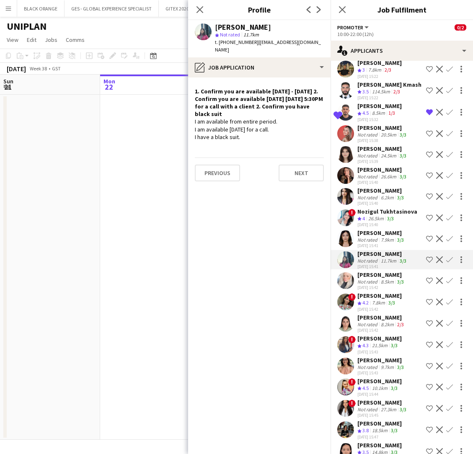
click at [376, 281] on div "Not rated" at bounding box center [368, 282] width 22 height 6
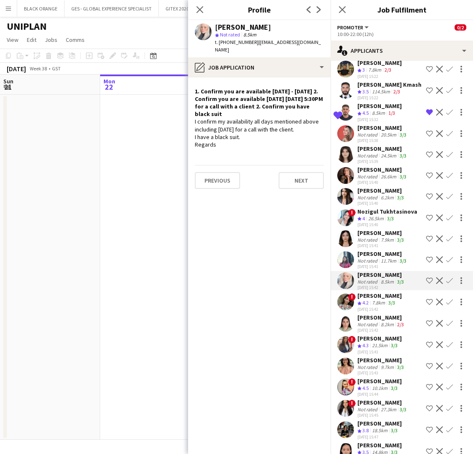
click at [378, 300] on div "7.8km" at bounding box center [378, 303] width 16 height 7
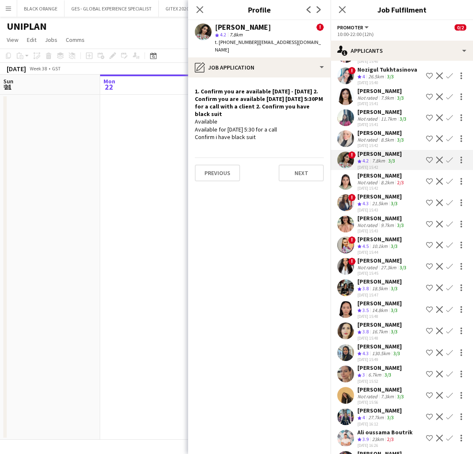
scroll to position [316, 0]
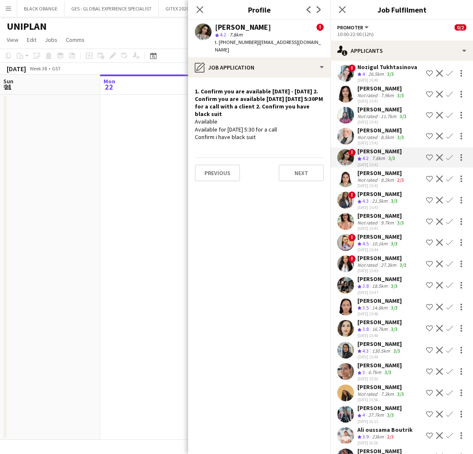
click at [360, 262] on div "Mayara Do Nascimento Silva" at bounding box center [382, 258] width 51 height 8
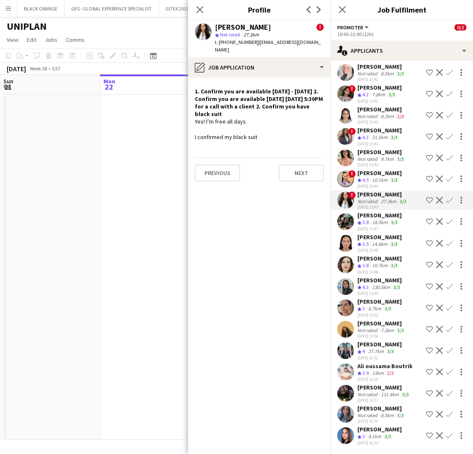
scroll to position [387, 0]
click at [370, 324] on div "Engy Mahmoud" at bounding box center [381, 324] width 48 height 8
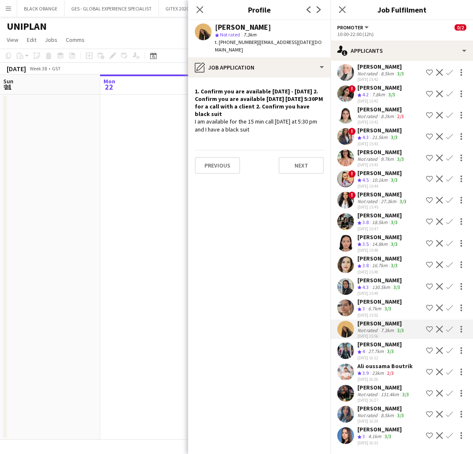
click at [375, 431] on div "Katya Abu Hasan" at bounding box center [379, 430] width 44 height 8
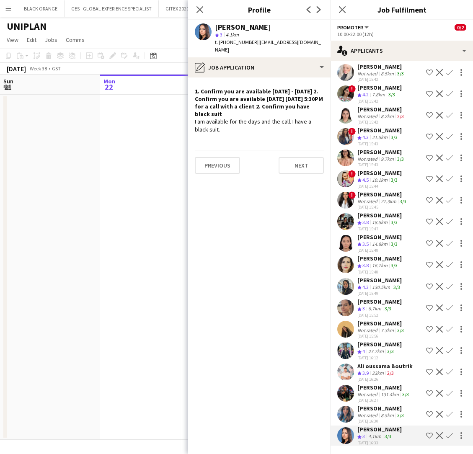
click at [375, 431] on div "Katya Abu Hasan" at bounding box center [379, 430] width 44 height 8
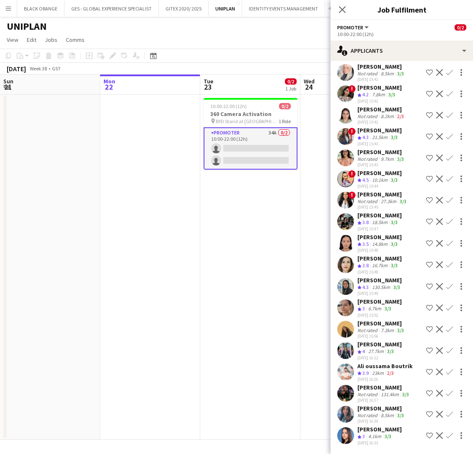
click at [375, 431] on div "Katya Abu Hasan" at bounding box center [379, 430] width 44 height 8
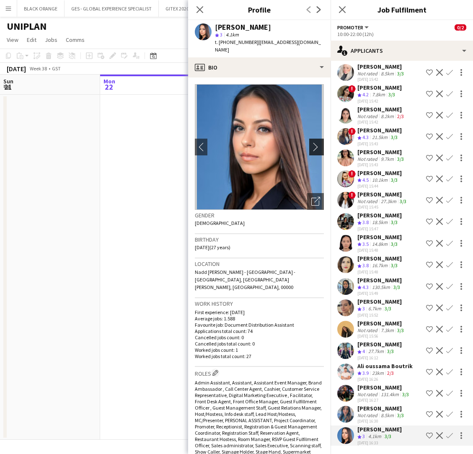
click at [318, 142] on app-icon "chevron-right" at bounding box center [317, 146] width 13 height 9
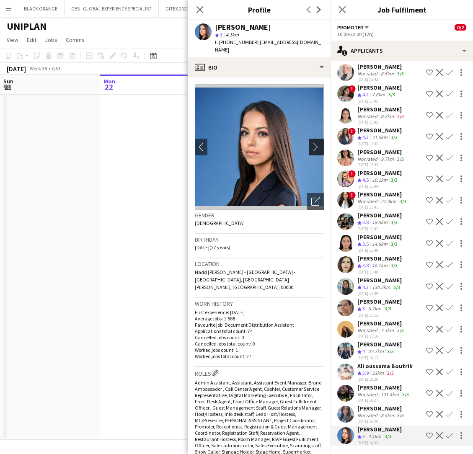
click at [317, 142] on app-icon "chevron-right" at bounding box center [317, 146] width 13 height 9
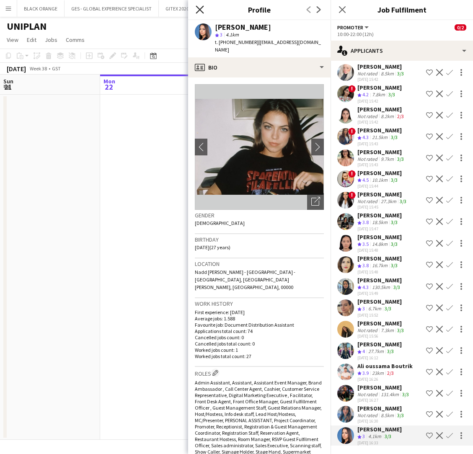
click at [198, 10] on icon "Close pop-in" at bounding box center [200, 9] width 8 height 8
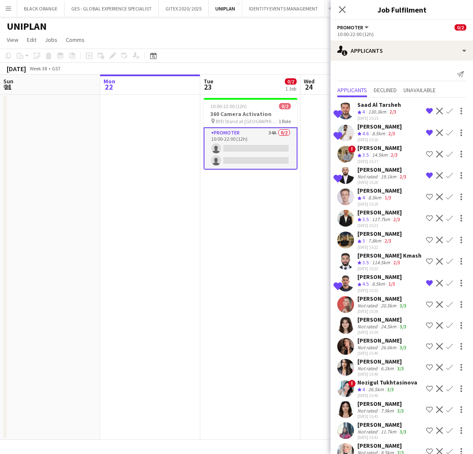
scroll to position [0, 0]
click at [378, 316] on div "Naya Talas" at bounding box center [382, 320] width 51 height 8
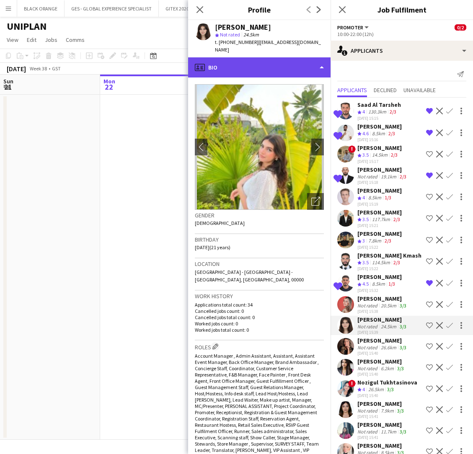
click at [261, 57] on div "profile Bio" at bounding box center [259, 67] width 142 height 20
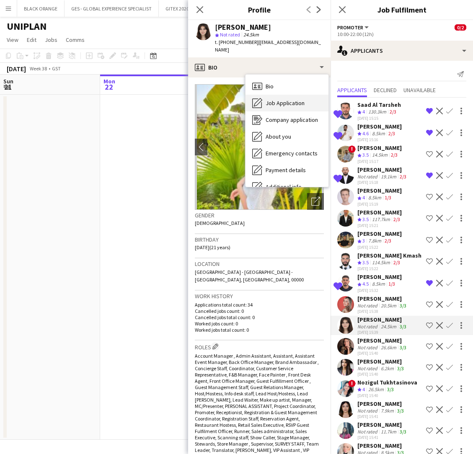
click at [284, 99] on span "Job Application" at bounding box center [285, 103] width 39 height 8
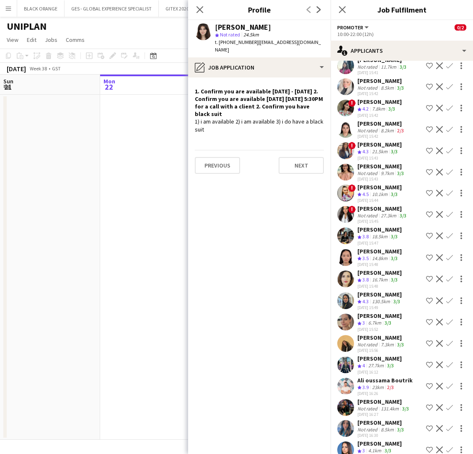
scroll to position [365, 0]
click at [370, 240] on div "Crew rating 3.8" at bounding box center [363, 236] width 13 height 7
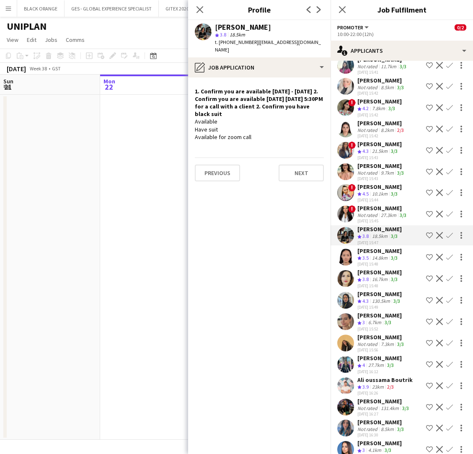
click at [371, 262] on div "14.8km" at bounding box center [379, 258] width 19 height 7
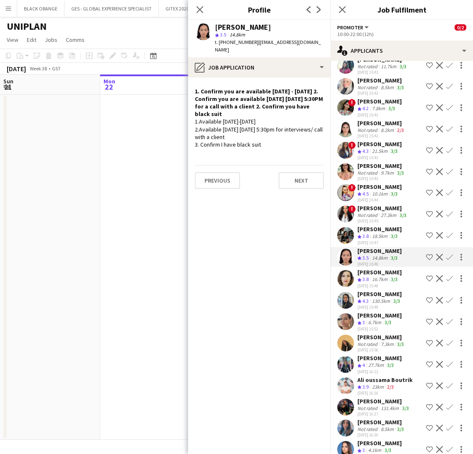
click at [373, 319] on div "Sandra Sarieddine" at bounding box center [379, 316] width 44 height 8
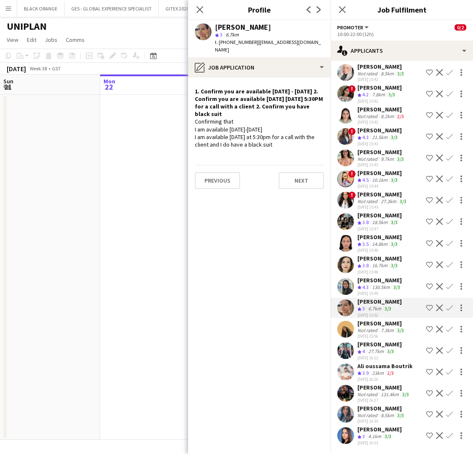
scroll to position [387, 0]
click at [375, 348] on div "27.7km" at bounding box center [376, 351] width 19 height 7
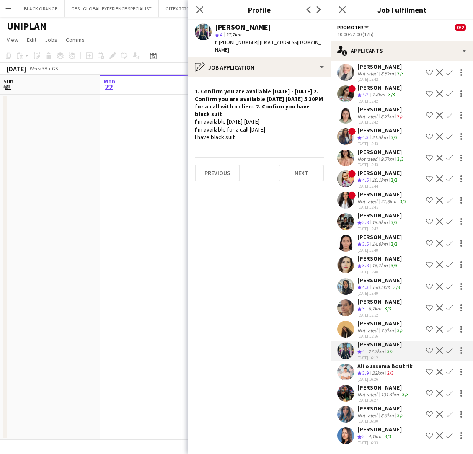
click at [369, 345] on div "Nuriza Achilova" at bounding box center [379, 345] width 44 height 8
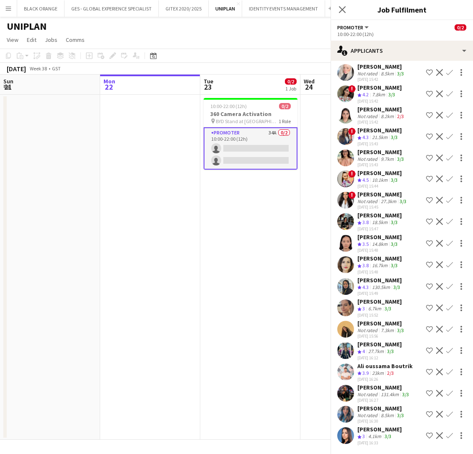
click at [369, 345] on div "Nuriza Achilova" at bounding box center [379, 345] width 44 height 8
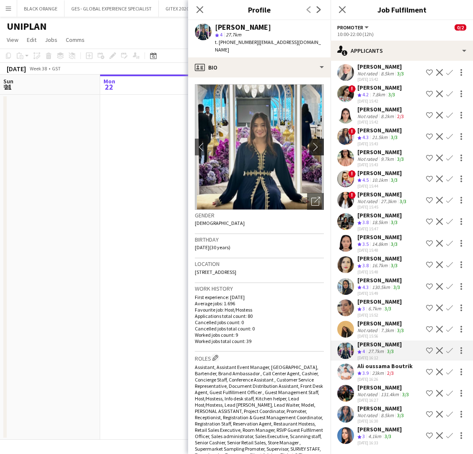
click at [314, 142] on app-icon "chevron-right" at bounding box center [317, 146] width 13 height 9
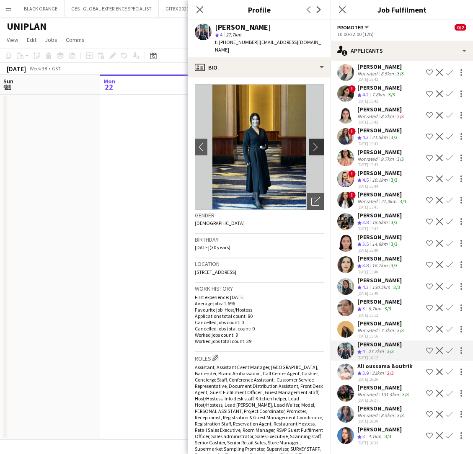
click at [316, 142] on app-icon "chevron-right" at bounding box center [317, 146] width 13 height 9
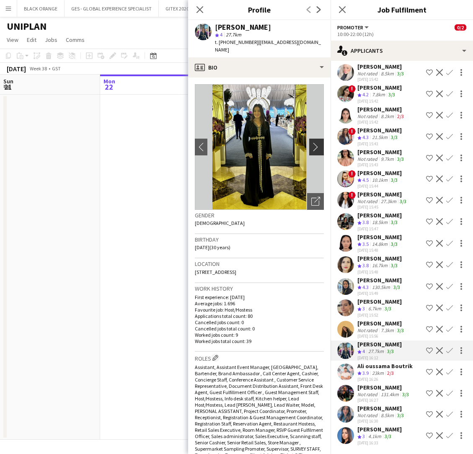
click at [316, 142] on app-icon "chevron-right" at bounding box center [317, 146] width 13 height 9
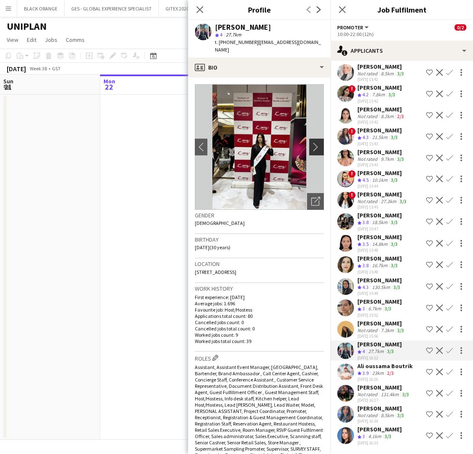
click at [316, 142] on app-icon "chevron-right" at bounding box center [317, 146] width 13 height 9
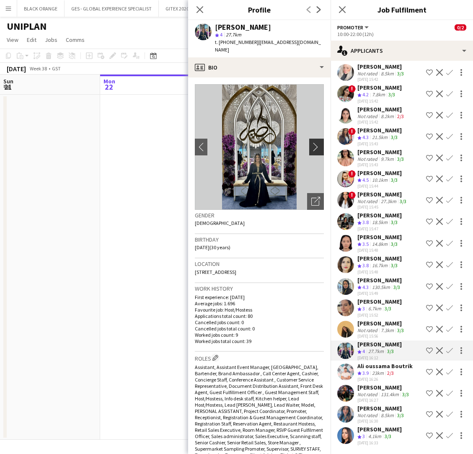
click at [316, 142] on app-icon "chevron-right" at bounding box center [317, 146] width 13 height 9
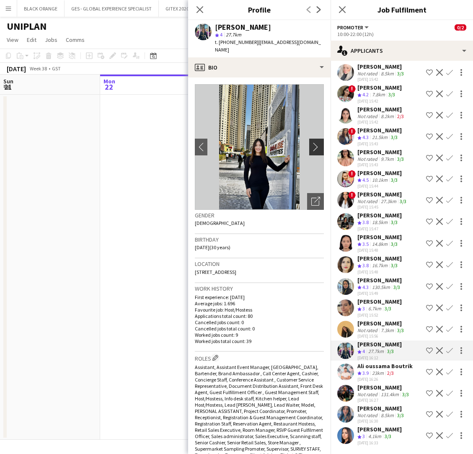
click at [316, 142] on app-icon "chevron-right" at bounding box center [317, 146] width 13 height 9
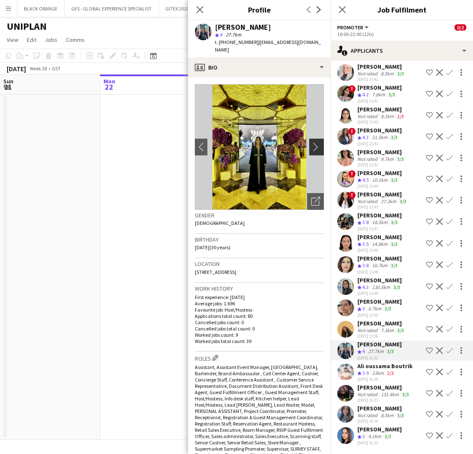
click at [316, 142] on app-icon "chevron-right" at bounding box center [317, 146] width 13 height 9
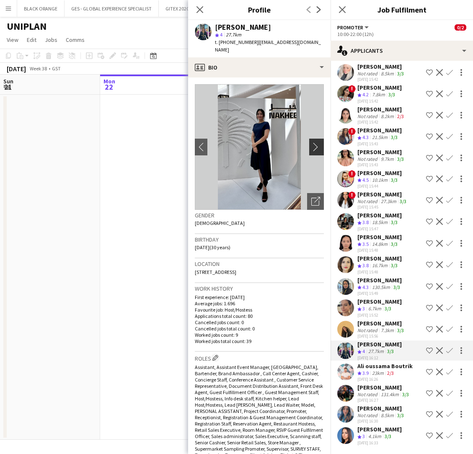
click at [316, 142] on app-icon "chevron-right" at bounding box center [317, 146] width 13 height 9
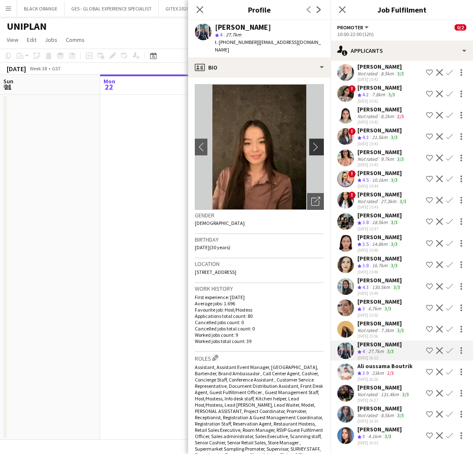
click at [316, 142] on app-icon "chevron-right" at bounding box center [317, 146] width 13 height 9
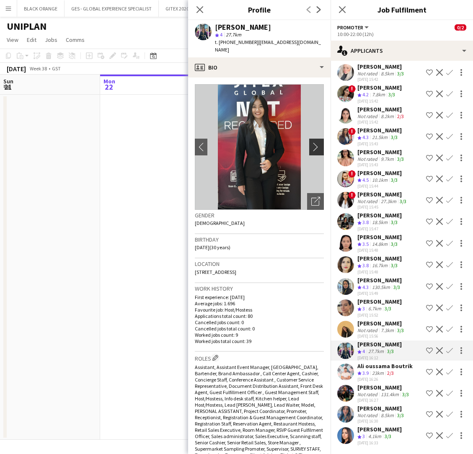
click at [316, 142] on app-icon "chevron-right" at bounding box center [317, 146] width 13 height 9
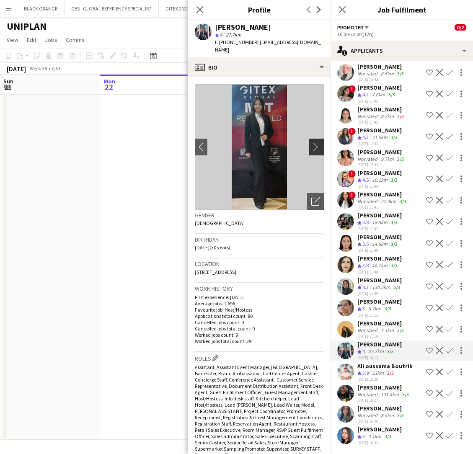
click at [316, 142] on app-icon "chevron-right" at bounding box center [317, 146] width 13 height 9
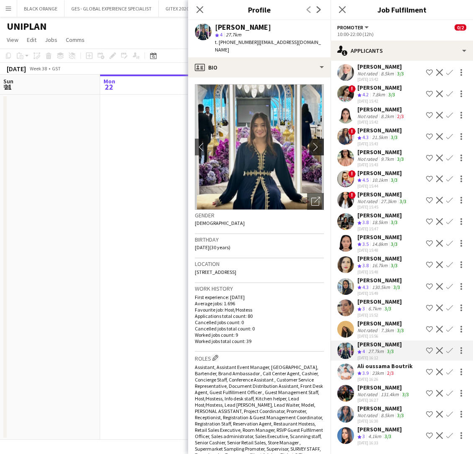
click at [316, 142] on app-icon "chevron-right" at bounding box center [317, 146] width 13 height 9
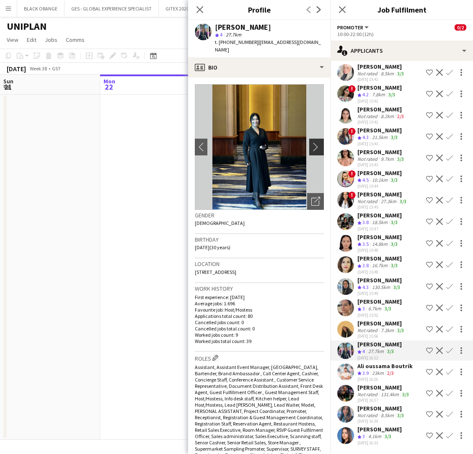
click at [316, 142] on app-icon "chevron-right" at bounding box center [317, 146] width 13 height 9
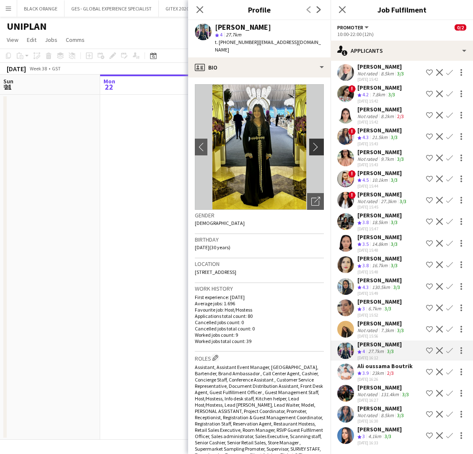
click at [316, 142] on app-icon "chevron-right" at bounding box center [317, 146] width 13 height 9
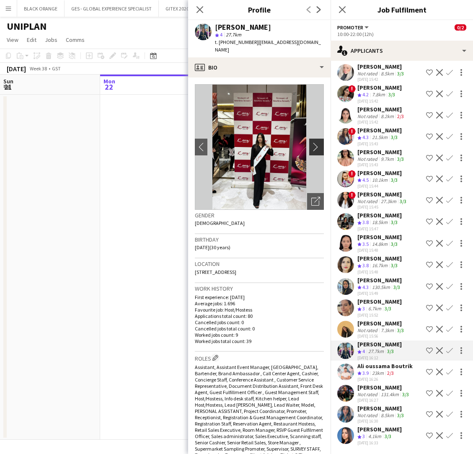
click at [316, 142] on app-icon "chevron-right" at bounding box center [317, 146] width 13 height 9
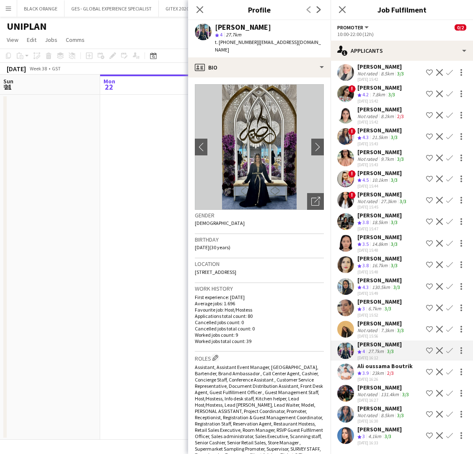
scroll to position [0, 0]
click at [373, 369] on div "Ali oussama Boutrik" at bounding box center [384, 366] width 55 height 8
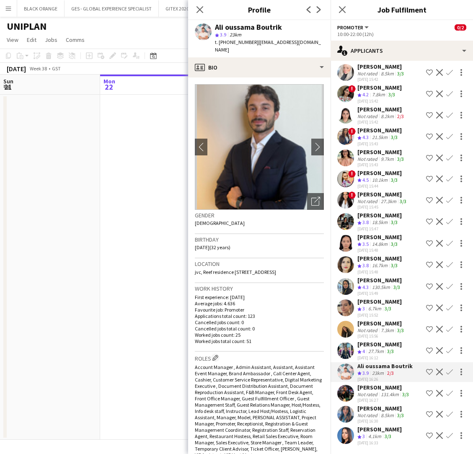
click at [373, 412] on div "Not rated" at bounding box center [368, 415] width 22 height 6
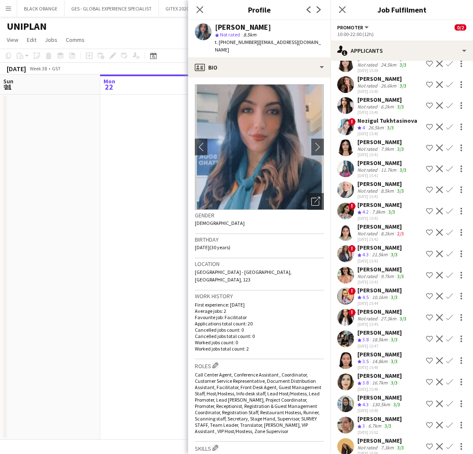
scroll to position [257, 0]
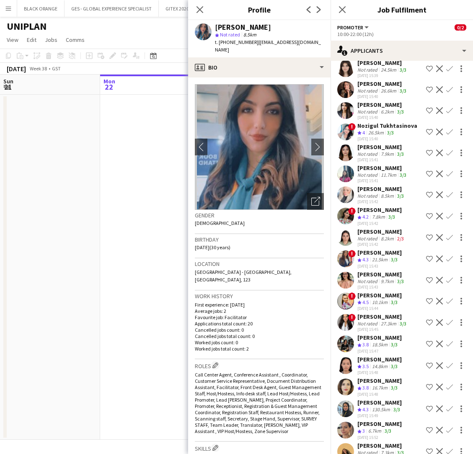
click at [378, 277] on div "Bianca Campos" at bounding box center [381, 275] width 48 height 8
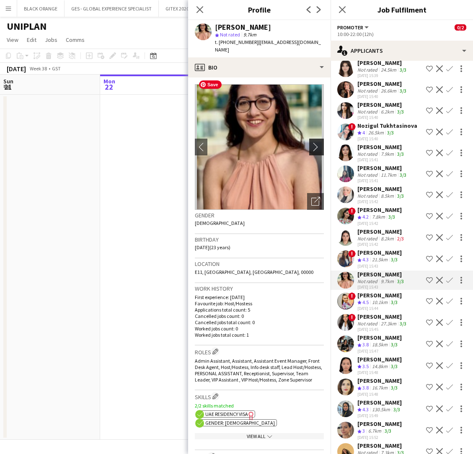
click at [319, 142] on app-icon "chevron-right" at bounding box center [317, 146] width 13 height 9
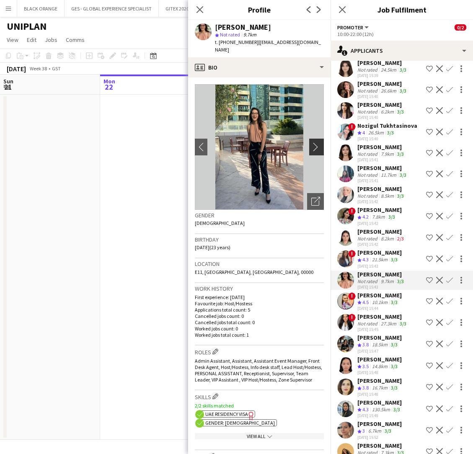
click at [315, 142] on app-icon "chevron-right" at bounding box center [317, 146] width 13 height 9
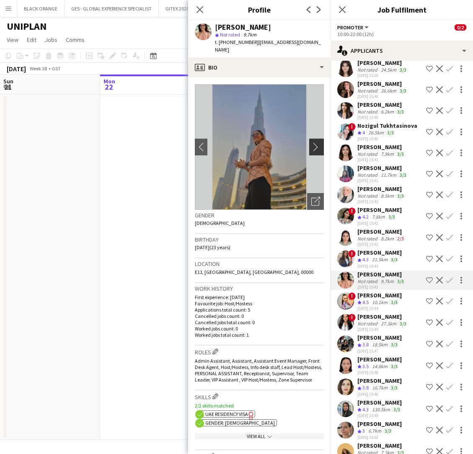
click at [315, 142] on app-icon "chevron-right" at bounding box center [317, 146] width 13 height 9
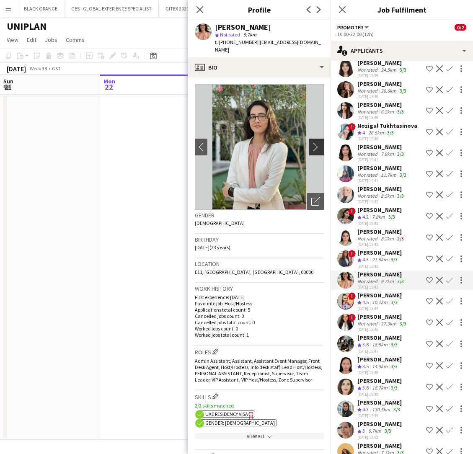
click at [315, 142] on app-icon "chevron-right" at bounding box center [317, 146] width 13 height 9
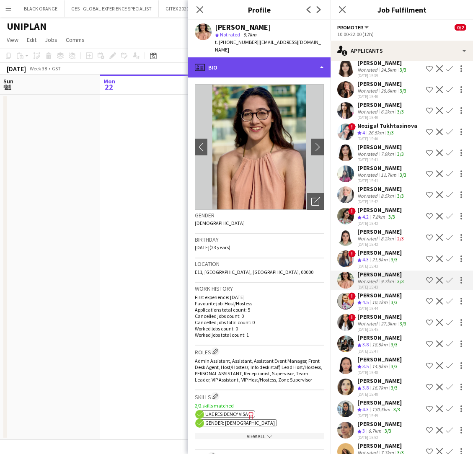
click at [298, 60] on div "profile Bio" at bounding box center [259, 67] width 142 height 20
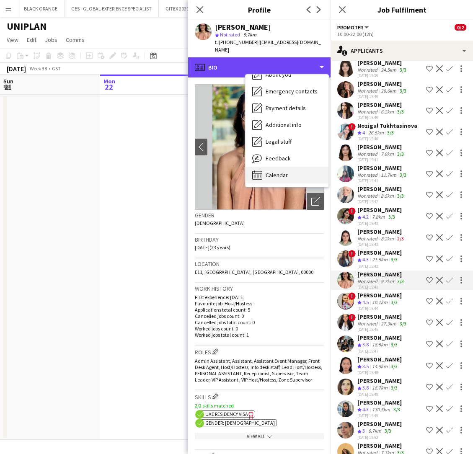
scroll to position [62, 0]
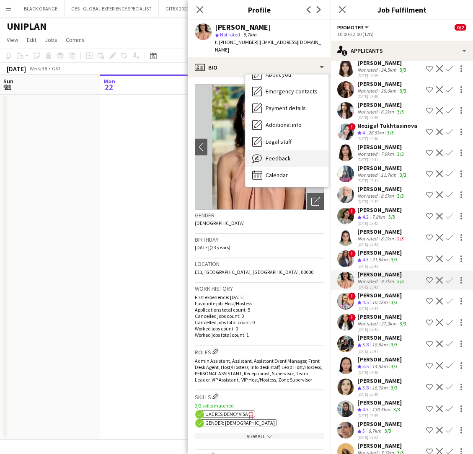
click at [282, 155] on span "Feedback" at bounding box center [278, 159] width 25 height 8
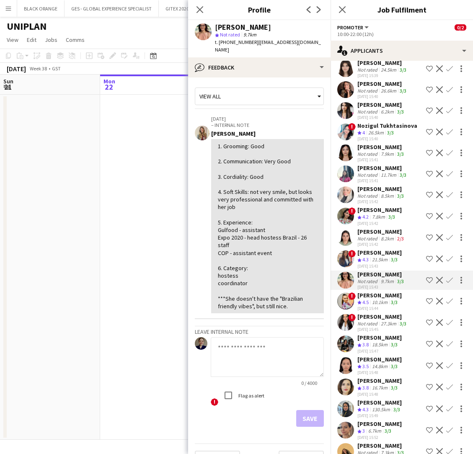
click at [373, 254] on div "Rajaa Fannan" at bounding box center [379, 253] width 44 height 8
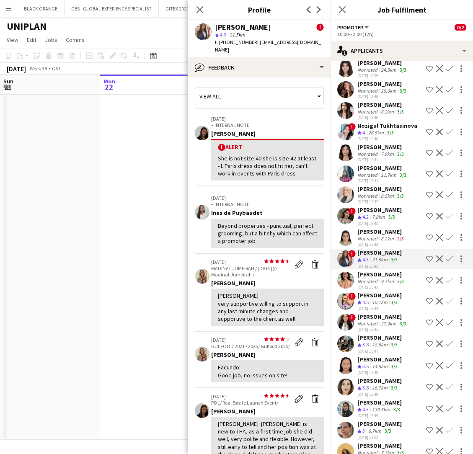
click at [370, 230] on div "Fatemeh Ghayem" at bounding box center [381, 232] width 48 height 8
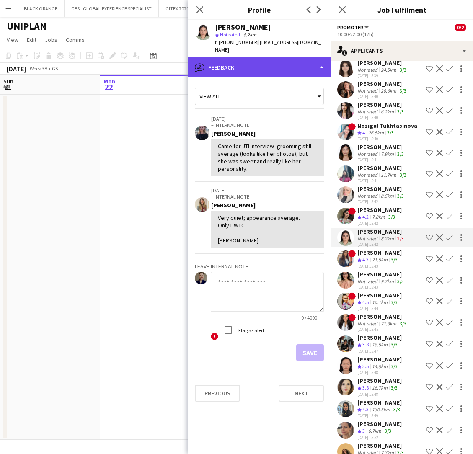
click at [314, 58] on div "bubble-pencil Feedback" at bounding box center [259, 67] width 142 height 20
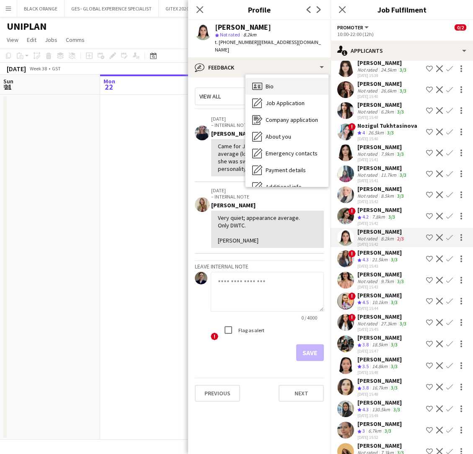
click at [269, 83] on span "Bio" at bounding box center [270, 87] width 8 height 8
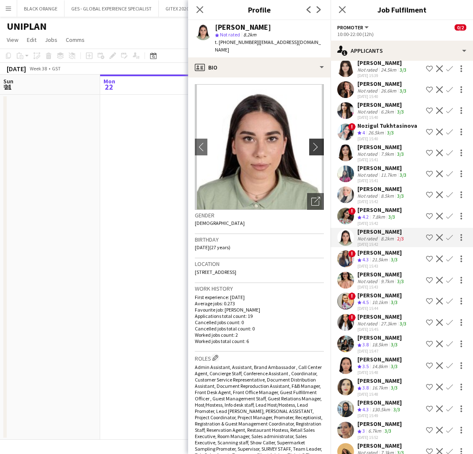
click at [314, 142] on app-icon "chevron-right" at bounding box center [317, 146] width 13 height 9
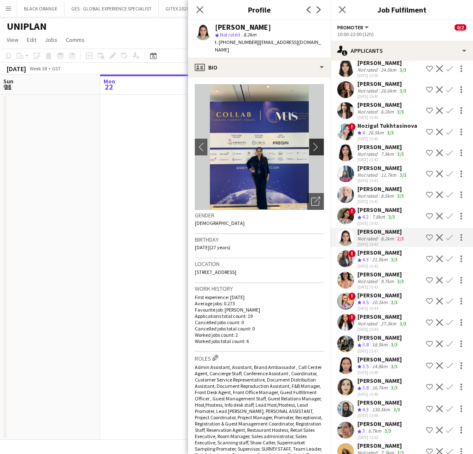
click at [315, 142] on app-icon "chevron-right" at bounding box center [317, 146] width 13 height 9
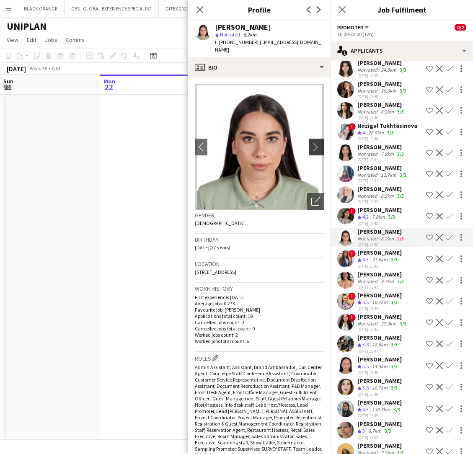
click at [315, 142] on app-icon "chevron-right" at bounding box center [317, 146] width 13 height 9
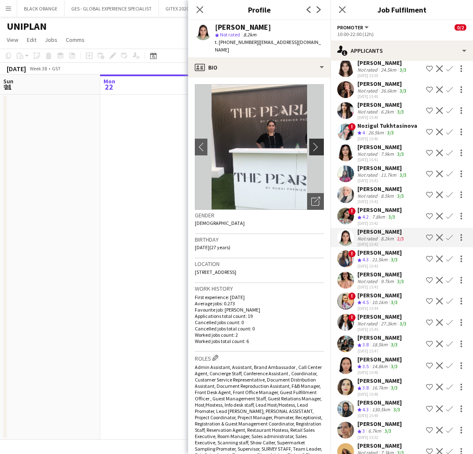
click at [315, 142] on app-icon "chevron-right" at bounding box center [317, 146] width 13 height 9
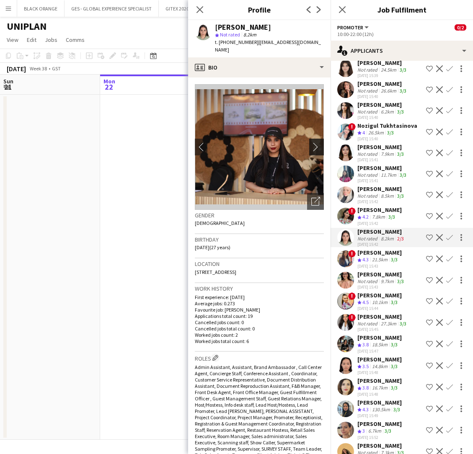
click at [315, 142] on app-icon "chevron-right" at bounding box center [317, 146] width 13 height 9
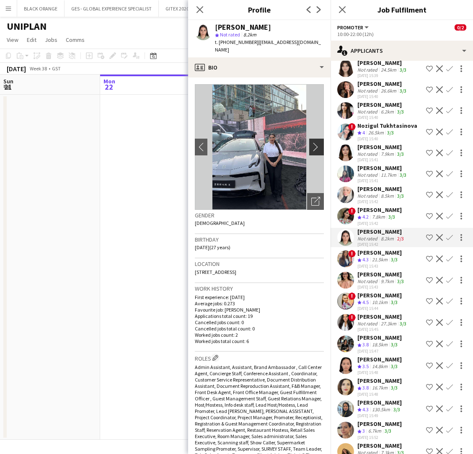
click at [315, 142] on app-icon "chevron-right" at bounding box center [317, 146] width 13 height 9
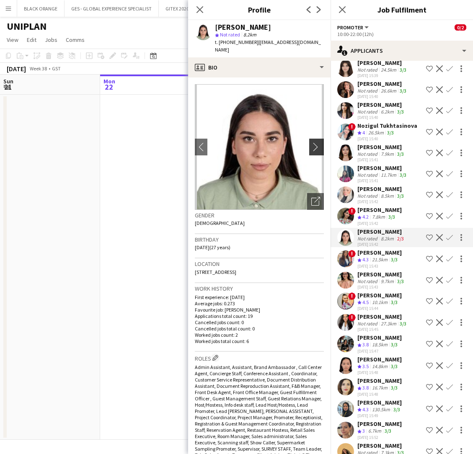
click at [315, 142] on app-icon "chevron-right" at bounding box center [317, 146] width 13 height 9
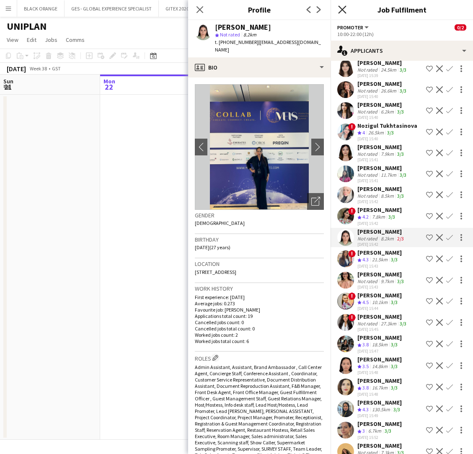
click at [344, 10] on icon "Close pop-in" at bounding box center [342, 9] width 8 height 8
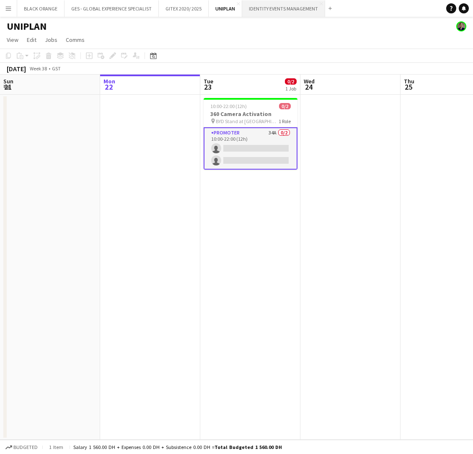
click at [283, 10] on button "IDENTITY EVENTS MANAGEMENT Close" at bounding box center [283, 8] width 83 height 16
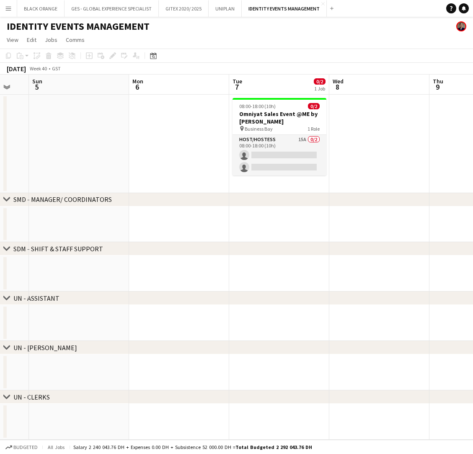
scroll to position [0, 270]
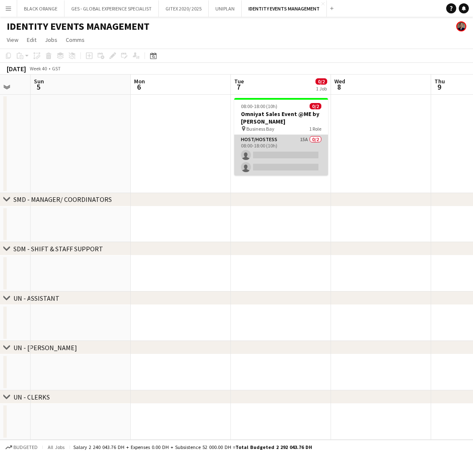
click at [278, 149] on app-card-role "Host/Hostess 15A 0/2 08:00-18:00 (10h) single-neutral-actions single-neutral-ac…" at bounding box center [281, 155] width 94 height 41
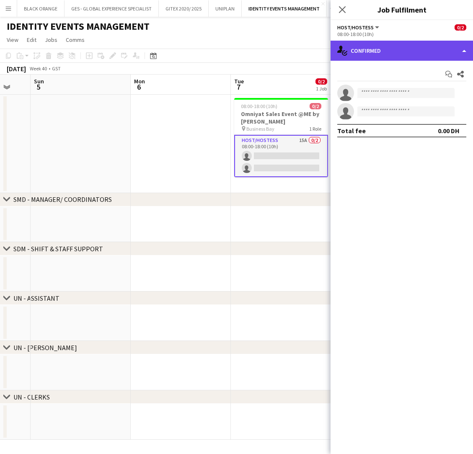
click at [386, 55] on div "single-neutral-actions-check-2 Confirmed" at bounding box center [402, 51] width 142 height 20
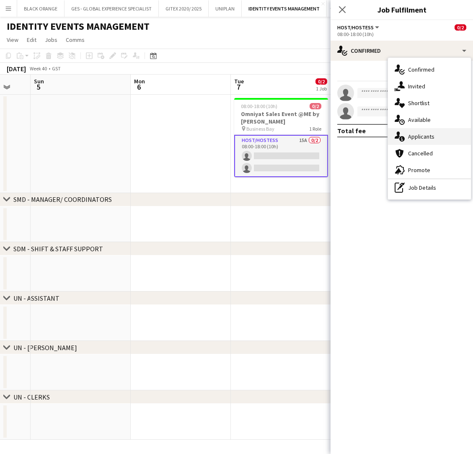
click at [417, 136] on span "Applicants" at bounding box center [421, 137] width 26 height 8
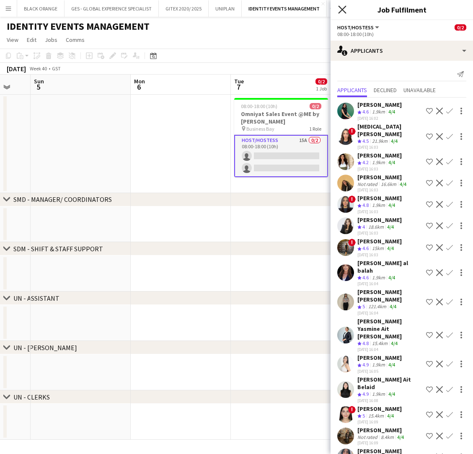
click at [341, 10] on icon "Close pop-in" at bounding box center [342, 9] width 8 height 8
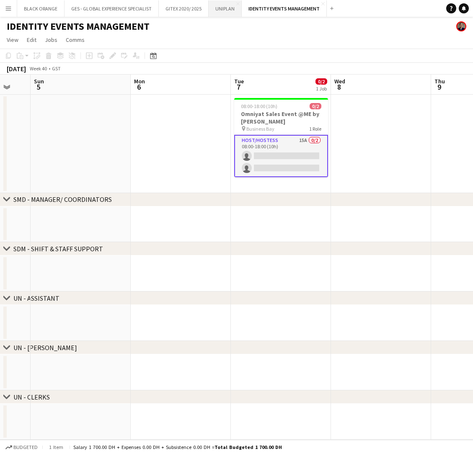
click at [228, 13] on button "UNIPLAN Close" at bounding box center [225, 8] width 33 height 16
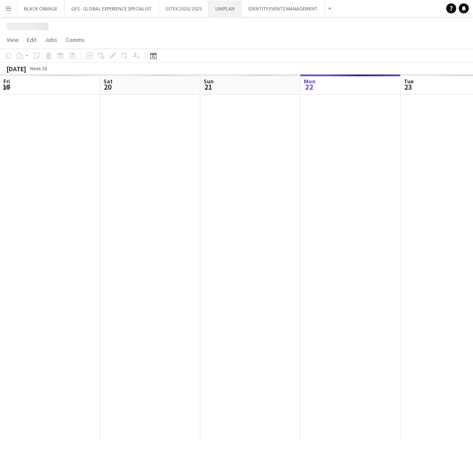
scroll to position [0, 200]
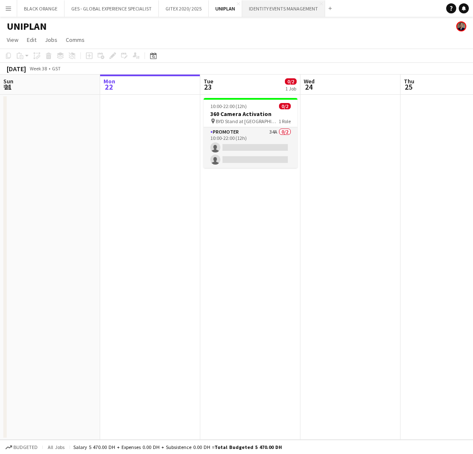
click at [274, 9] on button "IDENTITY EVENTS MANAGEMENT Close" at bounding box center [283, 8] width 83 height 16
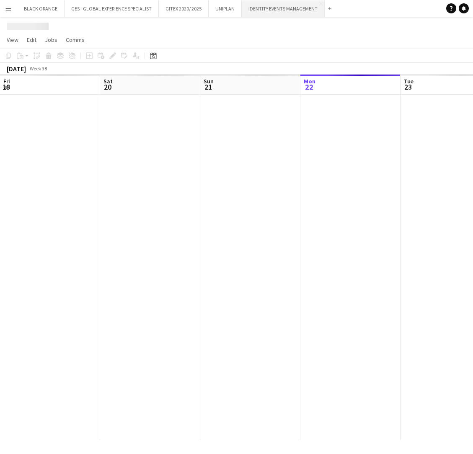
scroll to position [0, 200]
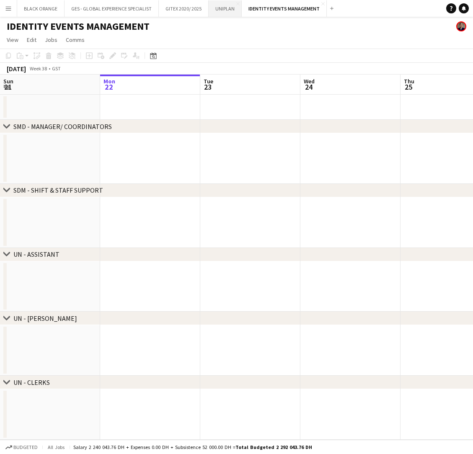
click at [220, 7] on button "UNIPLAN Close" at bounding box center [225, 8] width 33 height 16
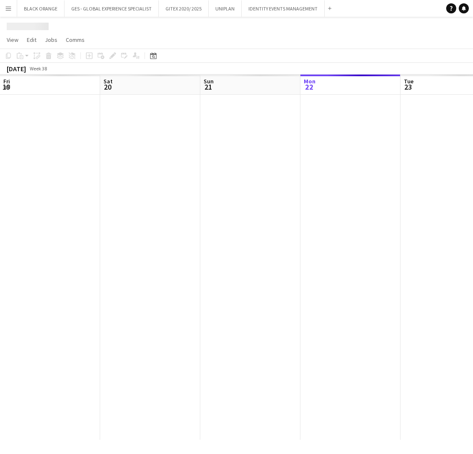
scroll to position [0, 200]
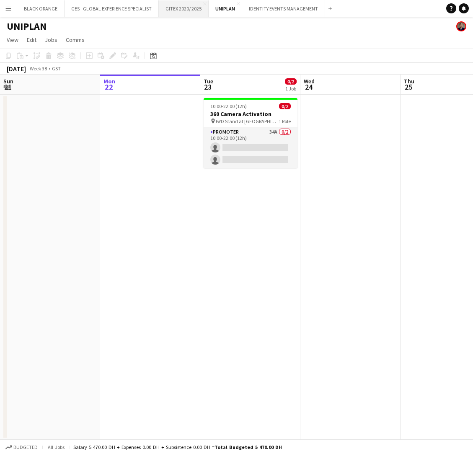
click at [182, 13] on button "GITEX 2020/ 2025 Close" at bounding box center [184, 8] width 50 height 16
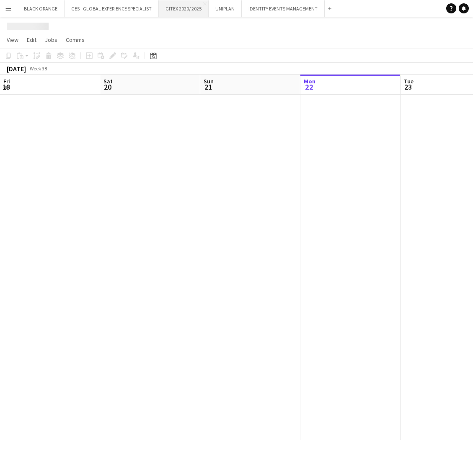
scroll to position [0, 200]
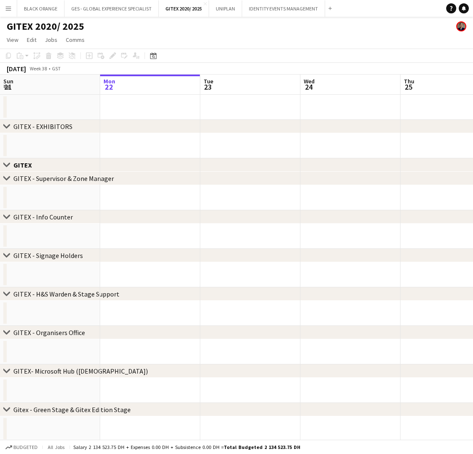
click at [7, 7] on app-icon "Menu" at bounding box center [8, 8] width 7 height 7
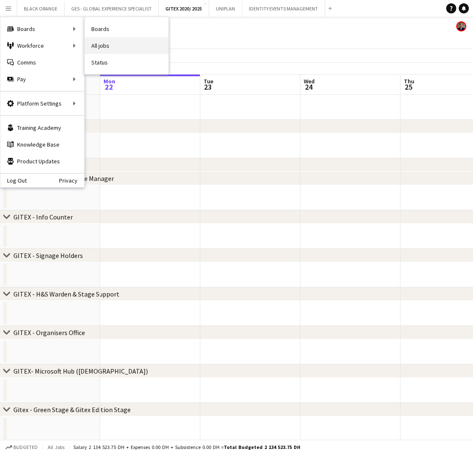
click at [93, 47] on link "All jobs" at bounding box center [127, 45] width 84 height 17
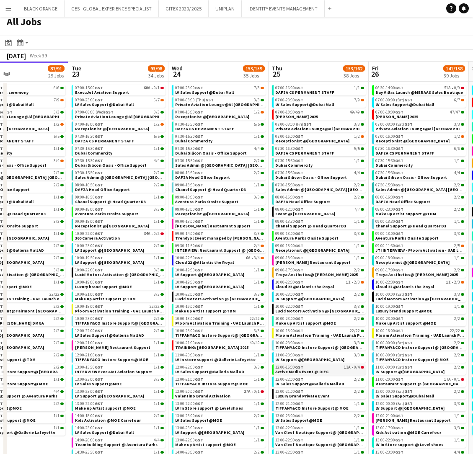
scroll to position [5, 0]
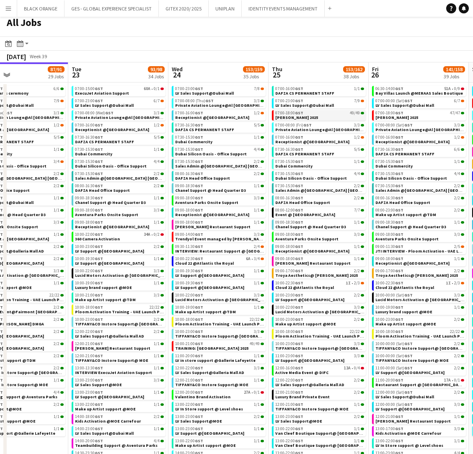
click at [326, 118] on link "07:00-18:00 GST 49/49 Meidam 2025" at bounding box center [319, 115] width 89 height 10
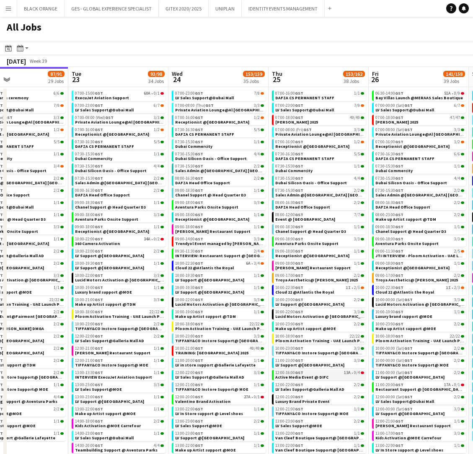
scroll to position [0, 0]
click at [281, 7] on button "IDENTITY EVENTS MANAGEMENT Close" at bounding box center [283, 8] width 83 height 16
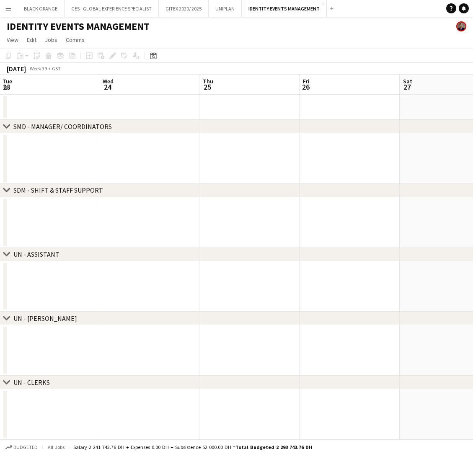
scroll to position [0, 305]
click at [226, 14] on button "UNIPLAN Close" at bounding box center [225, 8] width 33 height 16
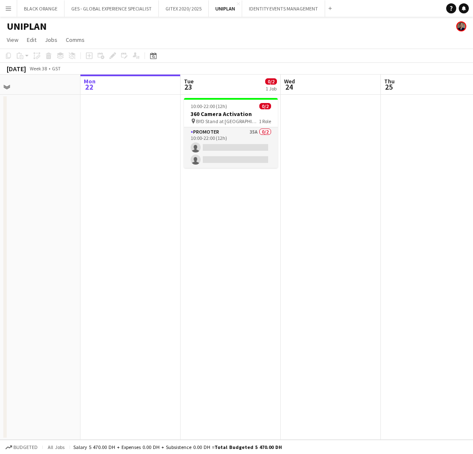
scroll to position [0, 220]
click at [279, 14] on button "IDENTITY EVENTS MANAGEMENT Close" at bounding box center [283, 8] width 83 height 16
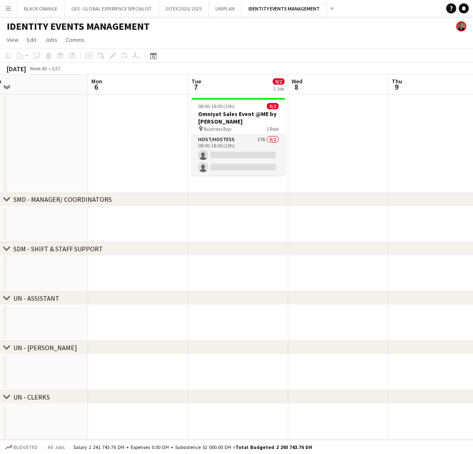
scroll to position [0, 314]
click at [5, 12] on button "Menu" at bounding box center [8, 8] width 17 height 17
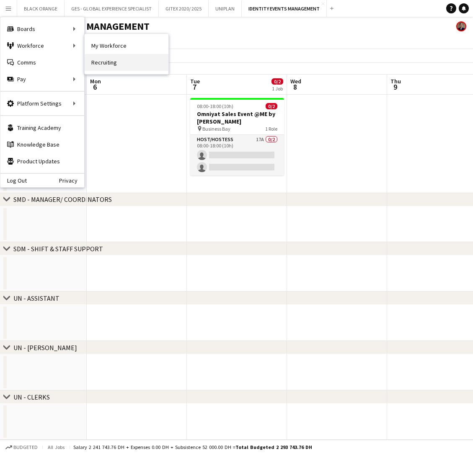
click at [116, 61] on link "Recruiting" at bounding box center [127, 62] width 84 height 17
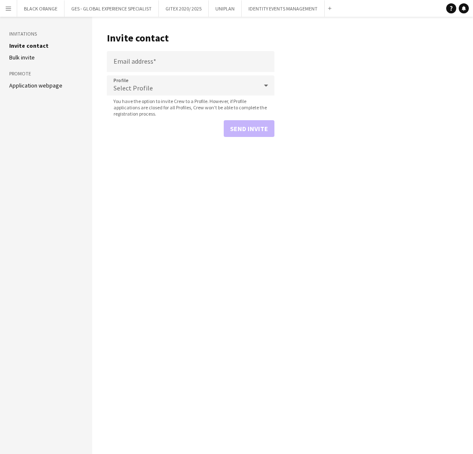
click at [25, 58] on link "Bulk invite" at bounding box center [22, 58] width 26 height 8
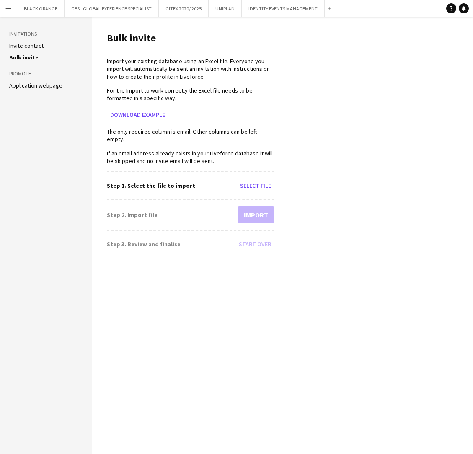
click at [5, 9] on app-icon "Menu" at bounding box center [8, 8] width 7 height 7
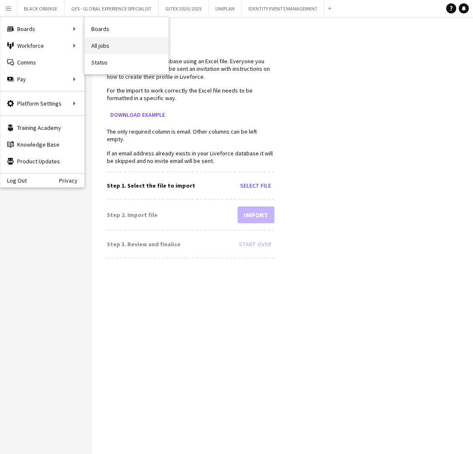
click at [111, 41] on link "All jobs" at bounding box center [127, 45] width 84 height 17
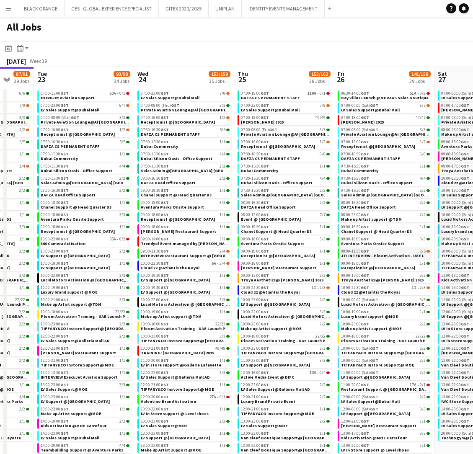
scroll to position [0, 268]
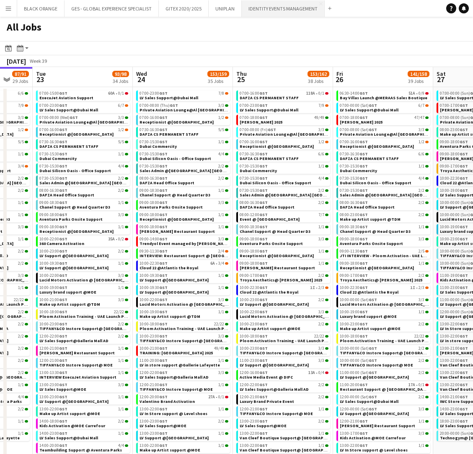
click at [283, 8] on button "IDENTITY EVENTS MANAGEMENT Close" at bounding box center [283, 8] width 83 height 16
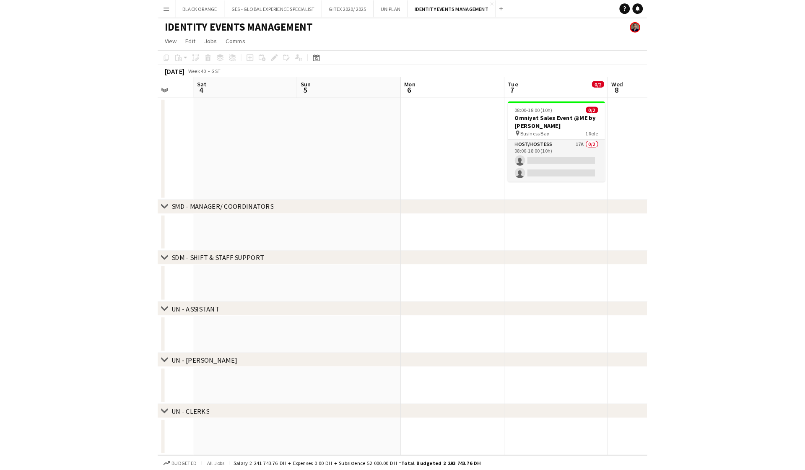
scroll to position [0, 349]
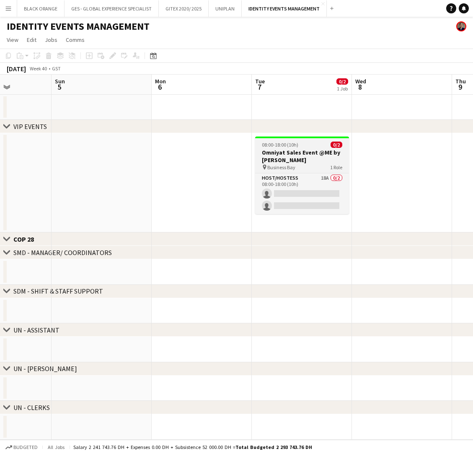
click at [308, 154] on h3 "Omniyat Sales Event @ME by Melia" at bounding box center [302, 156] width 94 height 15
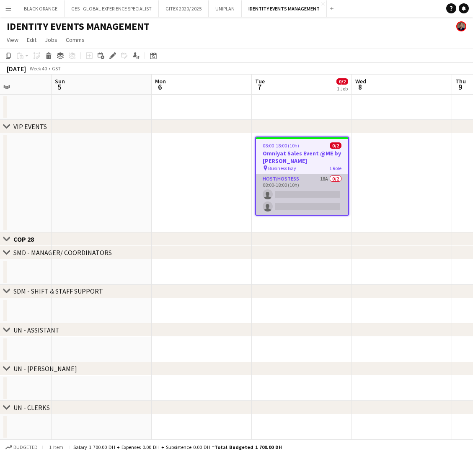
click at [326, 193] on app-card-role "Host/Hostess 18A 0/2 08:00-18:00 (10h) single-neutral-actions single-neutral-ac…" at bounding box center [302, 194] width 92 height 41
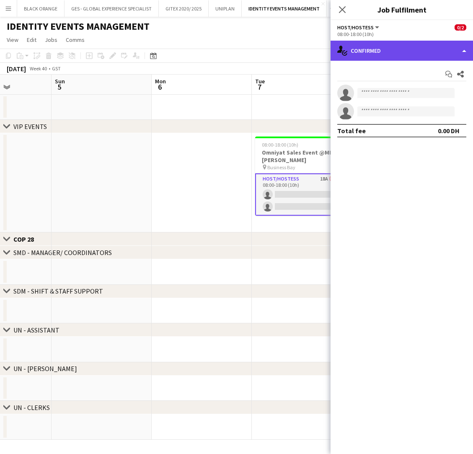
click at [432, 52] on div "single-neutral-actions-check-2 Confirmed" at bounding box center [402, 51] width 142 height 20
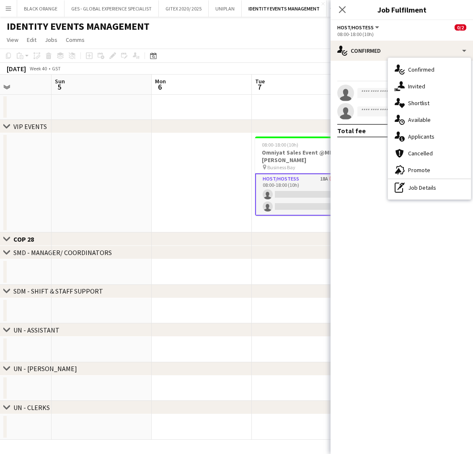
click at [357, 267] on mat-expansion-panel "check Confirmed Start chat Share single-neutral-actions single-neutral-actions …" at bounding box center [402, 258] width 142 height 394
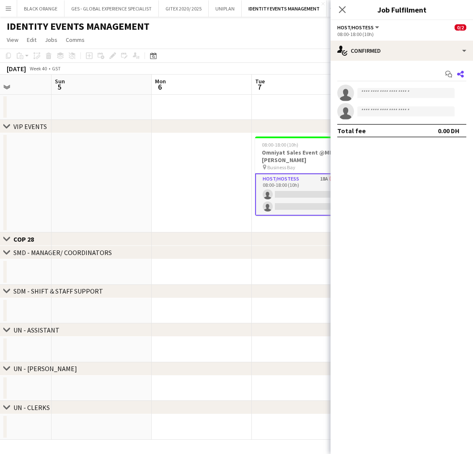
click at [461, 72] on icon at bounding box center [460, 74] width 7 height 7
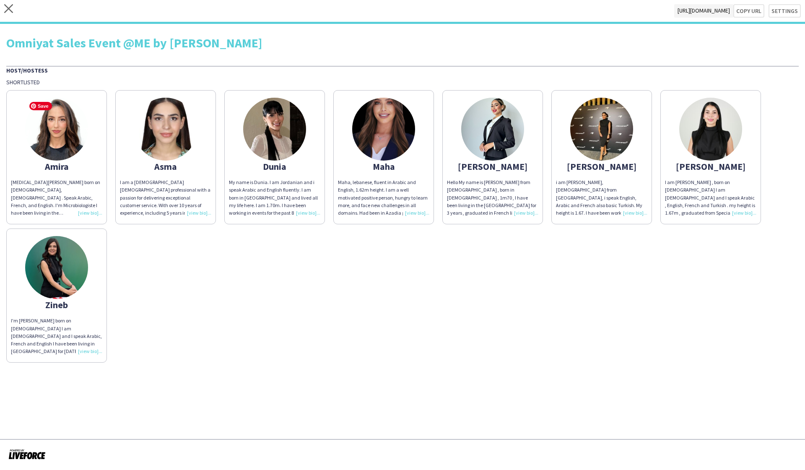
click at [61, 138] on img at bounding box center [56, 129] width 63 height 63
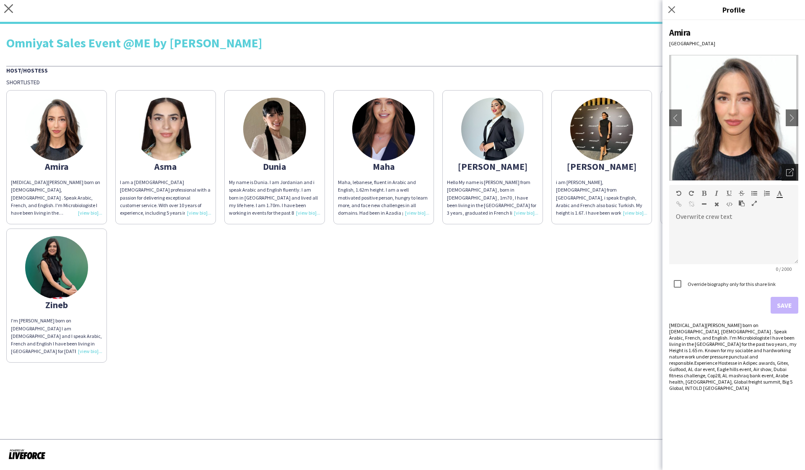
click at [465, 172] on icon "Open photos pop-in" at bounding box center [790, 172] width 8 height 8
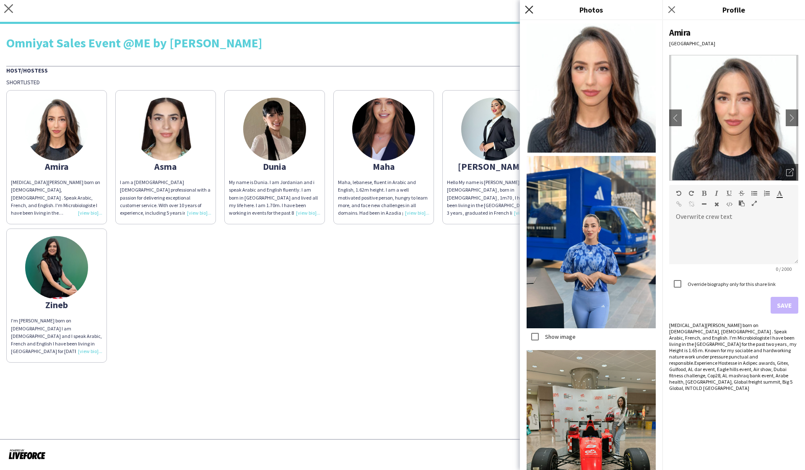
click at [465, 8] on icon "Close pop-in" at bounding box center [529, 9] width 8 height 8
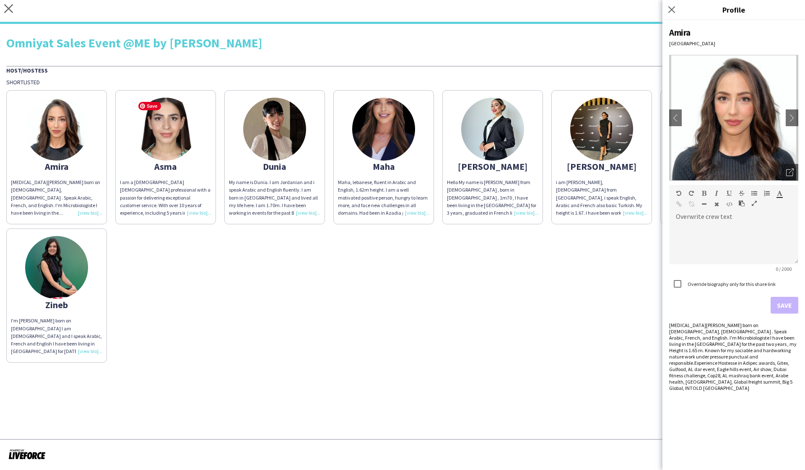
click at [156, 127] on img at bounding box center [165, 129] width 63 height 63
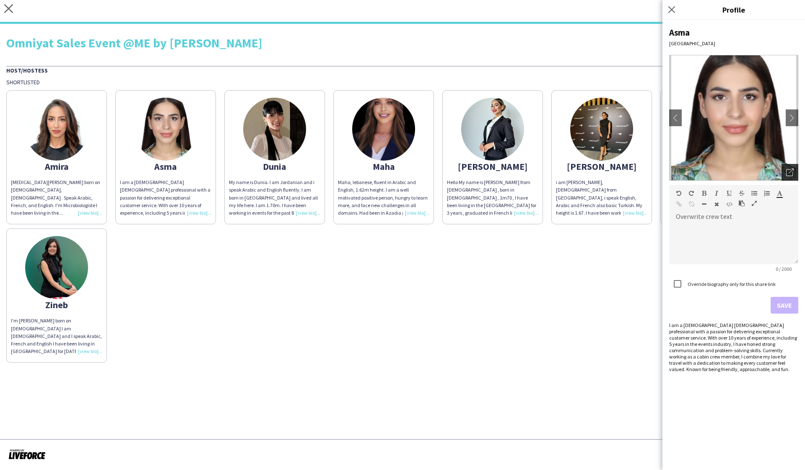
click at [465, 172] on icon "Open photos pop-in" at bounding box center [790, 172] width 8 height 8
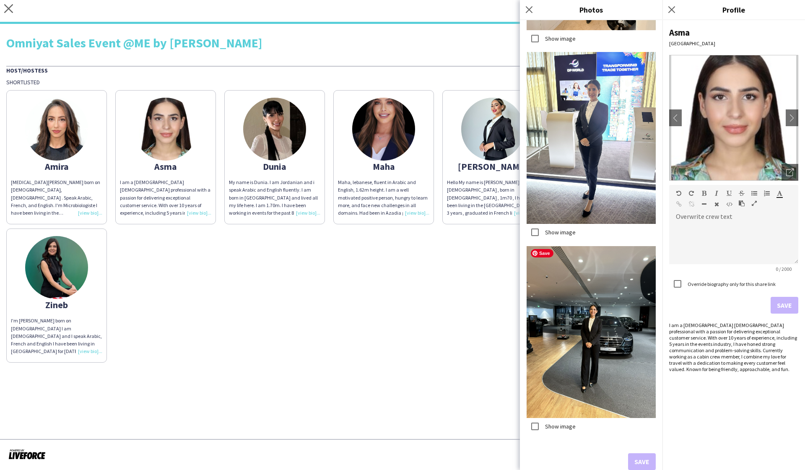
scroll to position [492, 0]
click at [419, 311] on div "Amira Amira Benkadja born on July 31, 1994, Algerian . Speak Arabic, French, an…" at bounding box center [402, 224] width 792 height 277
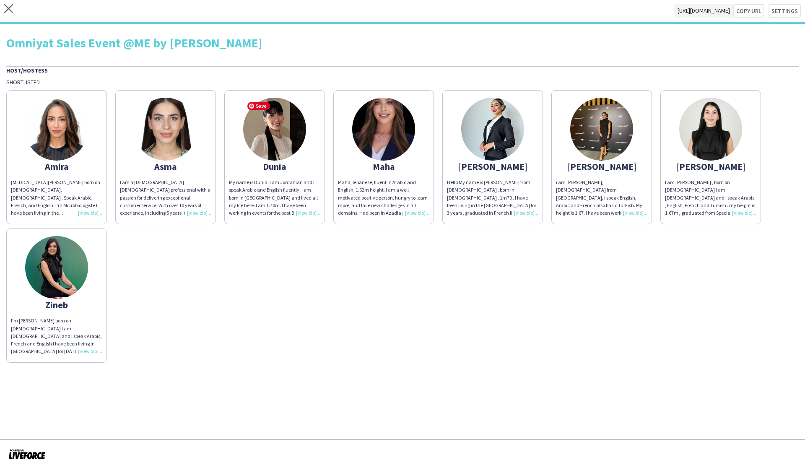
click at [280, 147] on img at bounding box center [274, 129] width 63 height 63
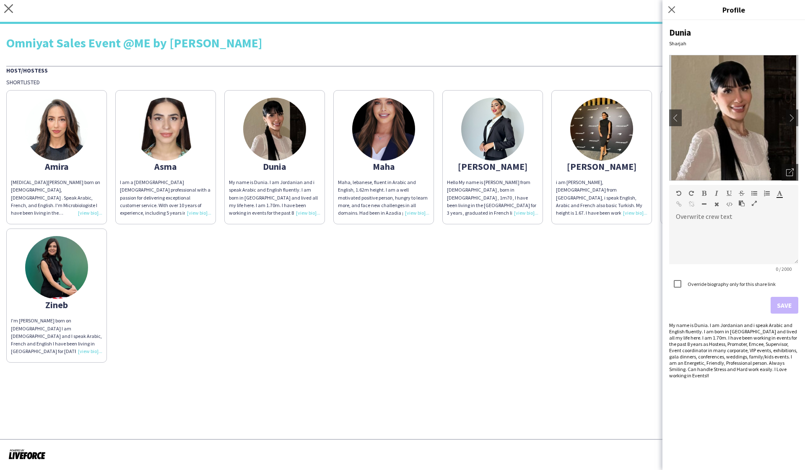
click at [358, 298] on div "Amira Amira Benkadja born on July 31, 1994, Algerian . Speak Arabic, French, an…" at bounding box center [402, 224] width 792 height 277
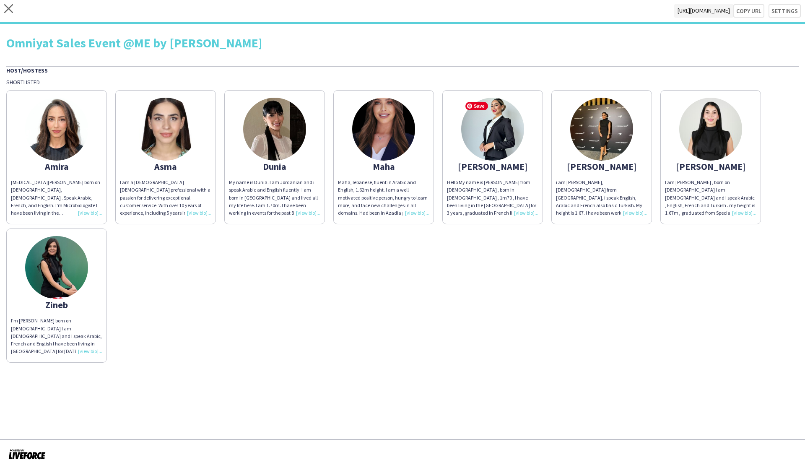
click at [465, 147] on img at bounding box center [492, 129] width 63 height 63
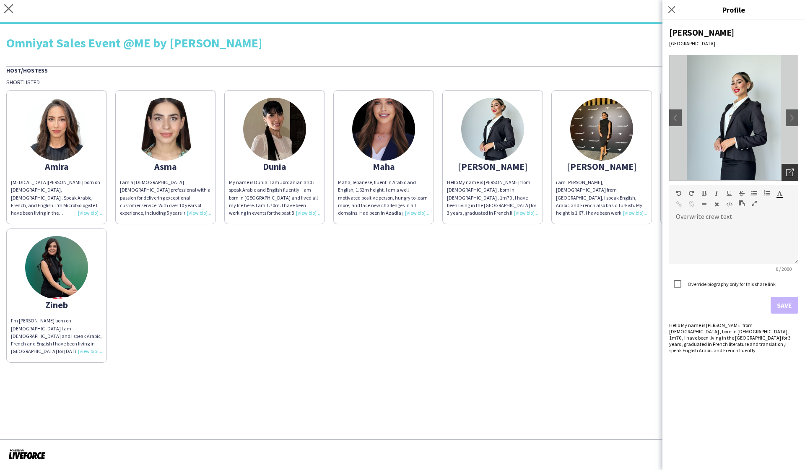
click at [465, 172] on icon at bounding box center [789, 172] width 7 height 7
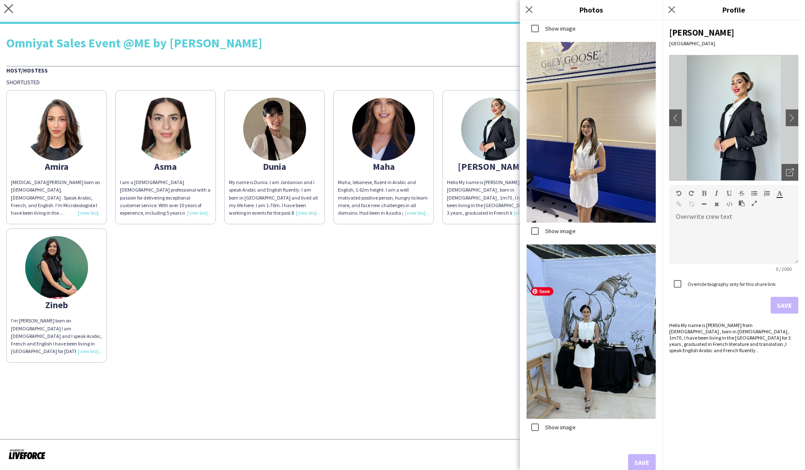
scroll to position [2626, 0]
click at [414, 327] on div "Amira Amira Benkadja born on July 31, 1994, Algerian . Speak Arabic, French, an…" at bounding box center [402, 224] width 792 height 277
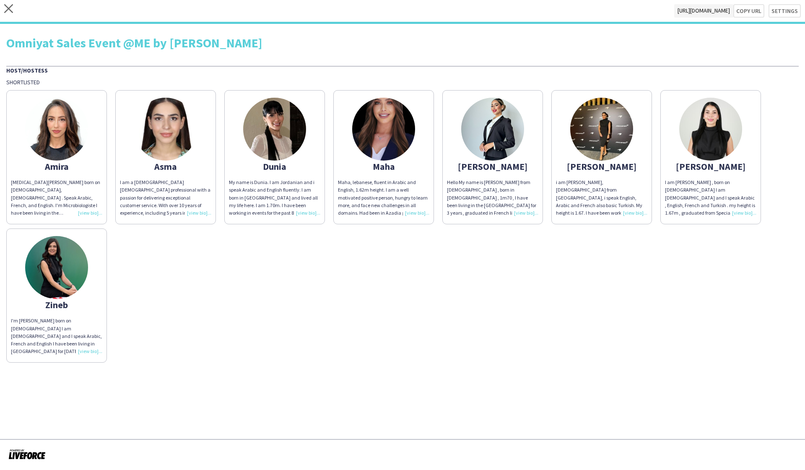
click at [465, 163] on div "Salima" at bounding box center [601, 167] width 91 height 8
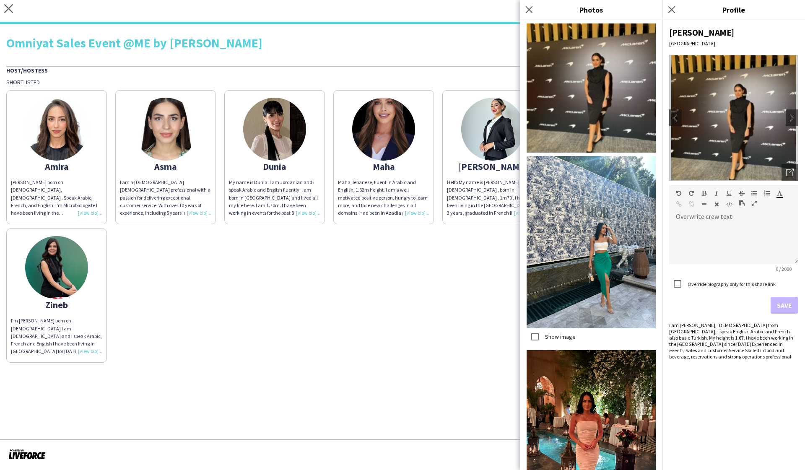
click at [412, 342] on div "[PERSON_NAME] [MEDICAL_DATA][PERSON_NAME] born on [DEMOGRAPHIC_DATA], [DEMOGRAP…" at bounding box center [402, 224] width 792 height 277
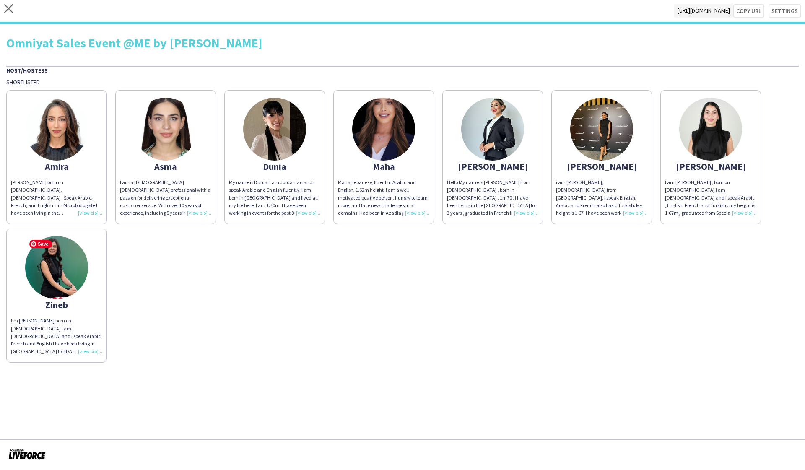
click at [51, 292] on img at bounding box center [56, 267] width 63 height 63
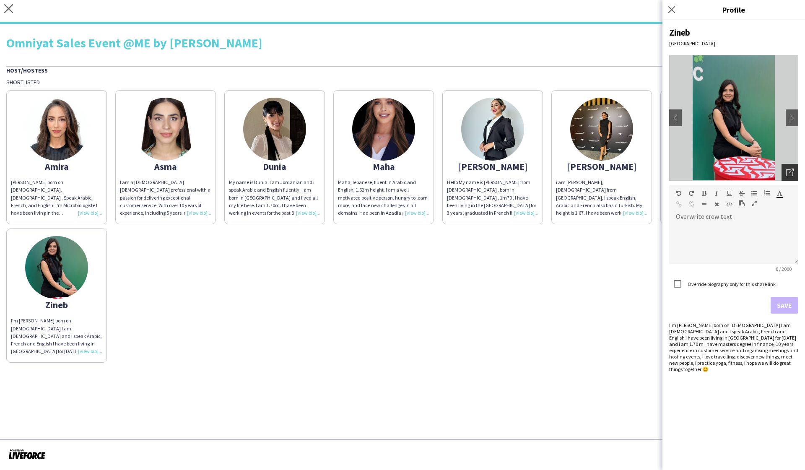
click at [791, 173] on icon "Open photos pop-in" at bounding box center [790, 172] width 8 height 8
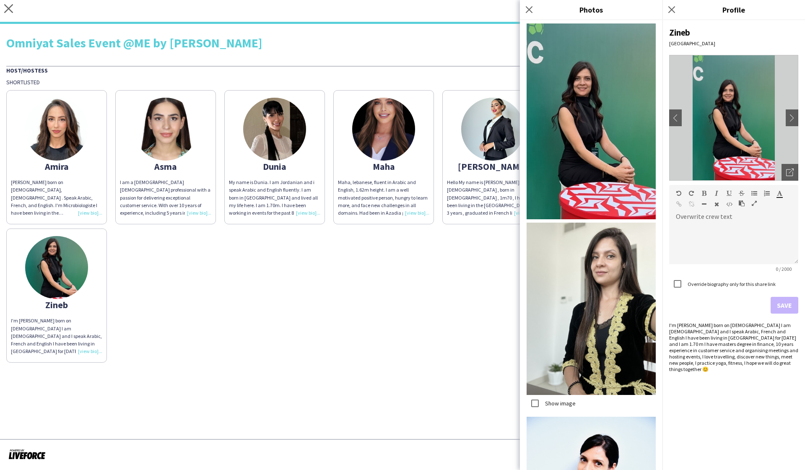
click at [397, 329] on div "[PERSON_NAME] [MEDICAL_DATA][PERSON_NAME] born on [DEMOGRAPHIC_DATA], [DEMOGRAP…" at bounding box center [402, 224] width 792 height 277
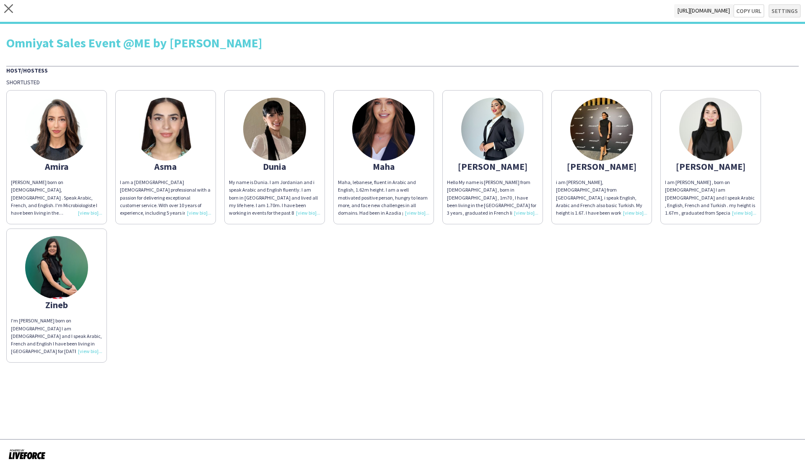
click at [792, 10] on button "Settings" at bounding box center [784, 10] width 32 height 13
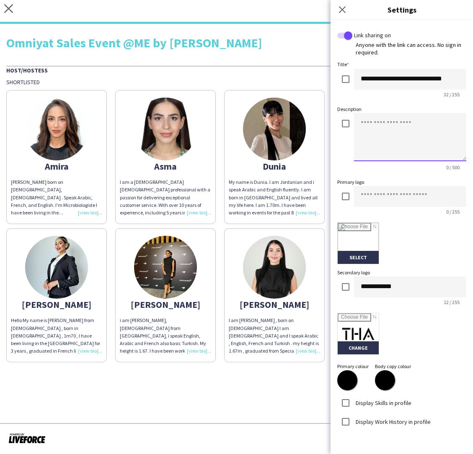
click at [372, 126] on textarea at bounding box center [410, 137] width 112 height 48
click at [380, 127] on textarea at bounding box center [410, 137] width 112 height 48
type textarea "**********"
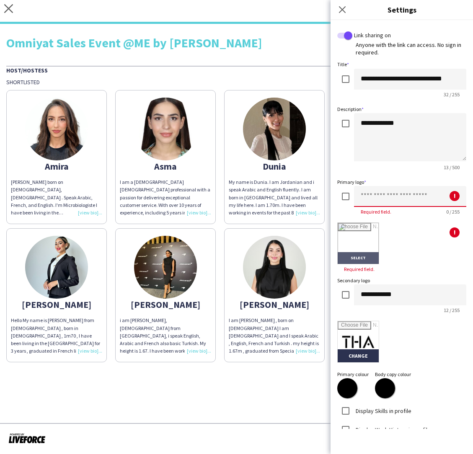
click at [355, 255] on input "file" at bounding box center [358, 243] width 41 height 41
type input "**********"
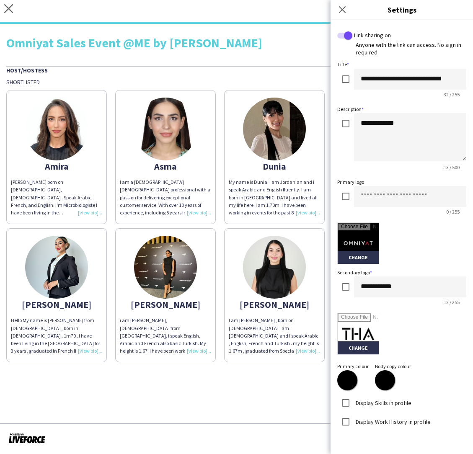
click at [454, 232] on div "Change" at bounding box center [401, 244] width 129 height 42
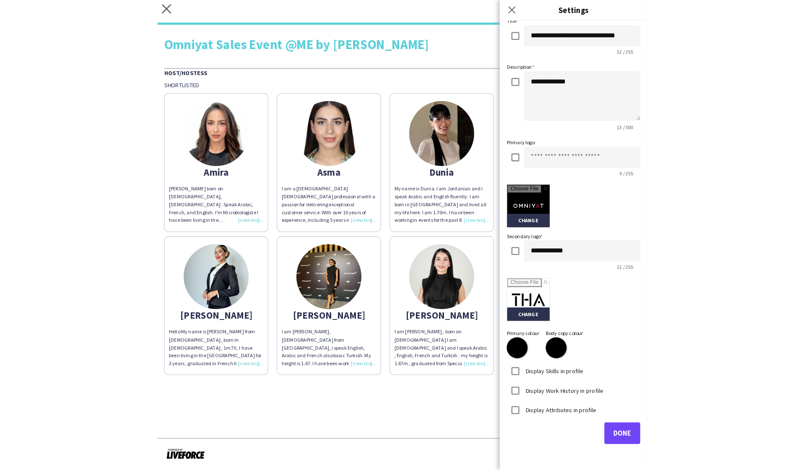
scroll to position [46, 0]
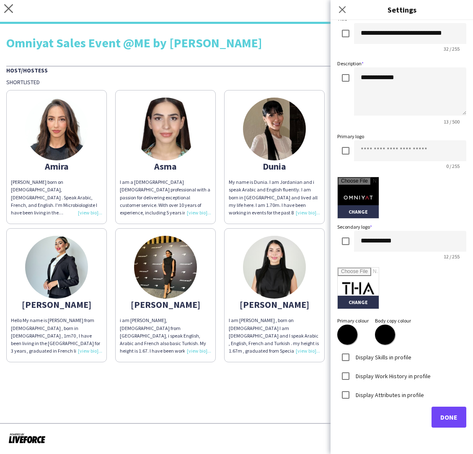
click at [449, 419] on span "Done" at bounding box center [448, 417] width 17 height 8
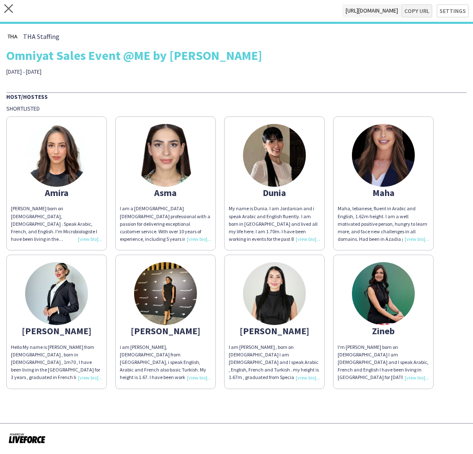
click at [421, 12] on button "Copy url" at bounding box center [416, 10] width 31 height 13
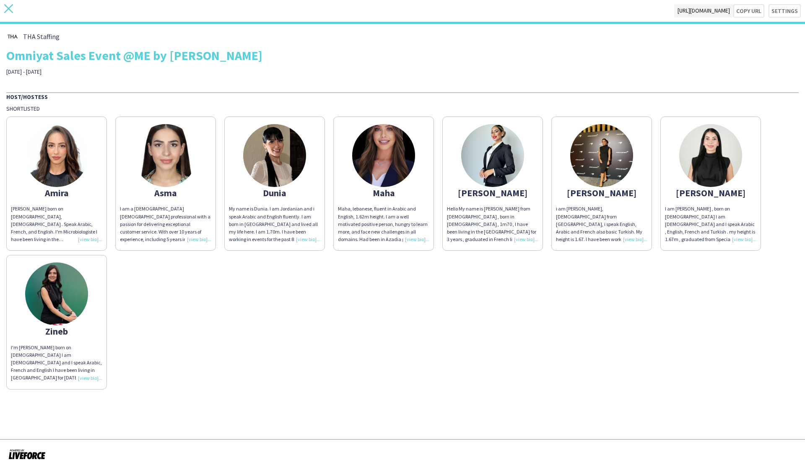
click at [9, 9] on icon at bounding box center [8, 8] width 9 height 9
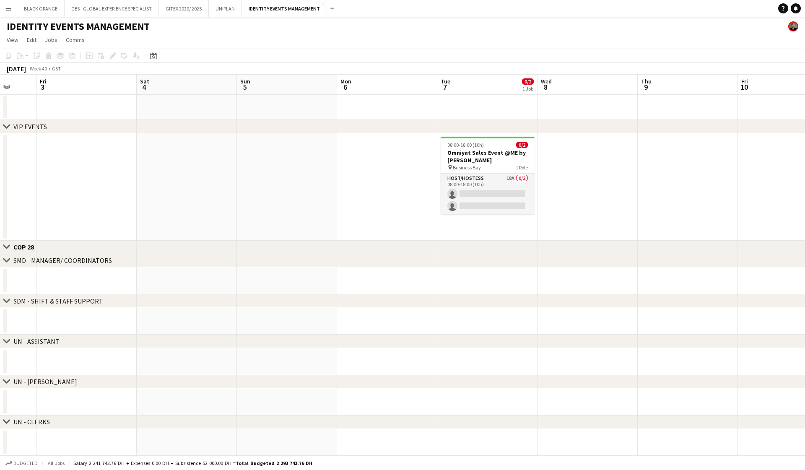
scroll to position [0, 376]
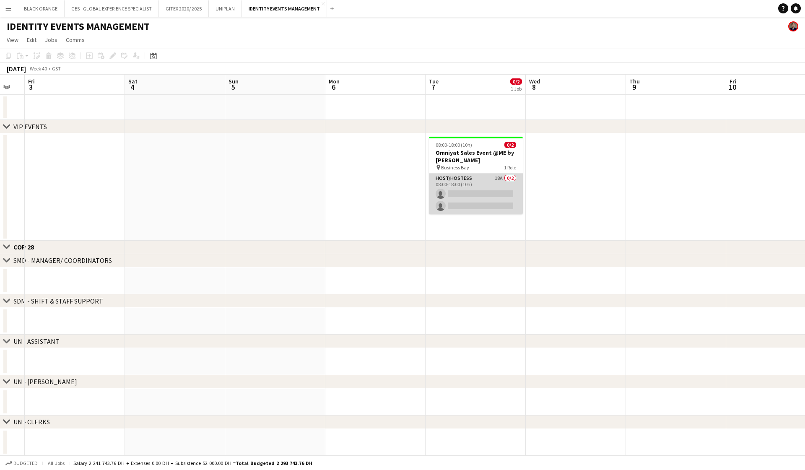
click at [478, 192] on app-card-role "Host/Hostess 18A 0/2 08:00-18:00 (10h) single-neutral-actions single-neutral-ac…" at bounding box center [476, 193] width 94 height 41
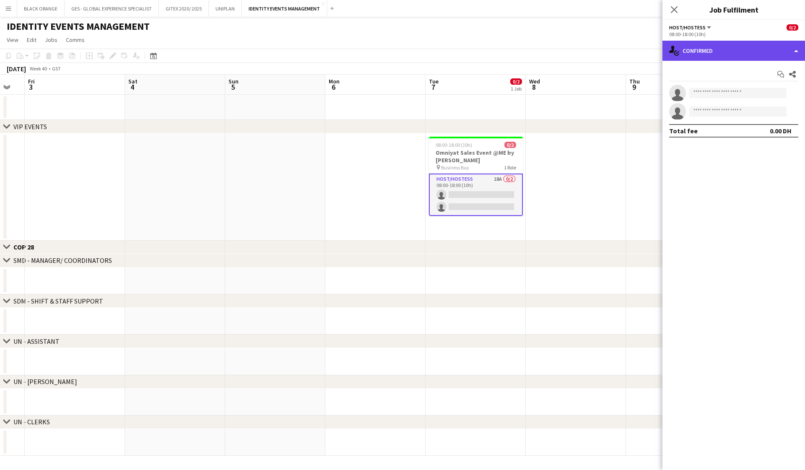
click at [751, 48] on div "single-neutral-actions-check-2 Confirmed" at bounding box center [733, 51] width 142 height 20
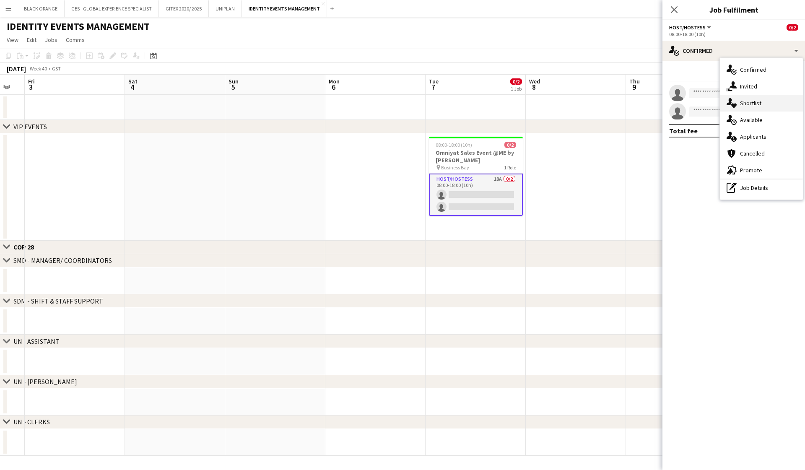
click at [745, 106] on span "Shortlist" at bounding box center [750, 103] width 21 height 8
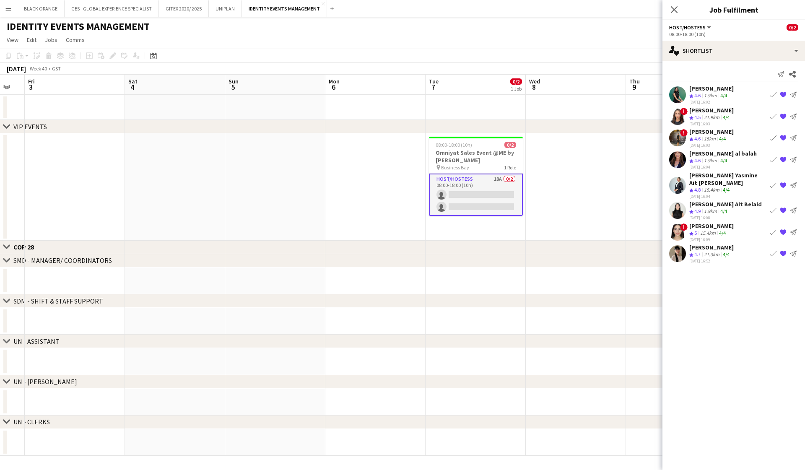
click at [782, 158] on app-icon "{{ spriteTitle }}" at bounding box center [782, 159] width 7 height 7
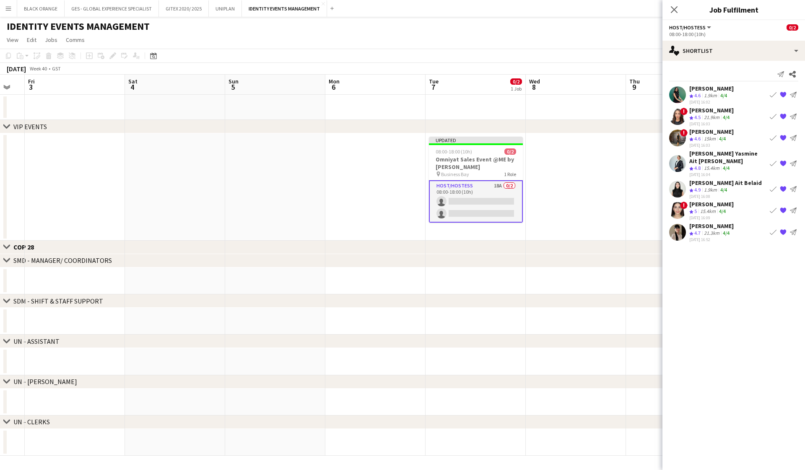
click at [702, 131] on div "Salima Sad" at bounding box center [711, 132] width 44 height 8
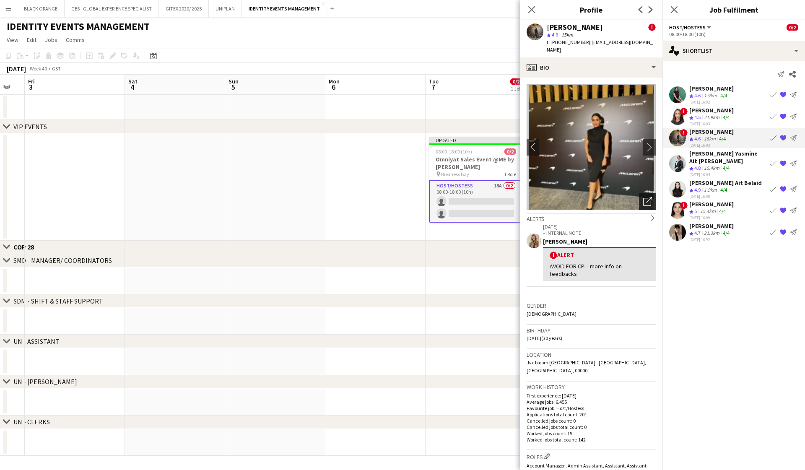
click at [646, 197] on icon "Open photos pop-in" at bounding box center [647, 201] width 9 height 9
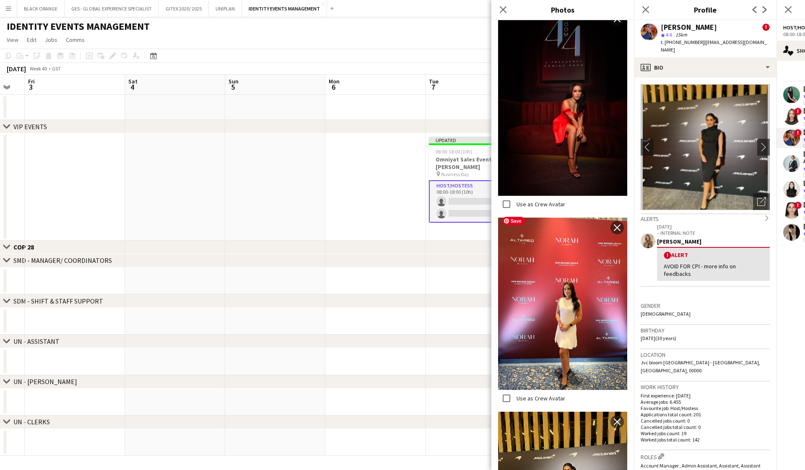
scroll to position [194, 0]
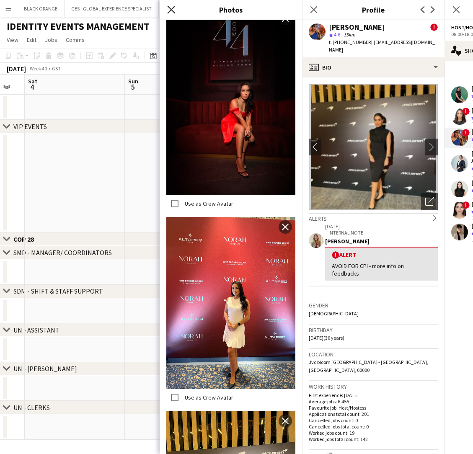
click at [171, 8] on icon "Close pop-in" at bounding box center [171, 9] width 8 height 8
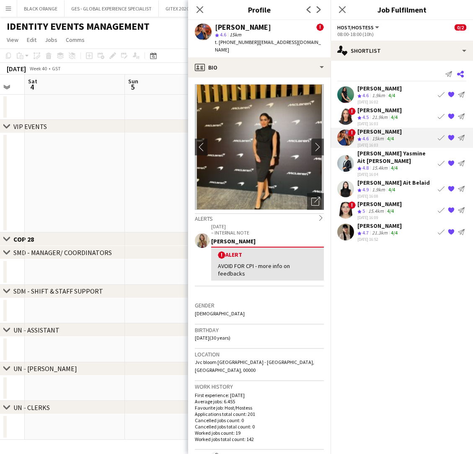
click at [462, 74] on icon "Share" at bounding box center [460, 74] width 7 height 7
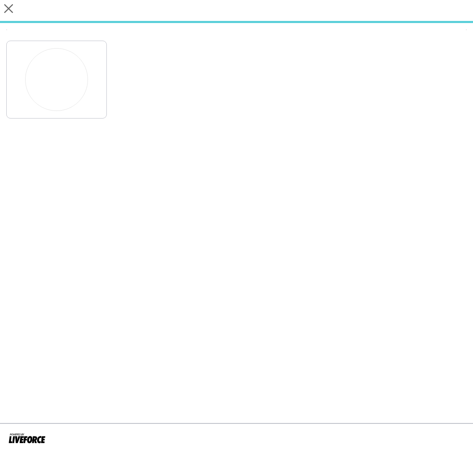
click at [460, 74] on div at bounding box center [236, 77] width 461 height 82
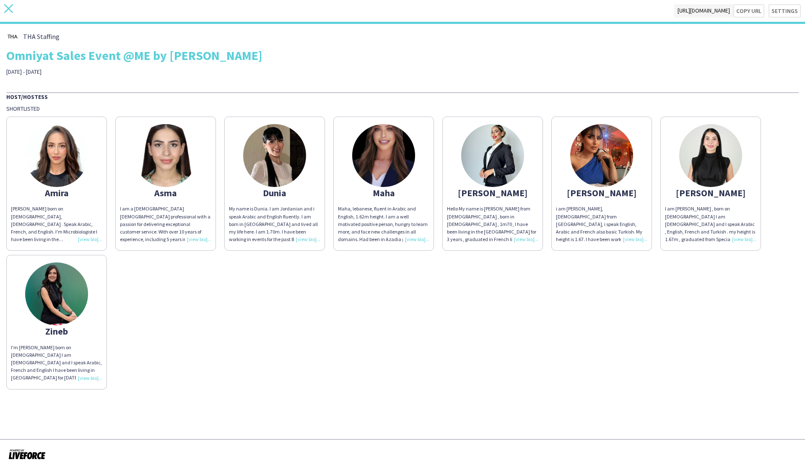
click at [13, 8] on icon "close" at bounding box center [8, 8] width 9 height 9
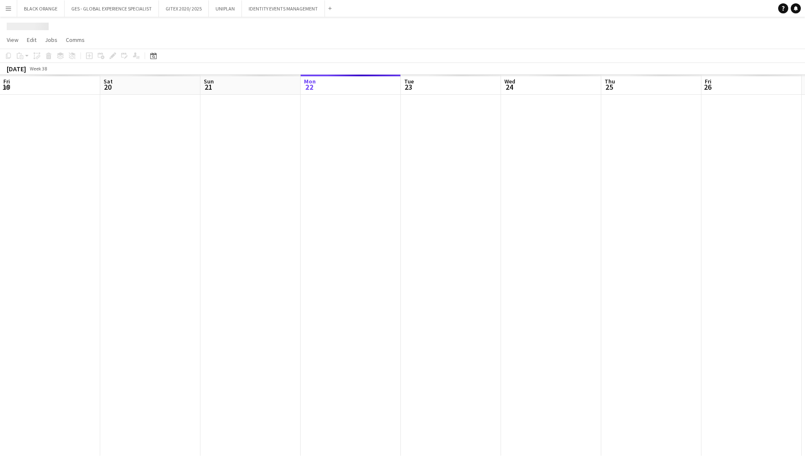
scroll to position [0, 200]
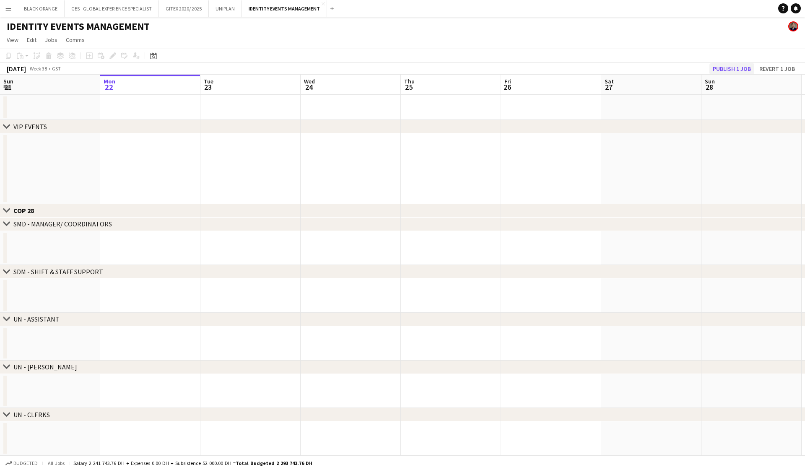
click at [734, 69] on button "Publish 1 job" at bounding box center [731, 68] width 45 height 11
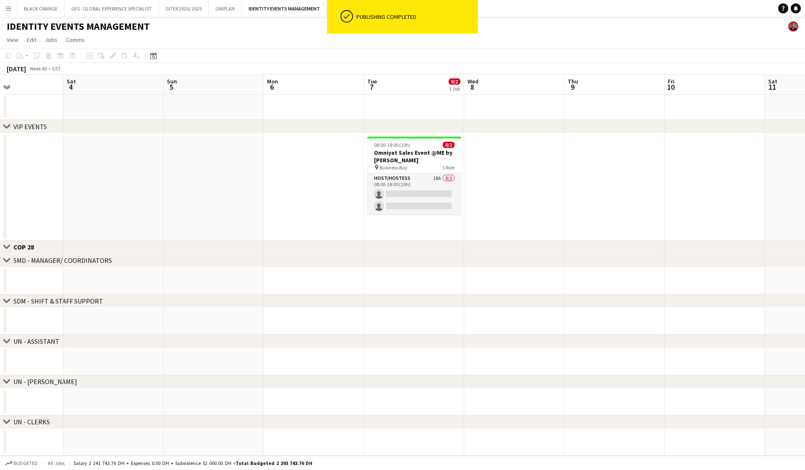
scroll to position [0, 339]
click at [422, 202] on app-card-role "Host/Hostess 18A 0/2 08:00-18:00 (10h) single-neutral-actions single-neutral-ac…" at bounding box center [413, 193] width 94 height 41
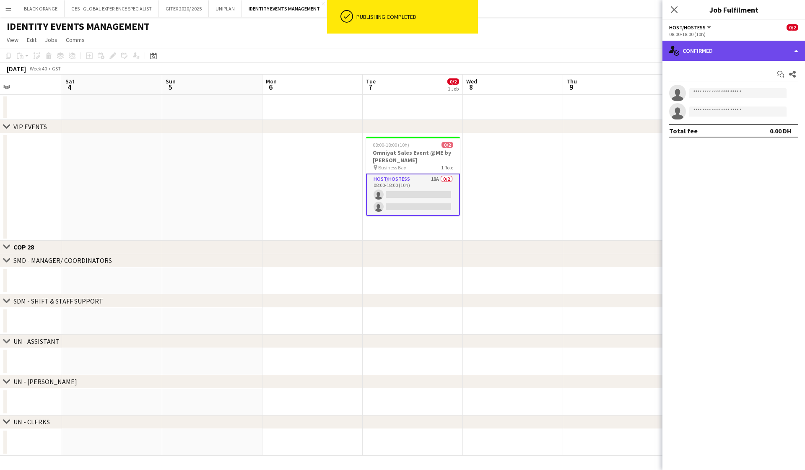
click at [773, 50] on div "single-neutral-actions-check-2 Confirmed" at bounding box center [733, 51] width 142 height 20
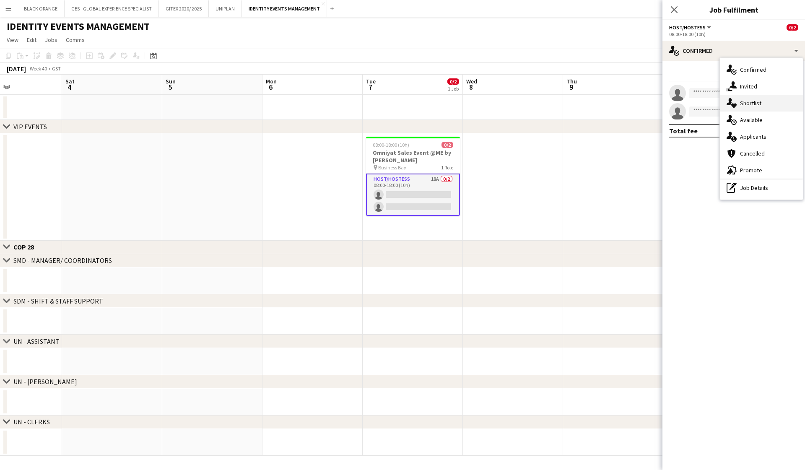
click at [743, 105] on span "Shortlist" at bounding box center [750, 103] width 21 height 8
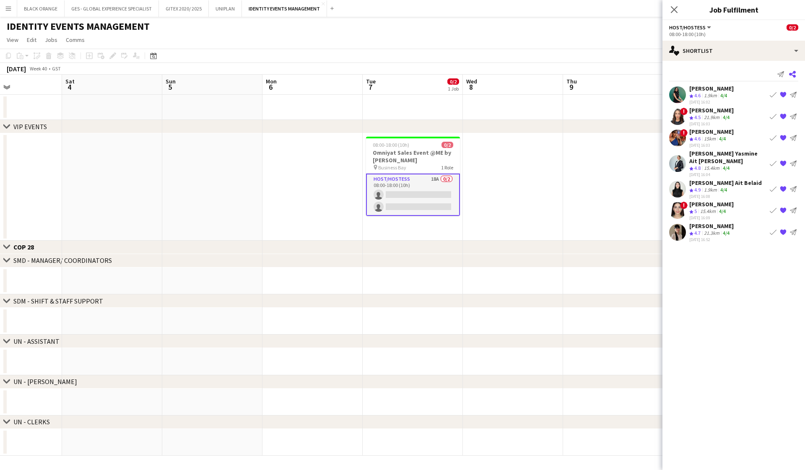
click at [791, 72] on icon "Share" at bounding box center [792, 74] width 7 height 7
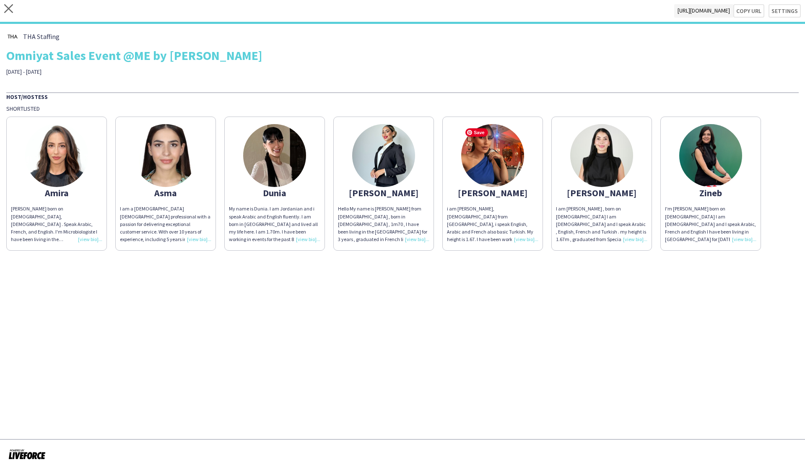
click at [494, 153] on img at bounding box center [492, 155] width 63 height 63
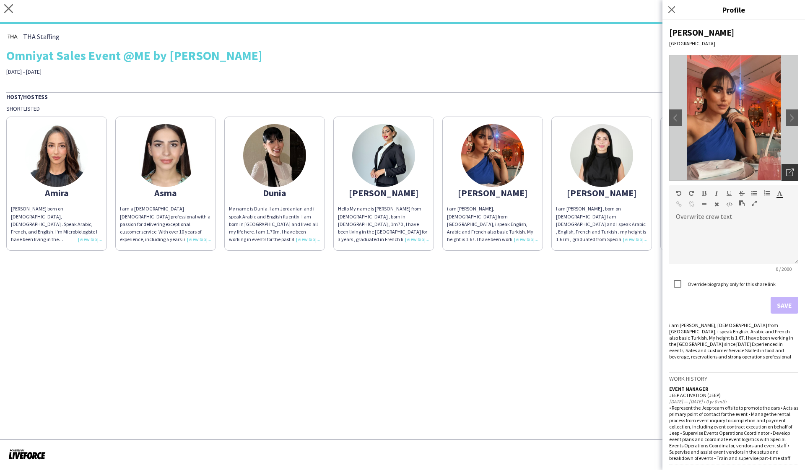
click at [795, 176] on div "Open photos pop-in" at bounding box center [789, 172] width 17 height 17
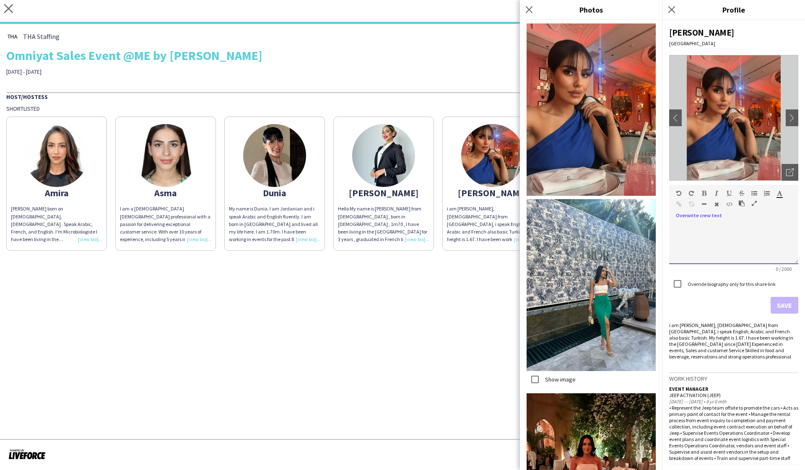
click at [672, 190] on div "default Heading 1 Heading 2 Heading 3 Heading 4 Heading 5 Heading 6 Heading 7 P…" at bounding box center [733, 200] width 129 height 31
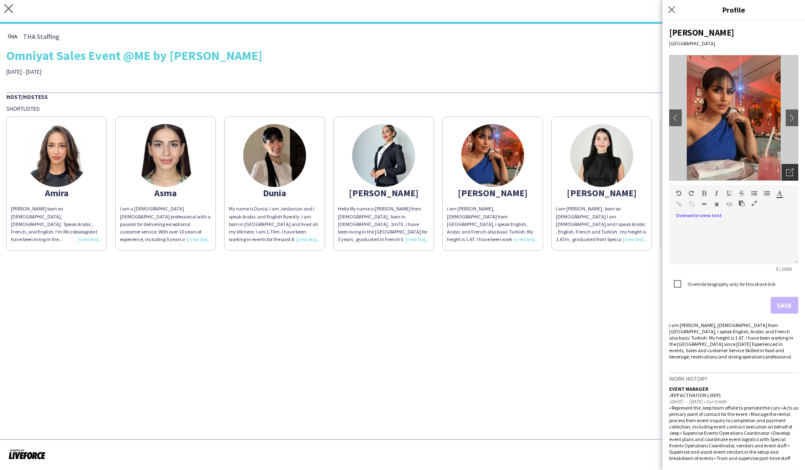
click at [788, 174] on icon "Open photos pop-in" at bounding box center [790, 172] width 8 height 8
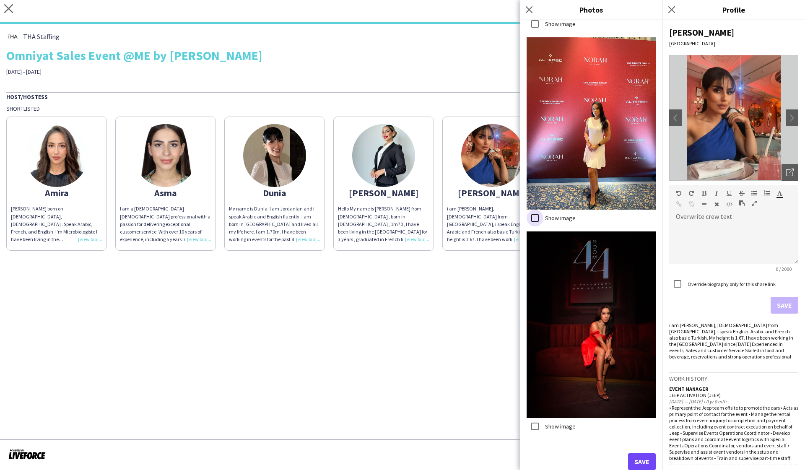
scroll to position [1440, 0]
click at [638, 460] on button "Save" at bounding box center [642, 461] width 28 height 17
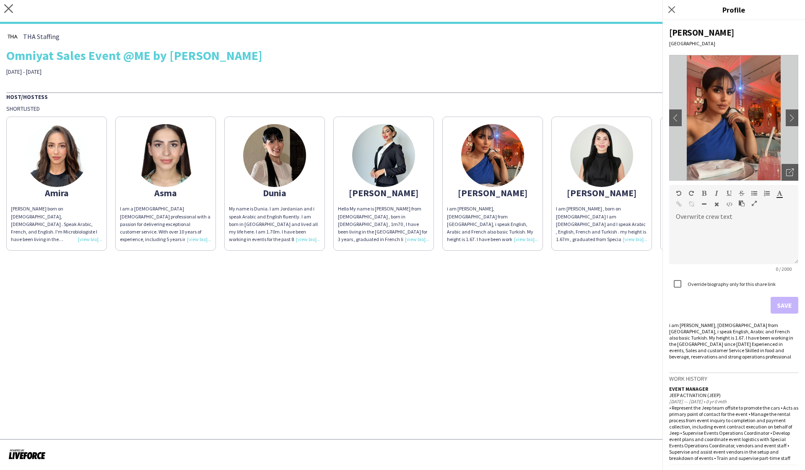
click at [638, 460] on body "close https://admin.liveforce.co/v2/s/8ab1bec2-1aee-401c-ab08-8b619a75ef3a Copy…" at bounding box center [402, 235] width 805 height 470
click at [673, 11] on icon at bounding box center [671, 9] width 8 height 8
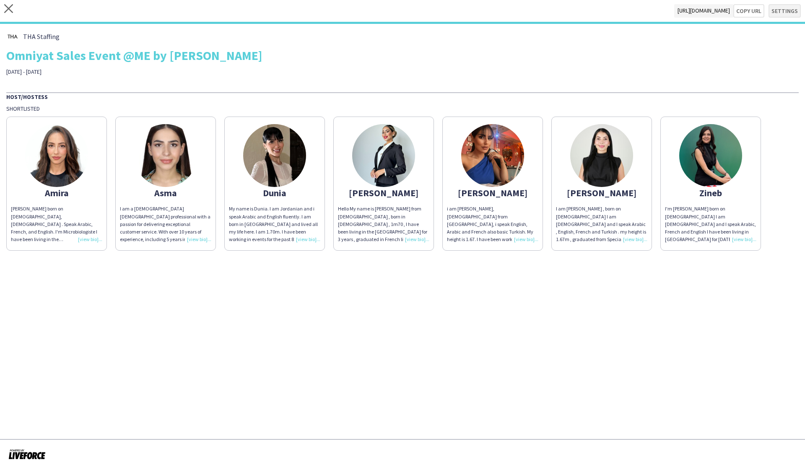
click at [789, 10] on button "Settings" at bounding box center [784, 10] width 32 height 13
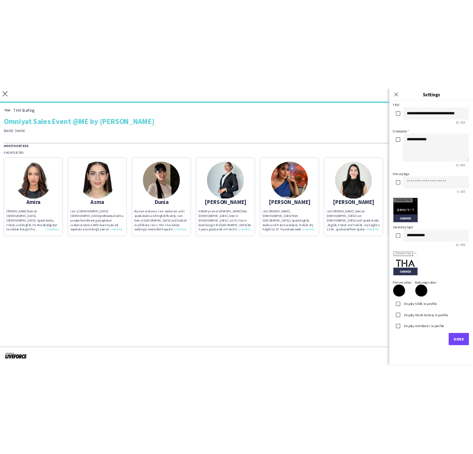
scroll to position [36, 0]
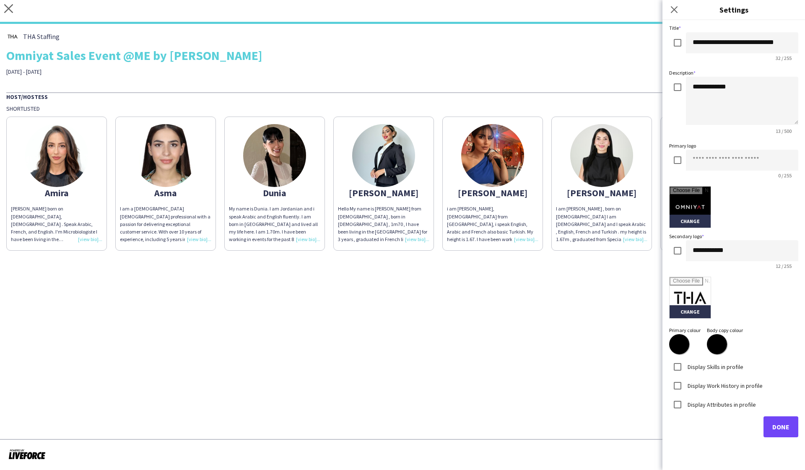
click at [787, 429] on span "Done" at bounding box center [780, 426] width 17 height 8
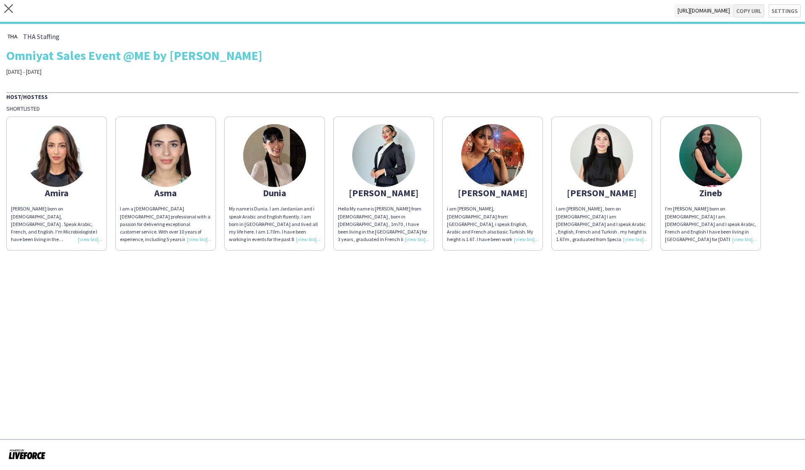
click at [752, 13] on button "Copy url" at bounding box center [748, 10] width 31 height 13
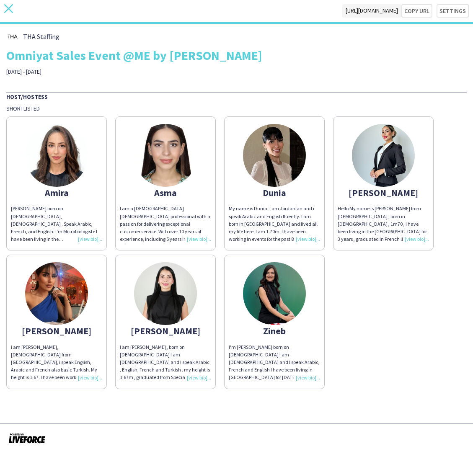
click at [6, 8] on icon "close" at bounding box center [8, 8] width 9 height 9
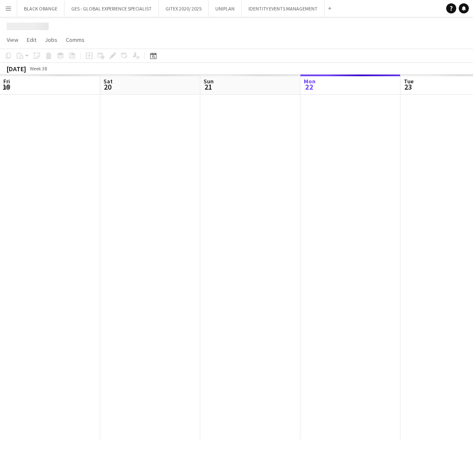
scroll to position [0, 200]
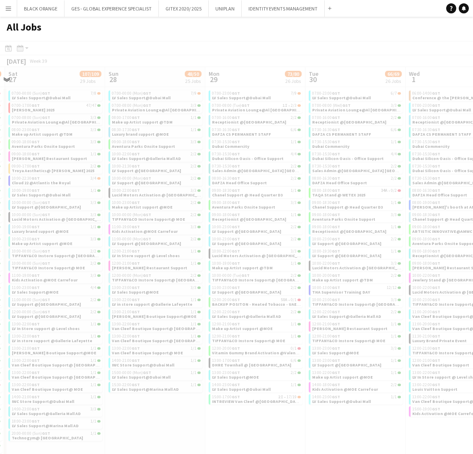
scroll to position [0, 297]
